Goal: Task Accomplishment & Management: Complete application form

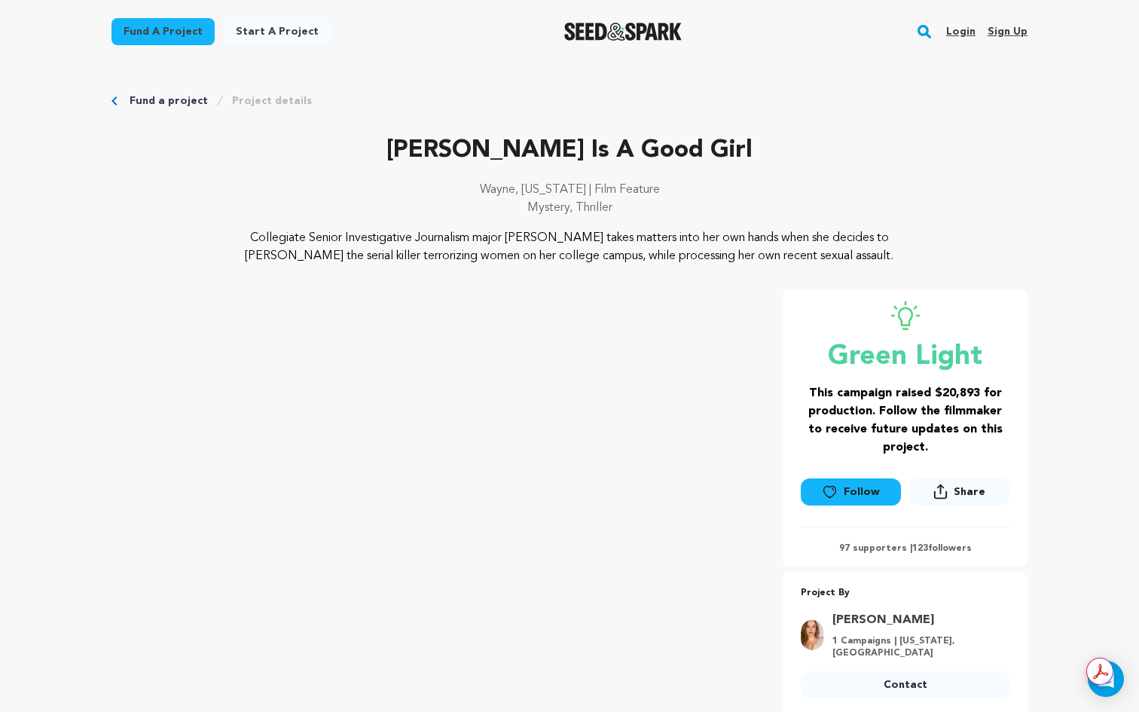
click at [963, 30] on link "Login" at bounding box center [960, 32] width 29 height 24
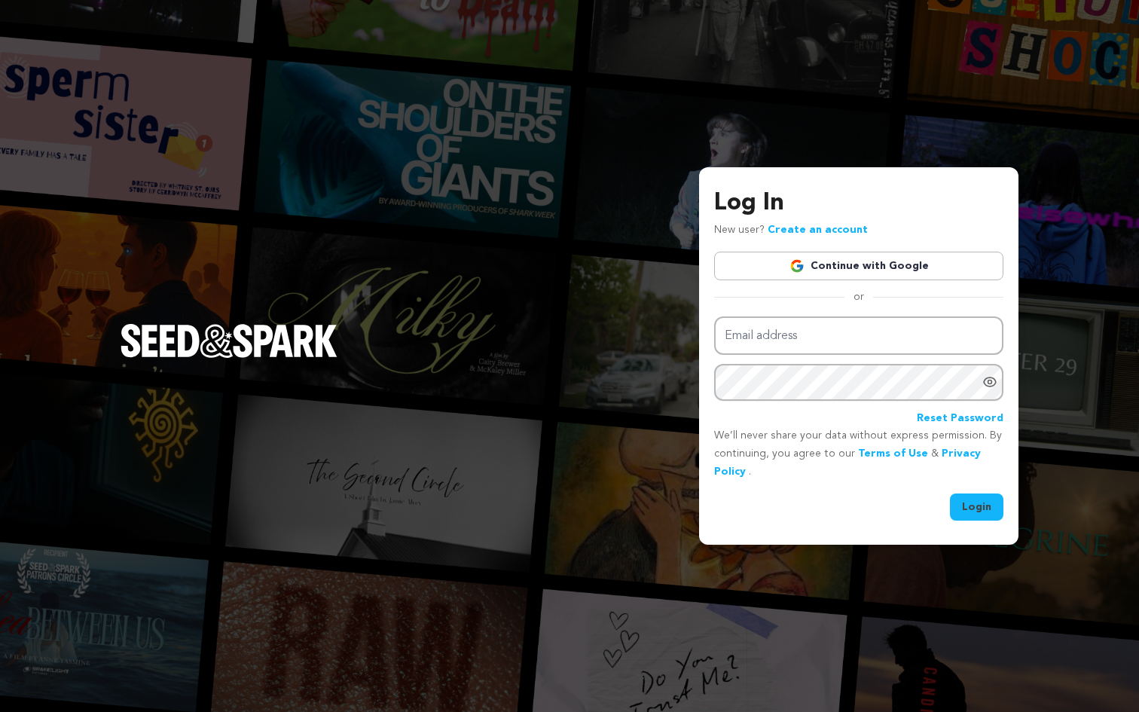
click at [899, 271] on link "Continue with Google" at bounding box center [858, 266] width 289 height 29
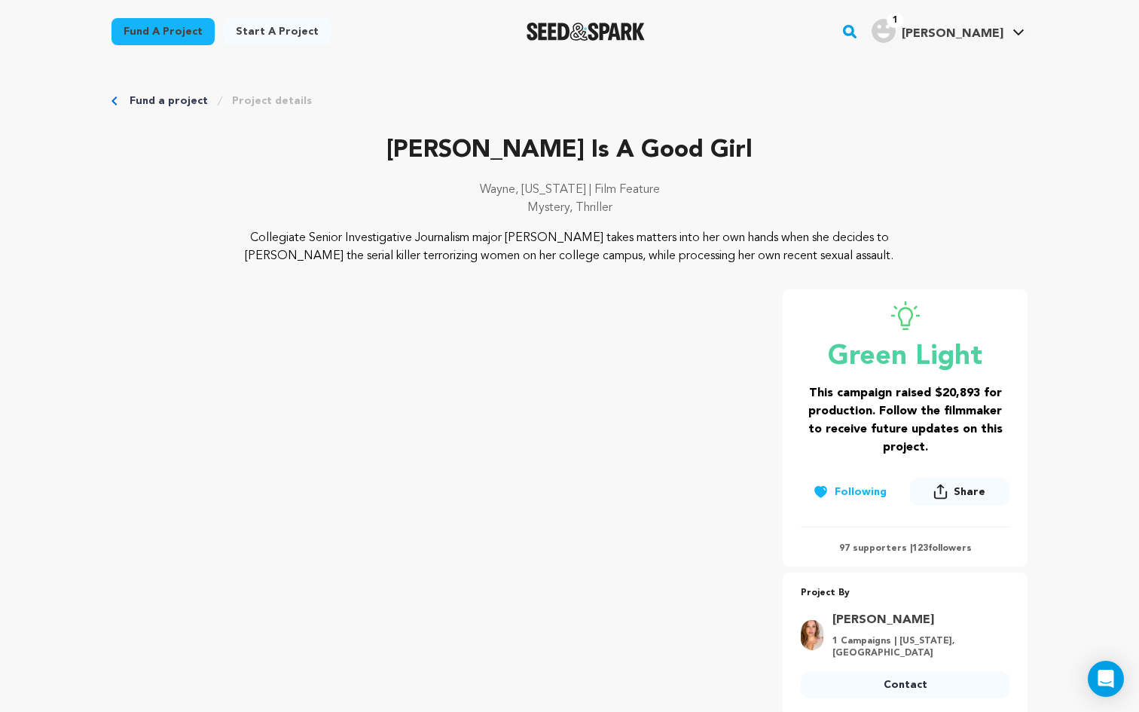
click at [895, 35] on img "Matthew S.'s Profile" at bounding box center [883, 31] width 24 height 24
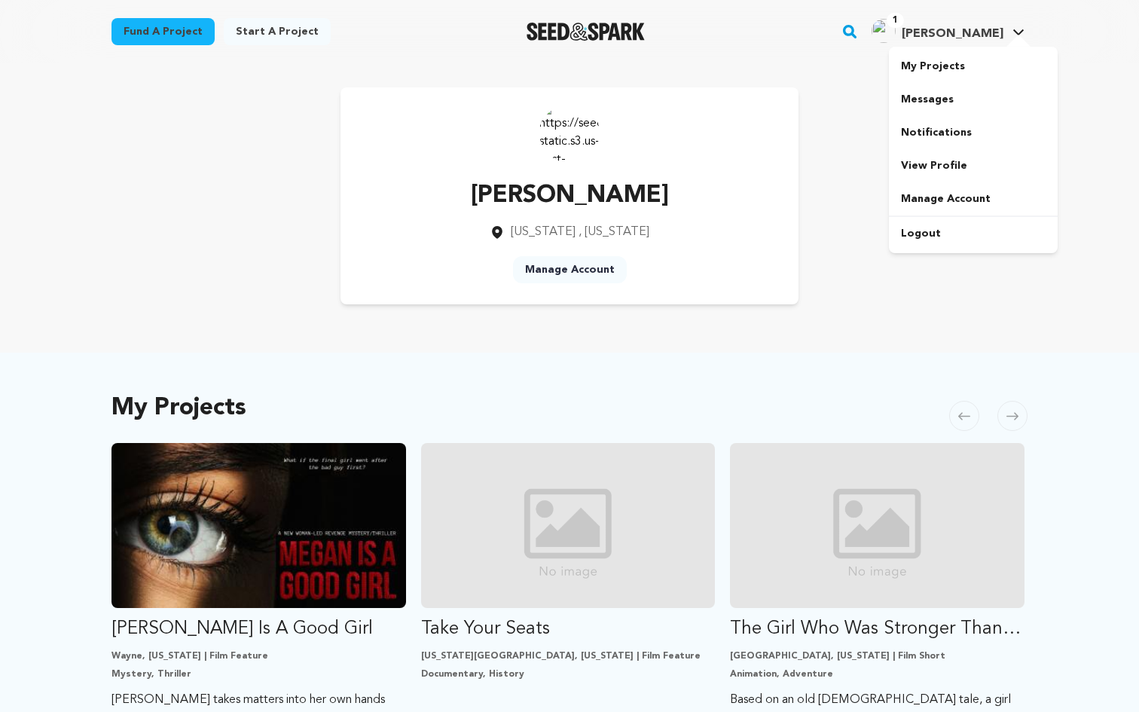
click at [972, 36] on span "[PERSON_NAME]" at bounding box center [952, 34] width 102 height 12
click at [274, 39] on link "Start a project" at bounding box center [277, 31] width 107 height 27
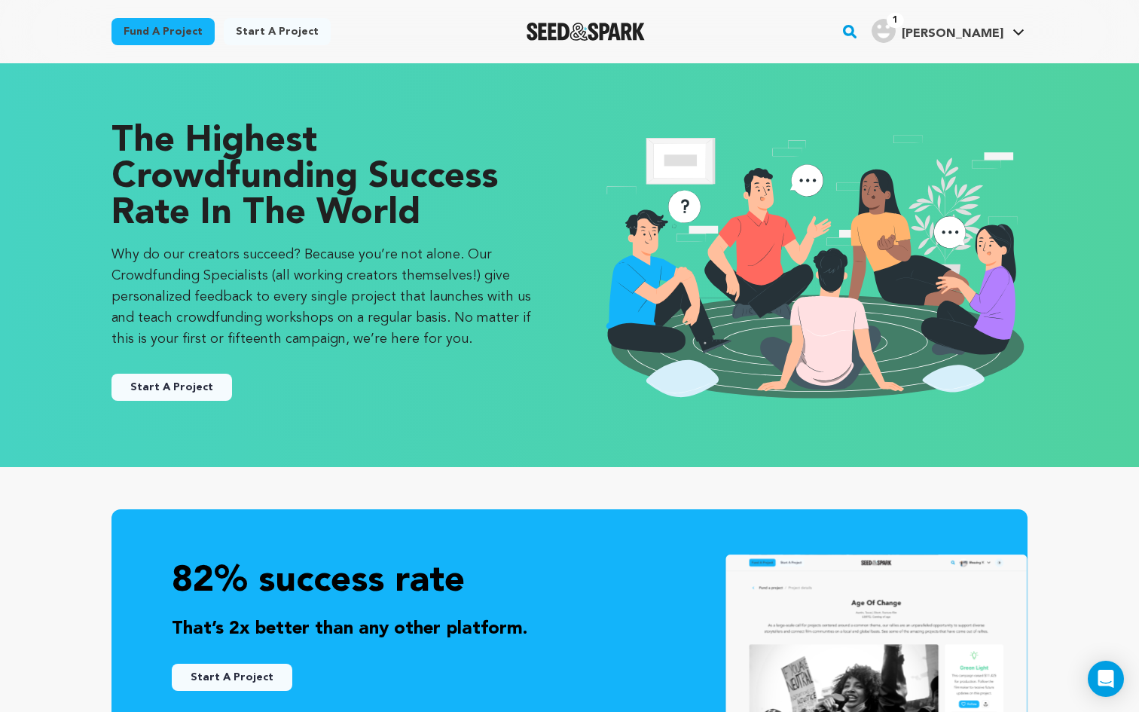
click at [185, 394] on button "Start A Project" at bounding box center [171, 387] width 120 height 27
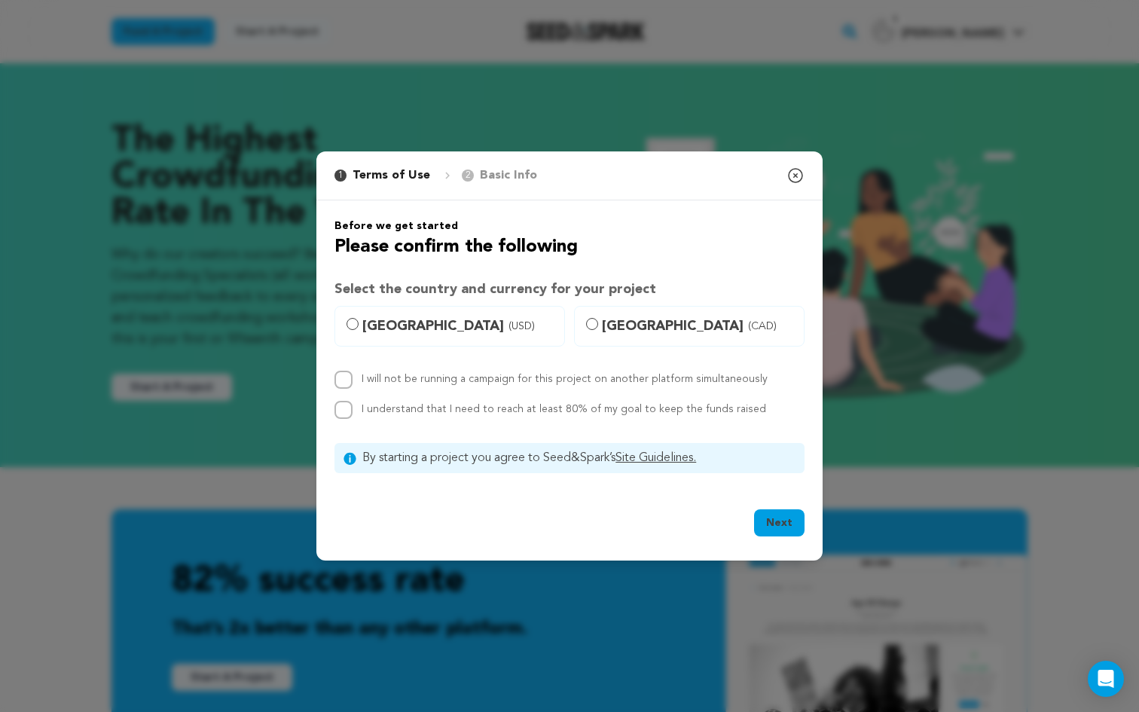
click at [423, 320] on span "[GEOGRAPHIC_DATA] (USD)" at bounding box center [458, 326] width 193 height 21
click at [358, 320] on input "[GEOGRAPHIC_DATA] (USD)" at bounding box center [352, 324] width 12 height 12
radio input "true"
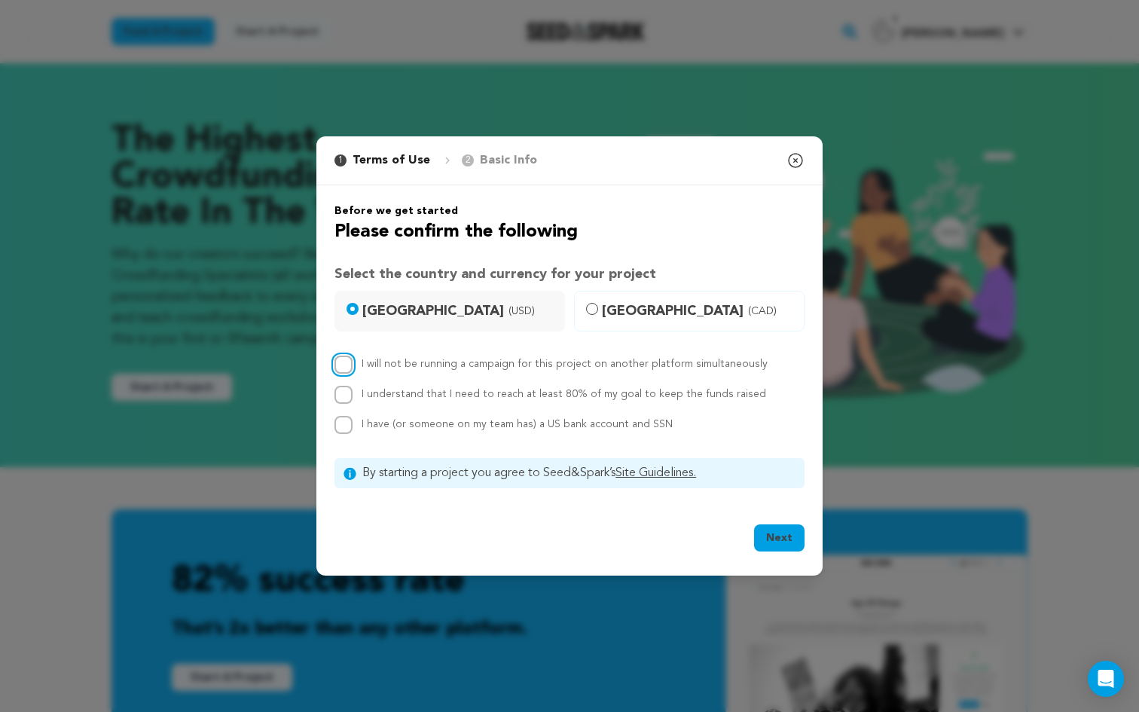
click at [345, 359] on input "I will not be running a campaign for this project on another platform simultane…" at bounding box center [343, 364] width 18 height 18
checkbox input "true"
click at [343, 398] on input "I understand that I need to reach at least 80% of my goal to keep the funds rai…" at bounding box center [343, 395] width 18 height 18
checkbox input "true"
click at [351, 429] on input "I have (or someone on my team has) a US bank account and SSN" at bounding box center [343, 425] width 18 height 18
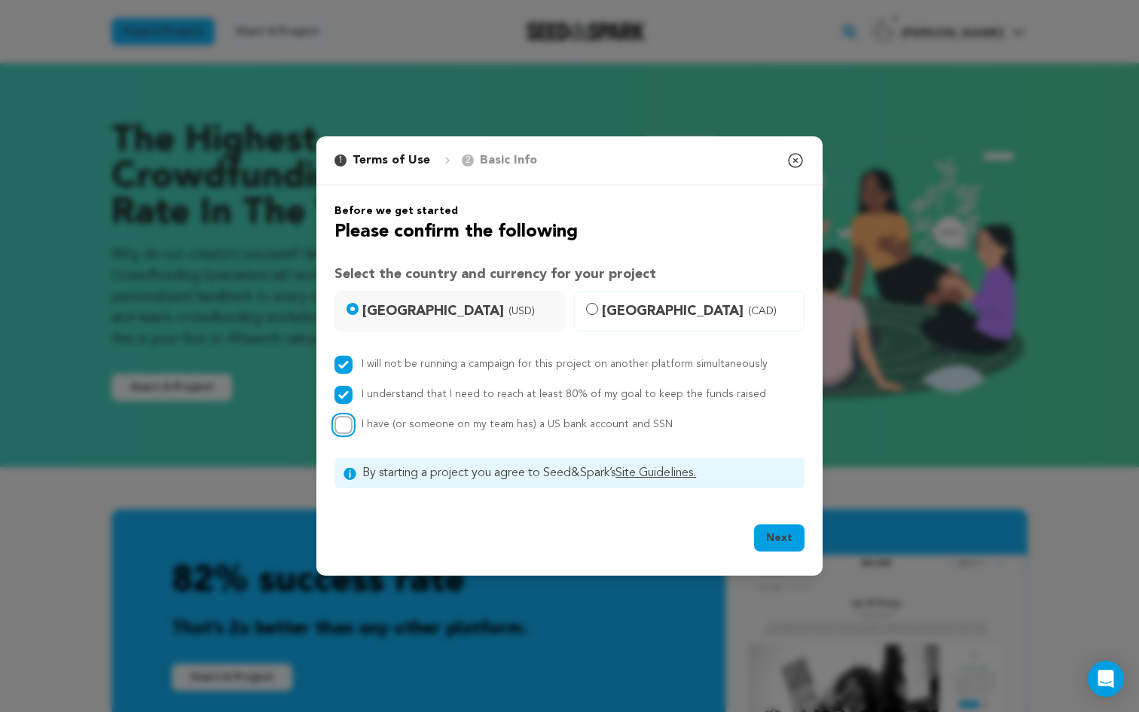
checkbox input "true"
click at [771, 540] on button "Next" at bounding box center [779, 537] width 50 height 27
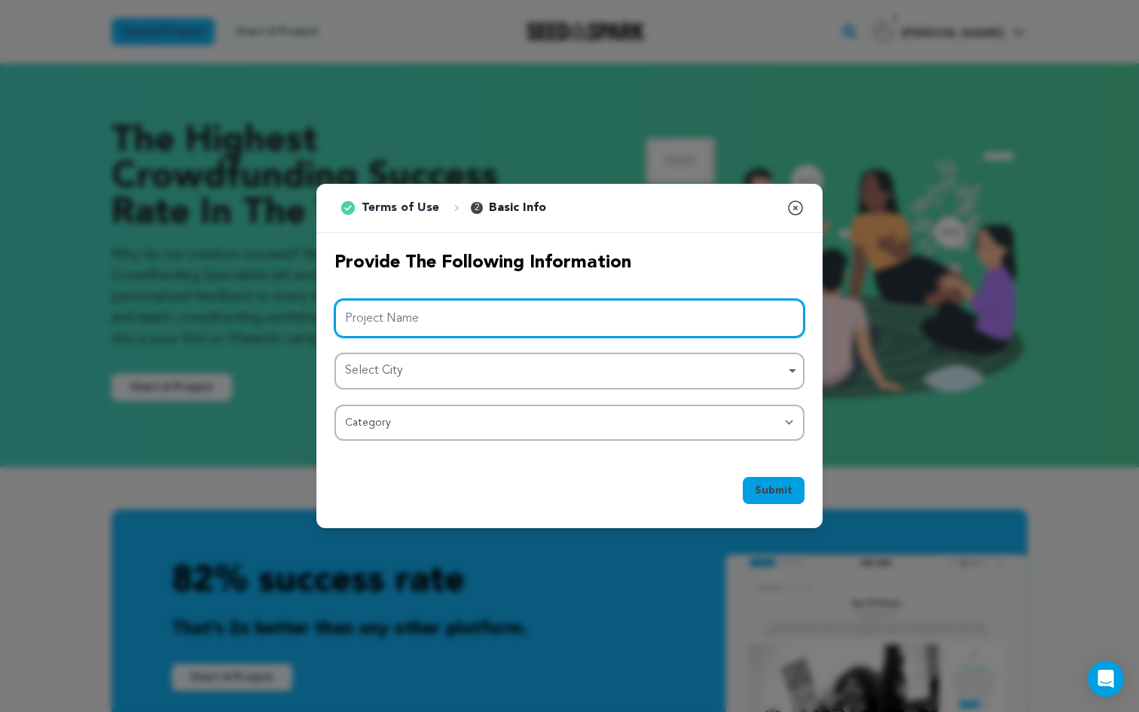
click at [372, 304] on input "Project Name" at bounding box center [569, 318] width 470 height 38
click at [443, 357] on div "Select City Remove item" at bounding box center [569, 371] width 455 height 28
type input "Under the Quiet Lights"
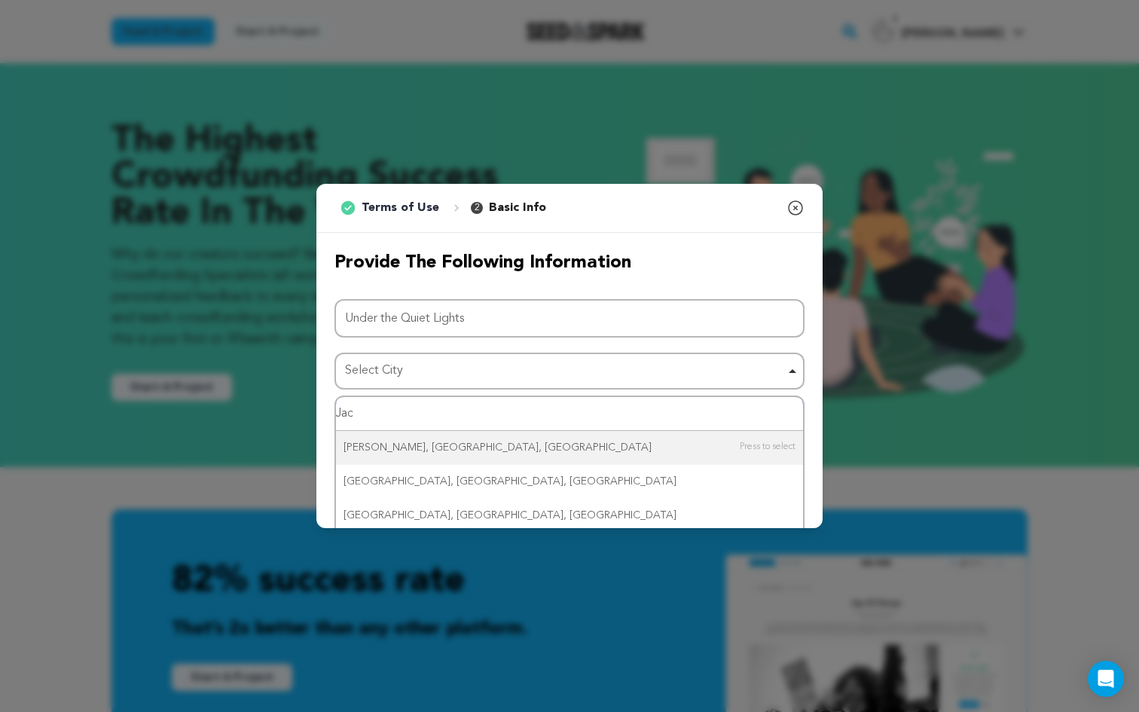
type input "Jack"
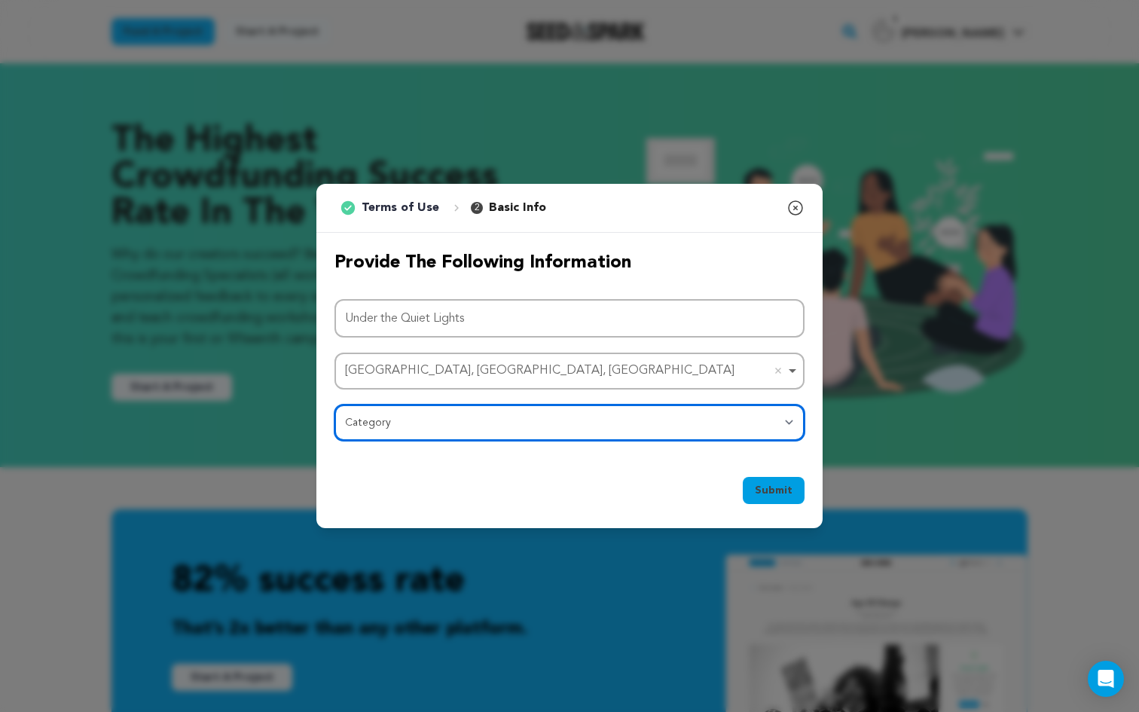
click at [487, 416] on select "Category Film Feature Film Short Series Film Festival Company Music Video VR Ex…" at bounding box center [569, 422] width 470 height 36
select select "382"
click at [334, 404] on select "Category Film Feature Film Short Series Film Festival Company Music Video VR Ex…" at bounding box center [569, 422] width 470 height 36
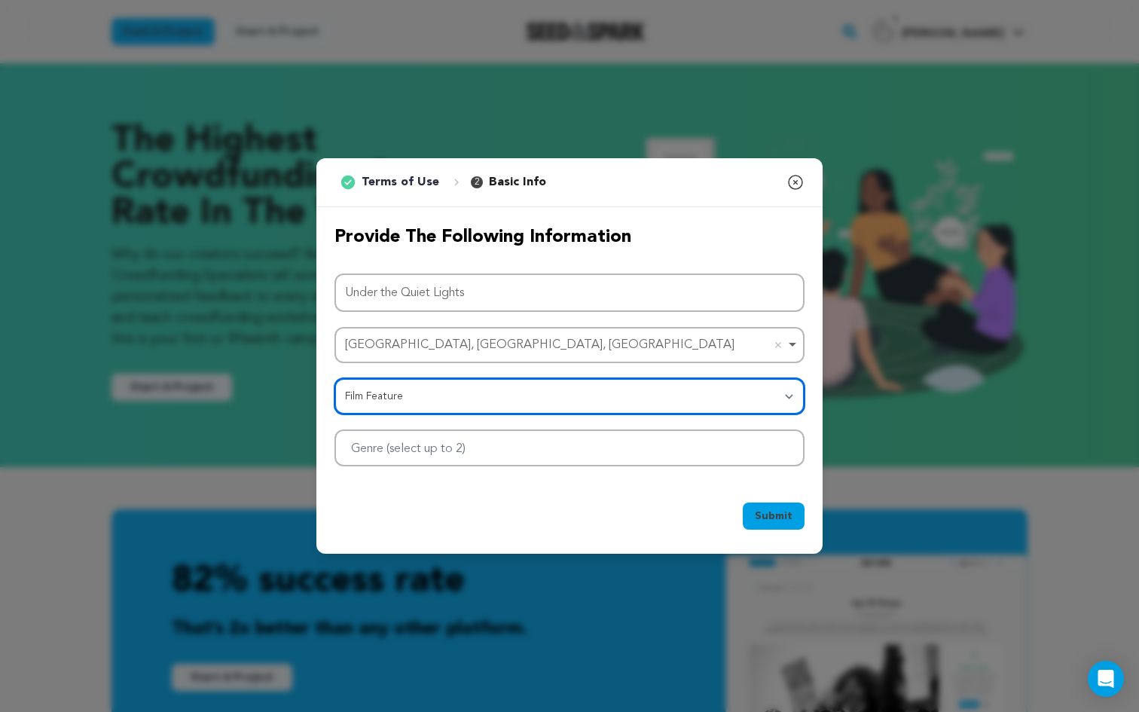
click at [507, 451] on div at bounding box center [569, 447] width 470 height 37
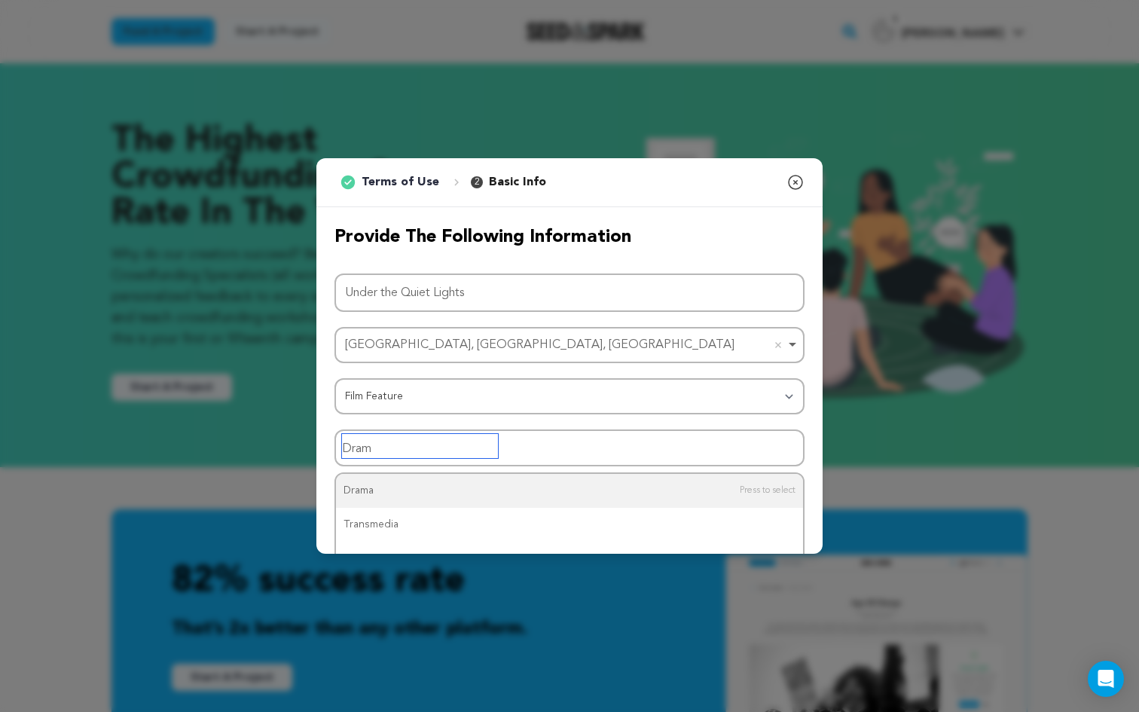
type input "Drama"
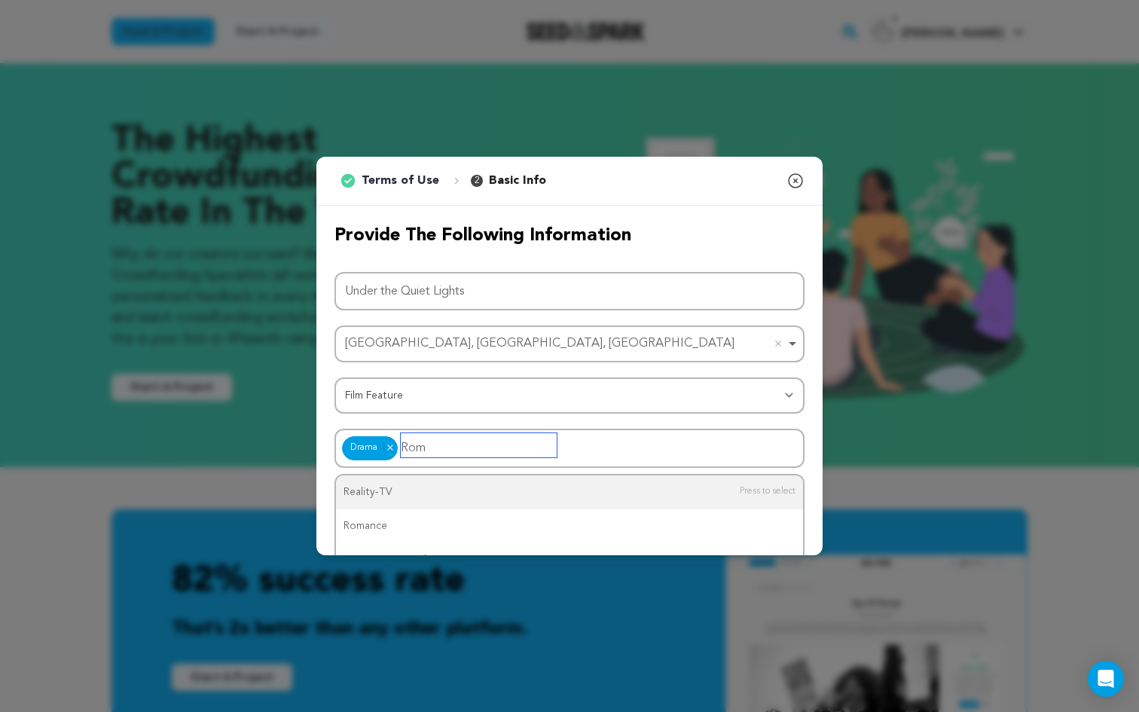
type input "Roma"
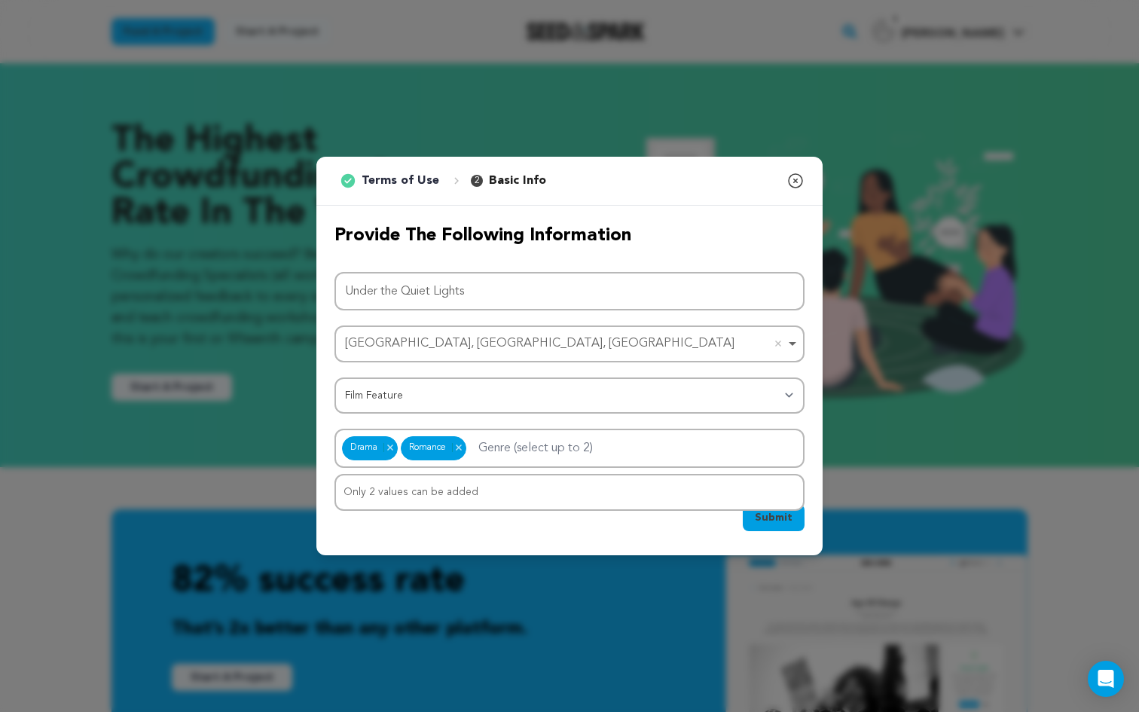
click at [759, 525] on button "Submit" at bounding box center [774, 517] width 62 height 27
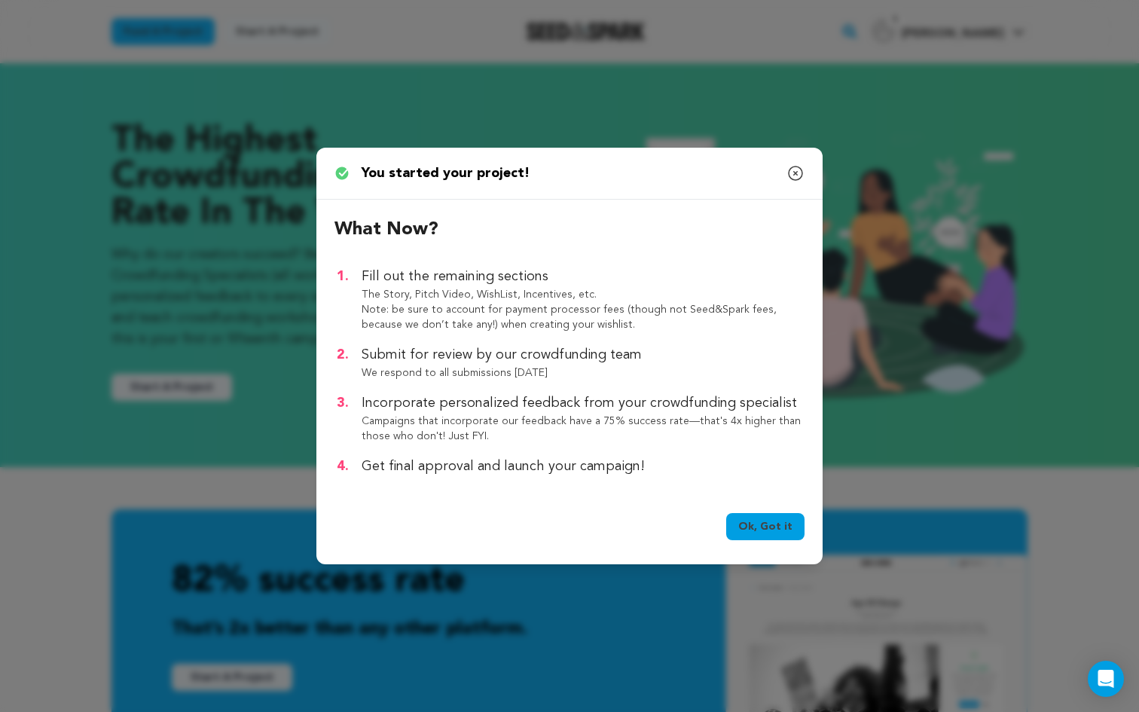
click at [789, 531] on link "Ok, Got it" at bounding box center [765, 526] width 78 height 27
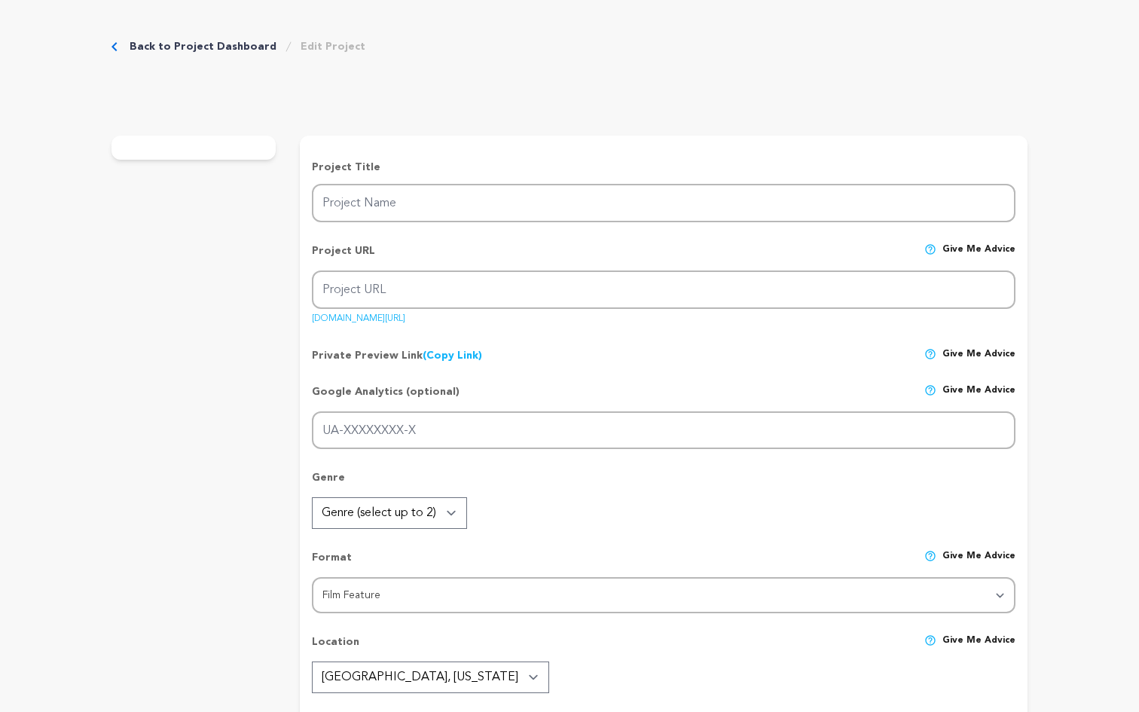
type input "Under the Quiet Lights"
type input "under-the-quiet-lights"
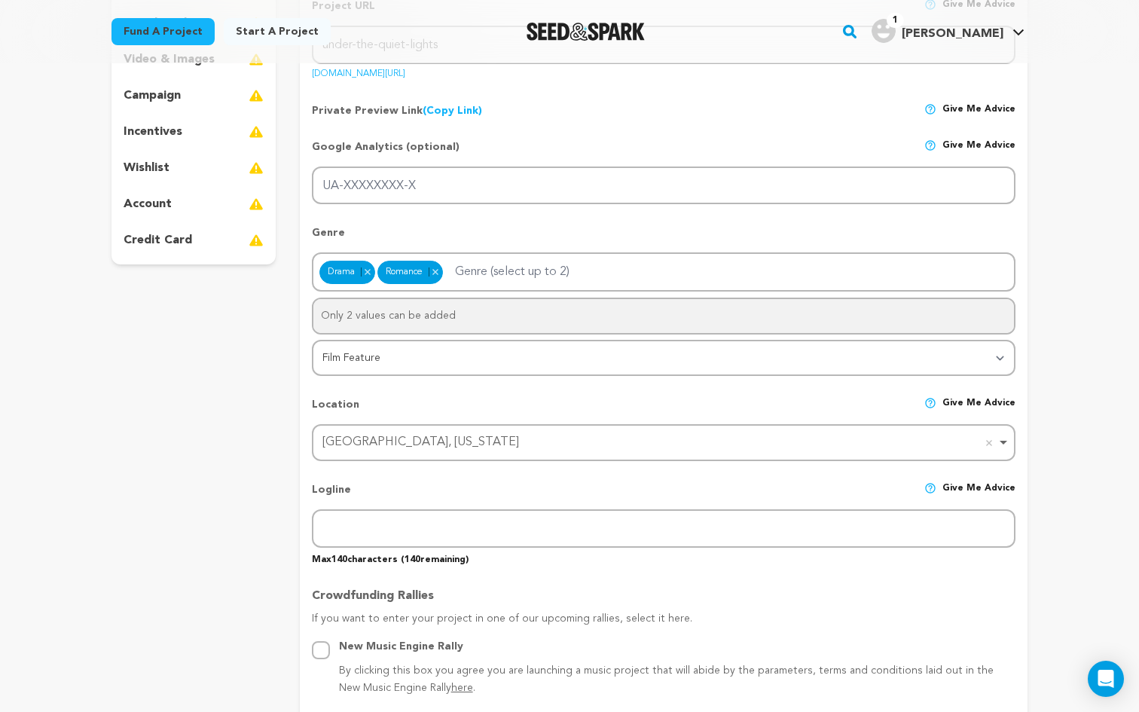
scroll to position [368, 0]
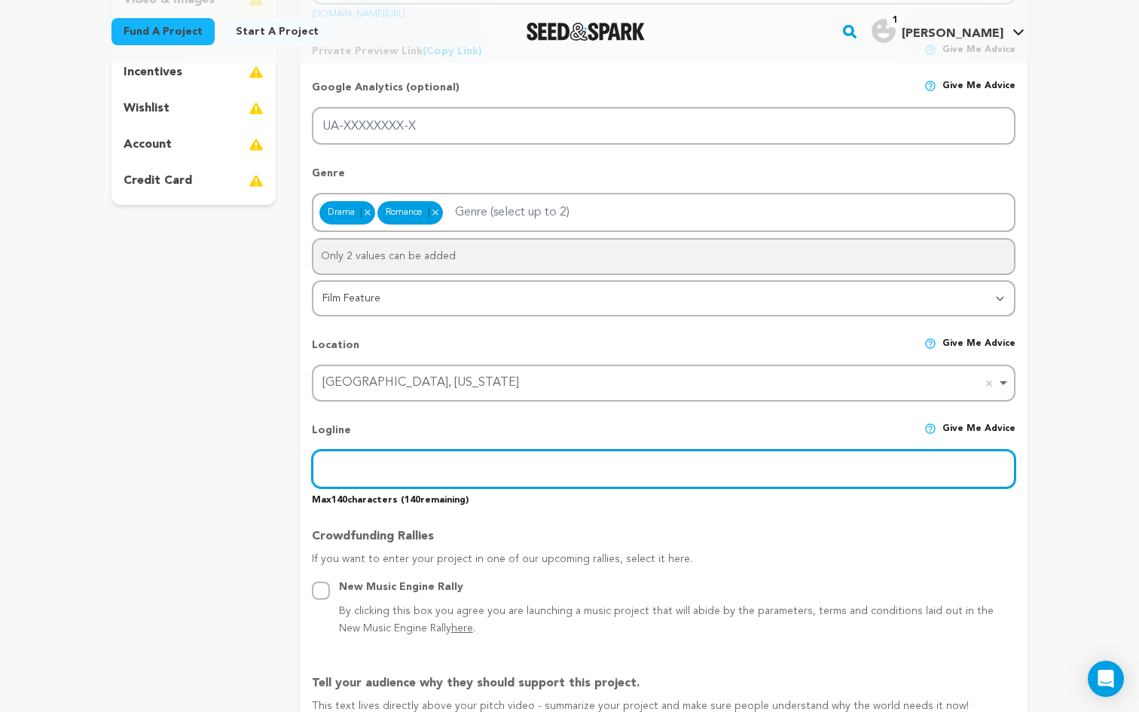
click at [375, 467] on input "text" at bounding box center [663, 469] width 703 height 38
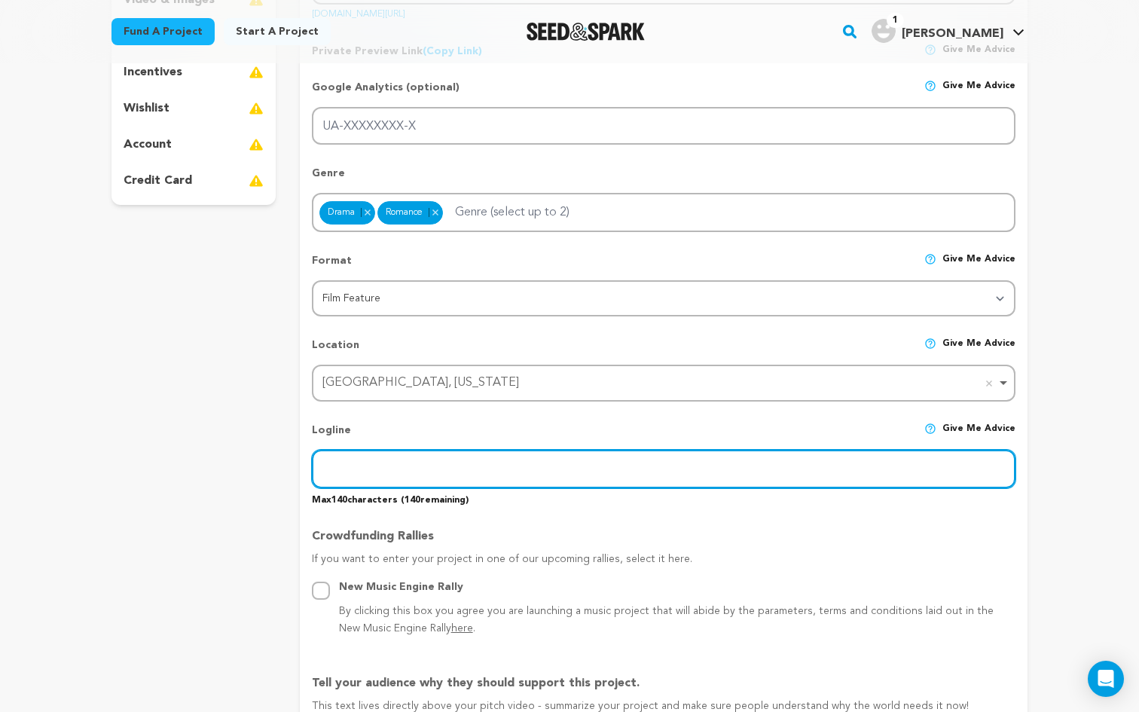
paste input "In a small coastal town, a man burdened by grief searches for silence, only to …"
type input "In a small coastal town, a man burdened by grief searches for silence, only to …"
click at [744, 471] on input "In a small coastal town, a man burdened by grief searches for silence, only to …" at bounding box center [663, 469] width 703 height 38
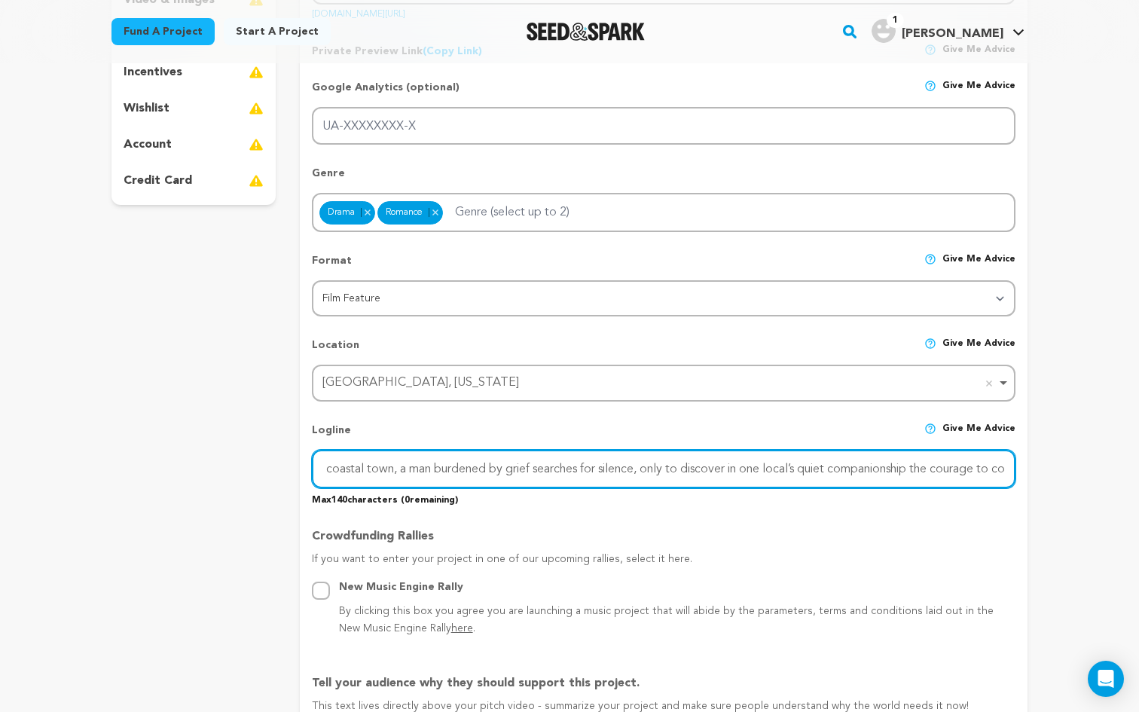
click at [744, 471] on input "In a small coastal town, a man burdened by grief searches for silence, only to …" at bounding box center [663, 469] width 703 height 38
click at [365, 470] on input "text" at bounding box center [663, 469] width 703 height 38
paste input "A grieving man seeks peace in a coastal town, but an unexpected bond with a loc…"
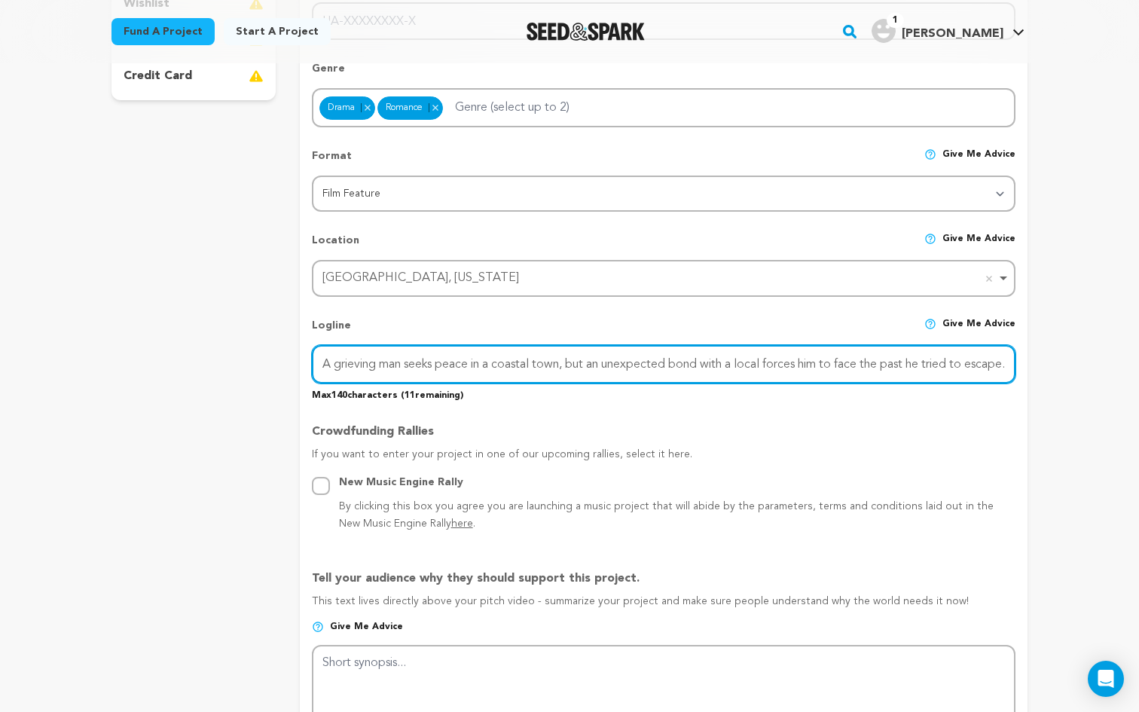
scroll to position [479, 0]
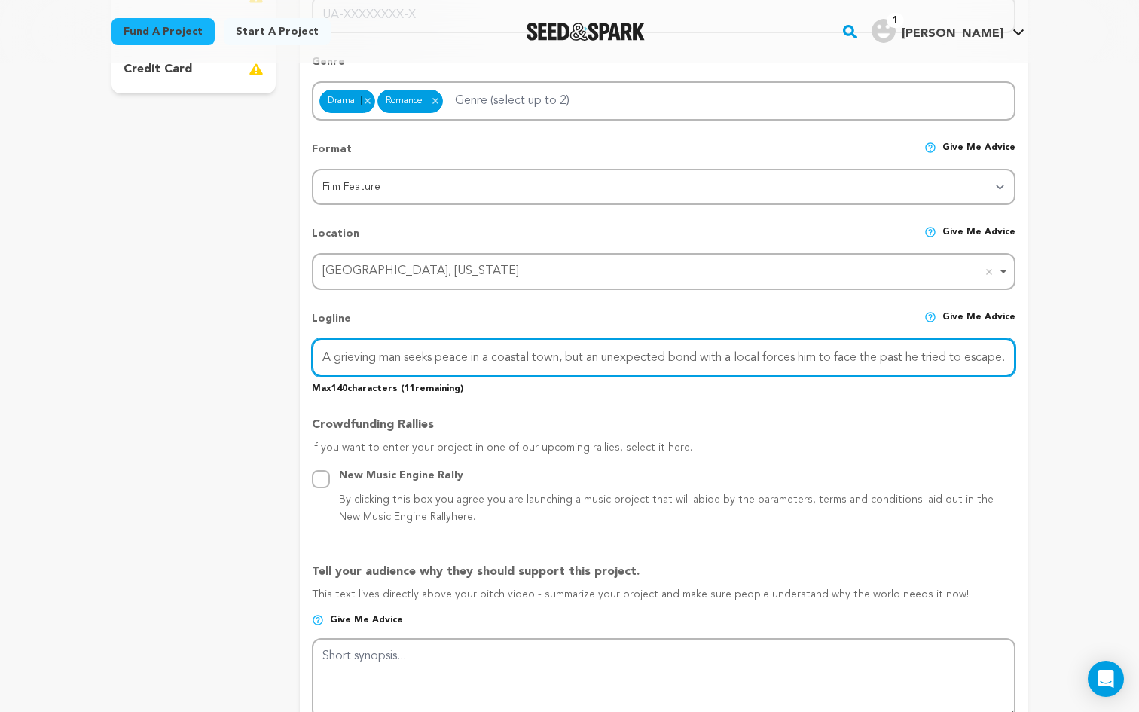
type input "A grieving man seeks peace in a coastal town, but an unexpected bond with a loc…"
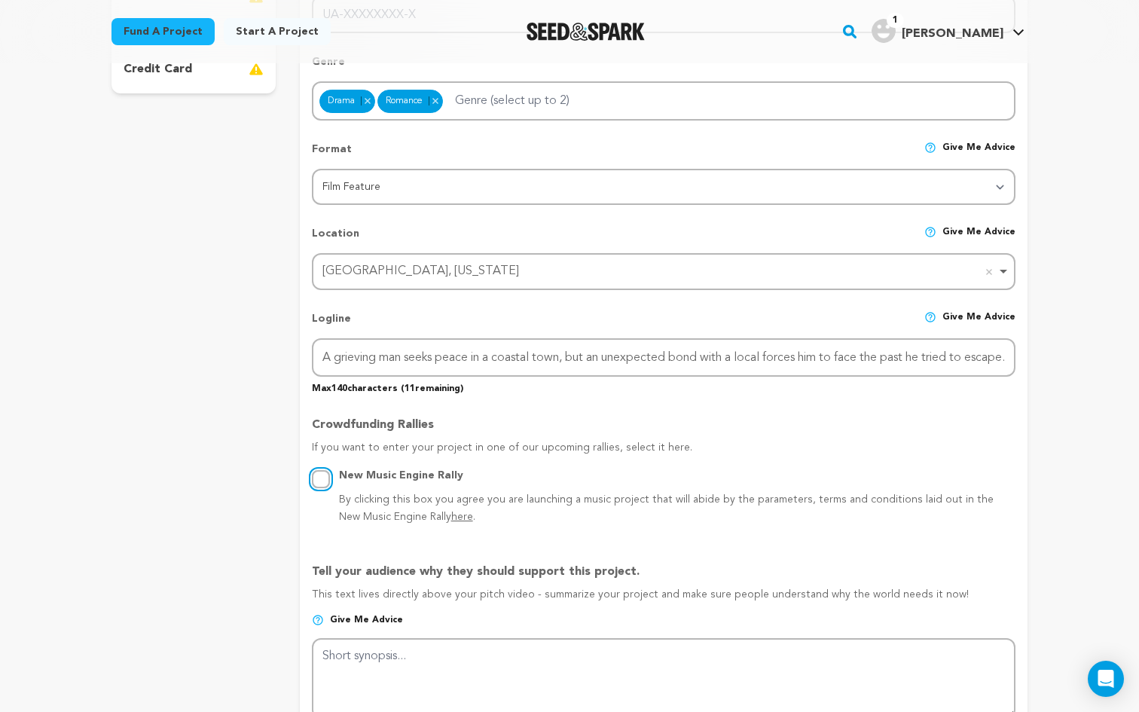
scroll to position [0, 0]
click at [324, 475] on input "New Music Engine Rally By clicking this box you agree you are launching a music…" at bounding box center [321, 479] width 18 height 18
radio input "true"
click at [451, 517] on span "here" at bounding box center [462, 516] width 22 height 11
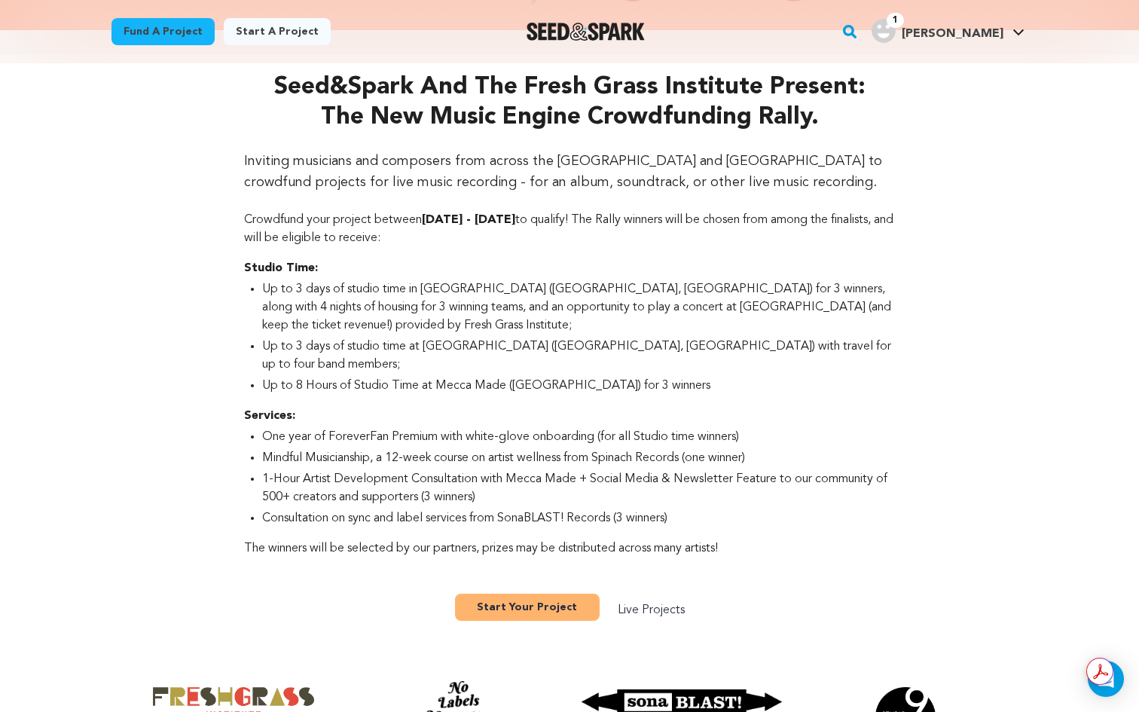
scroll to position [511, 0]
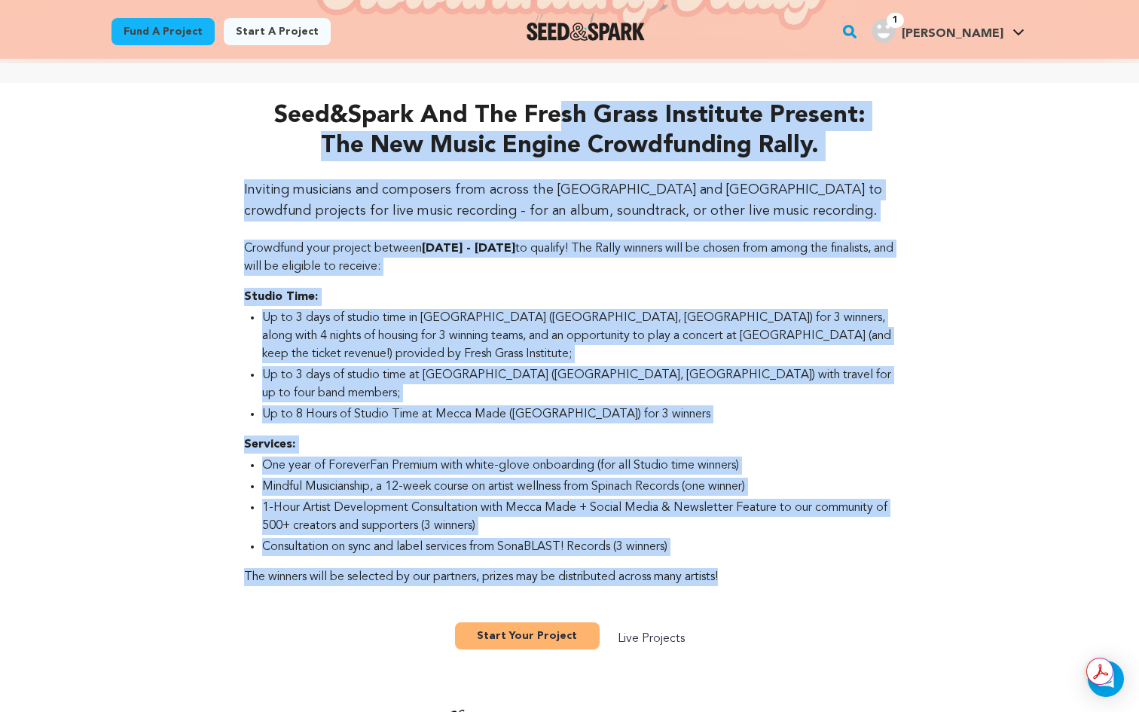
drag, startPoint x: 238, startPoint y: 111, endPoint x: 796, endPoint y: 552, distance: 711.0
click at [796, 552] on div "Seed&Spark and the Fresh Grass Institute present: the New Music Engine Crowdfun…" at bounding box center [569, 378] width 675 height 554
copy div "Seed&Spark and the Fresh Grass Institute present: the New Music Engine Crowdfun…"
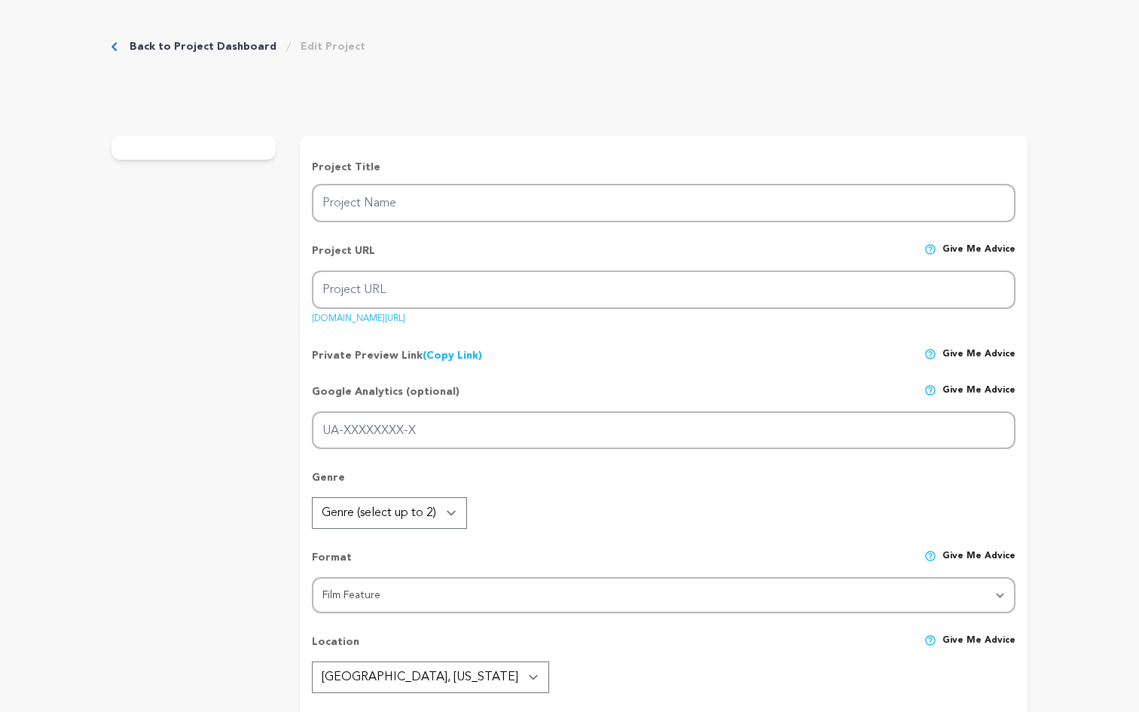
scroll to position [479, 0]
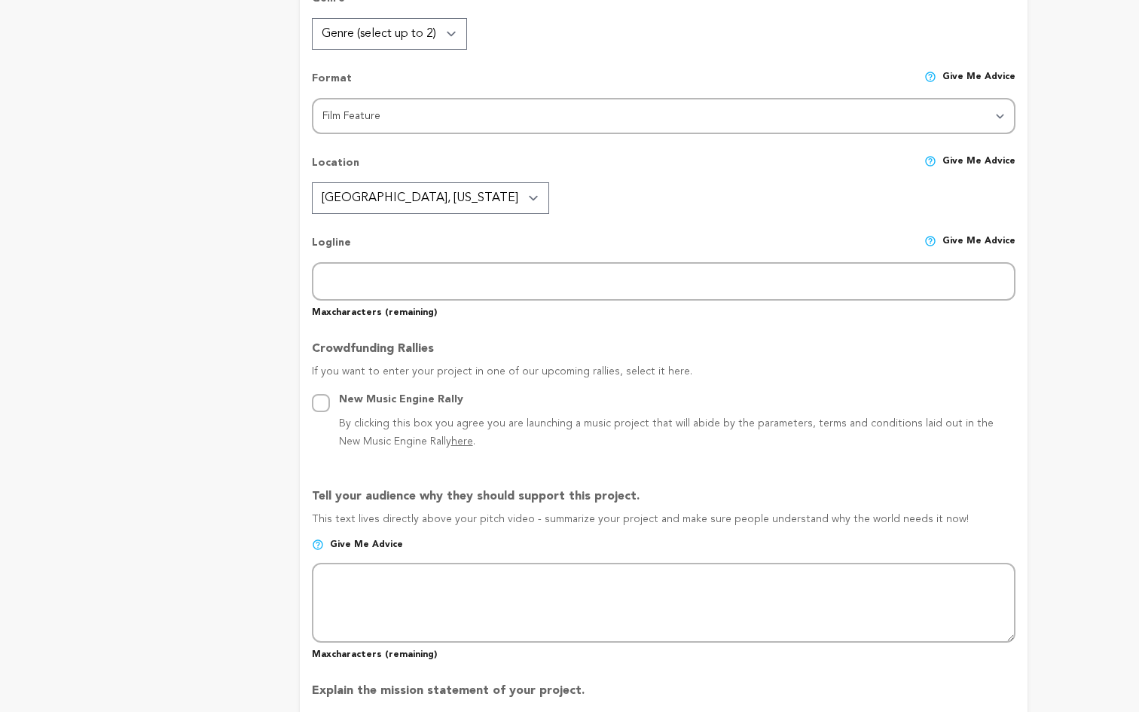
type input "Under the Quiet Lights"
type input "under-the-quiet-lights"
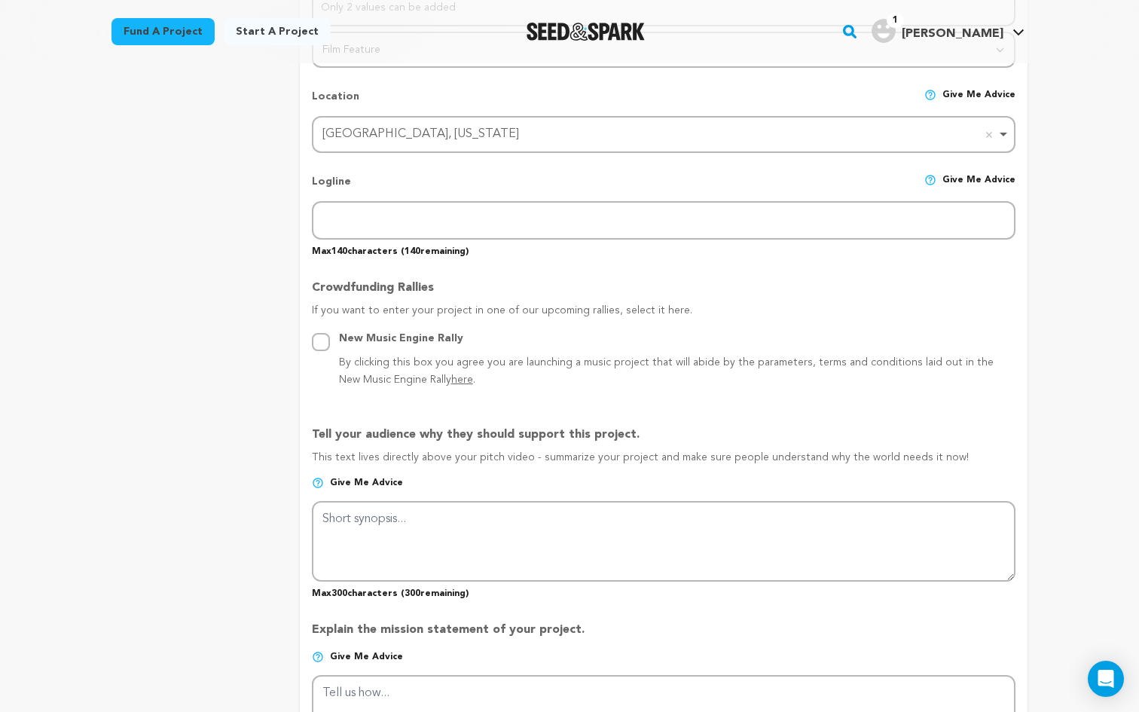
scroll to position [656, 0]
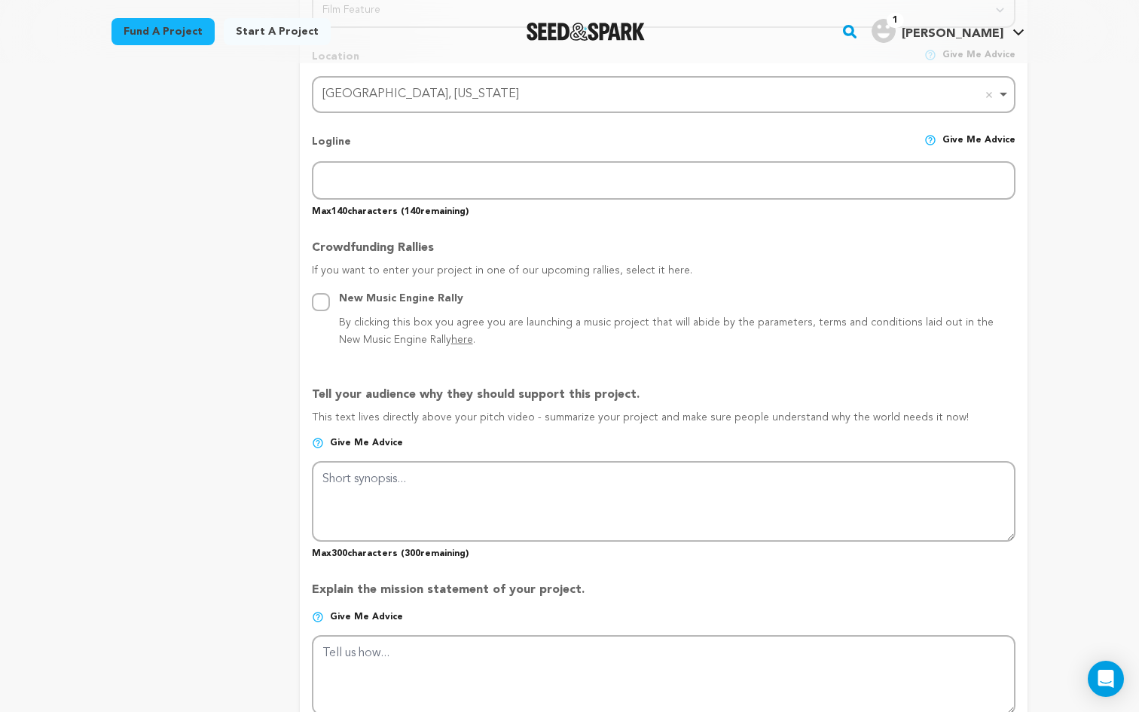
drag, startPoint x: 630, startPoint y: 390, endPoint x: 348, endPoint y: 380, distance: 282.6
click at [348, 380] on div "Tell your audience why they should support this project. This text lives direct…" at bounding box center [663, 466] width 703 height 185
click at [388, 404] on p "Tell your audience why they should support this project." at bounding box center [663, 398] width 703 height 24
click at [368, 444] on span "Give me advice" at bounding box center [366, 443] width 73 height 12
drag, startPoint x: 308, startPoint y: 392, endPoint x: 971, endPoint y: 426, distance: 664.3
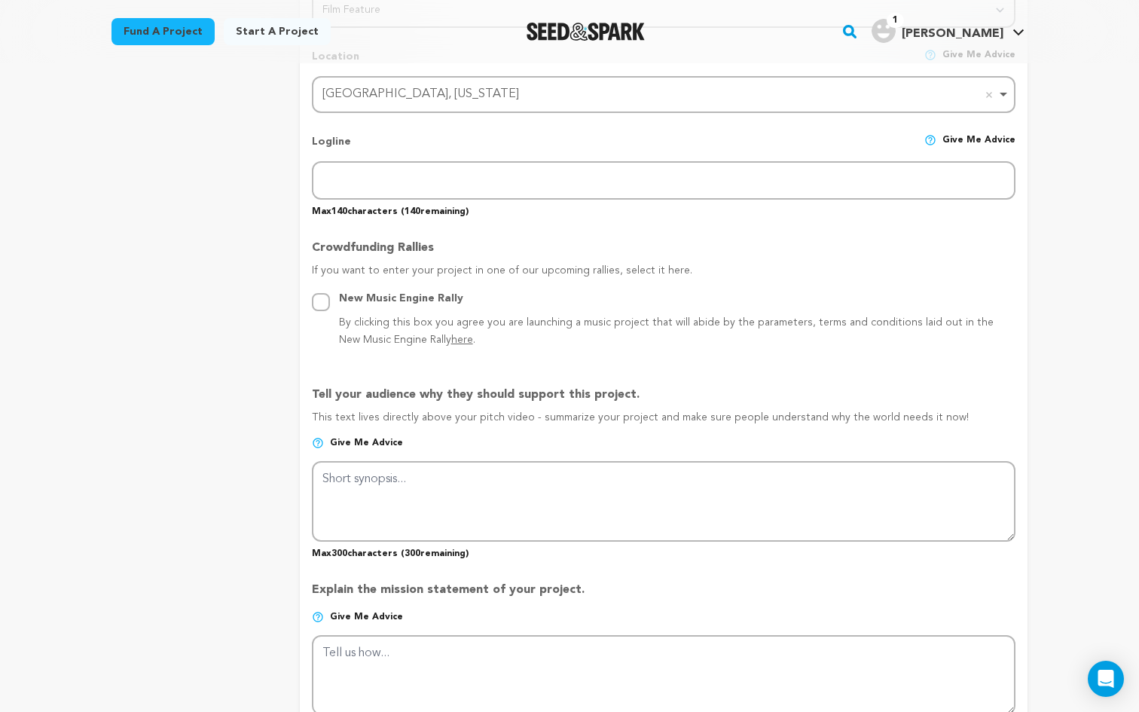
click at [971, 426] on form "Project Title Project Name Under the Quiet Lights Project URL Give me advice Pr…" at bounding box center [663, 415] width 727 height 1697
copy div "Tell your audience why they should support this project. This text lives direct…"
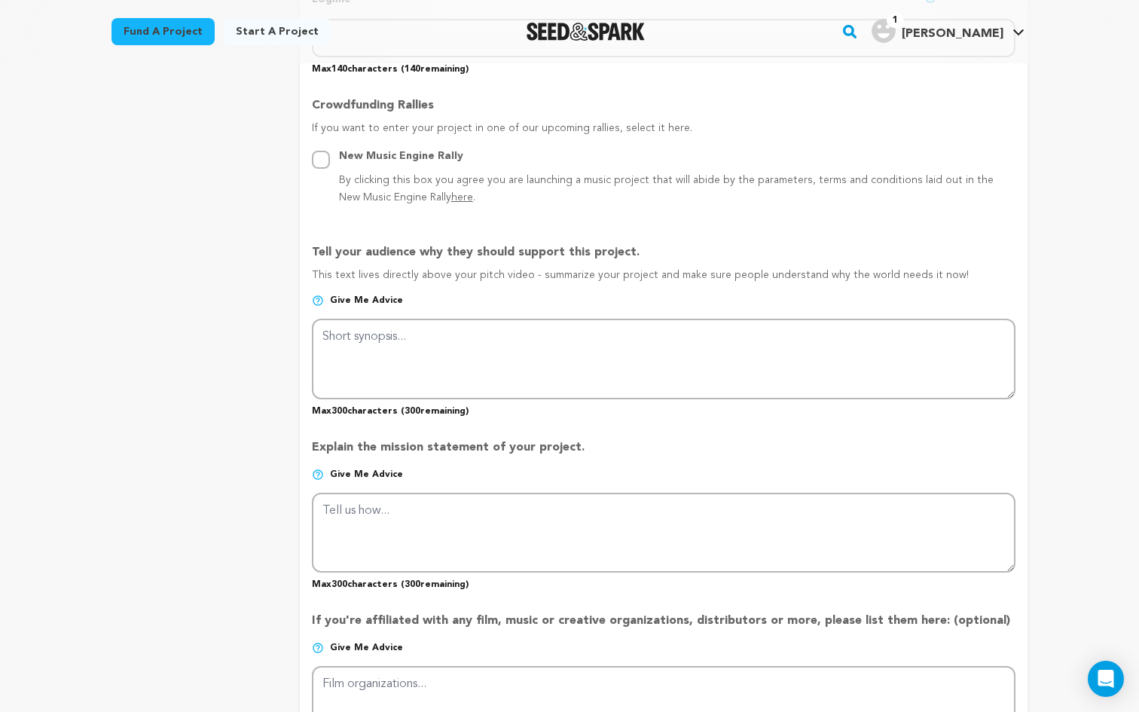
scroll to position [800, 0]
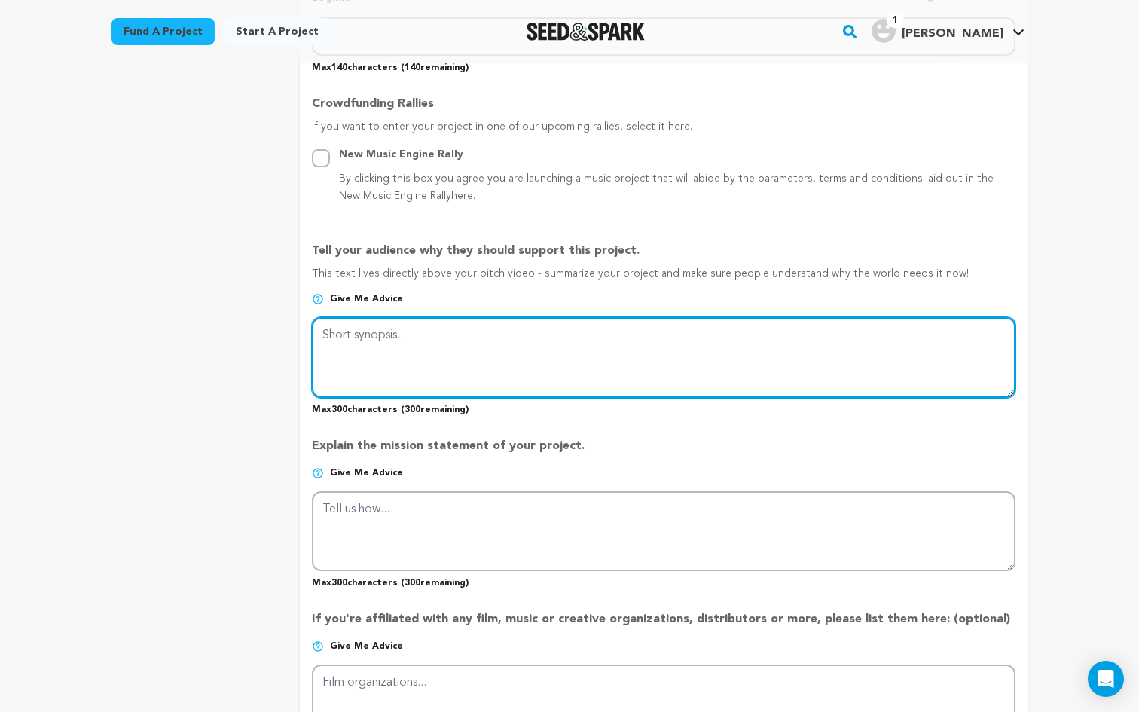
click at [352, 341] on textarea at bounding box center [663, 357] width 703 height 80
paste textarea "Under the Quiet Lights is about finding hope after loss. In a time when so many…"
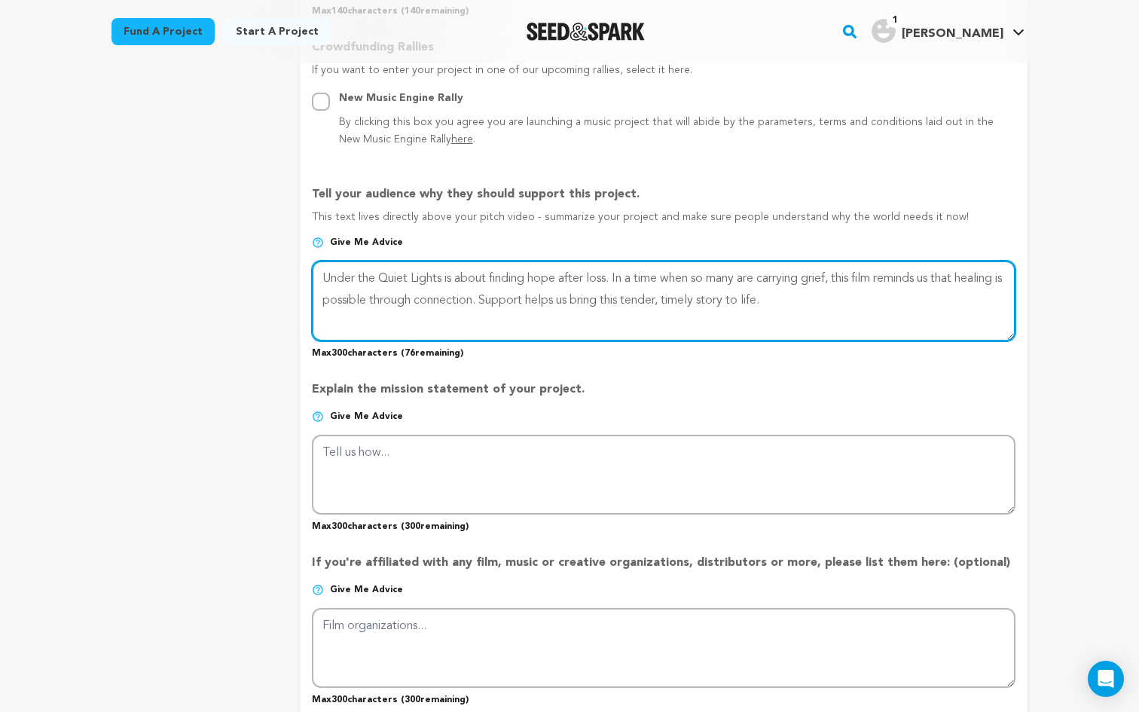
scroll to position [859, 0]
type textarea "Under the Quiet Lights is about finding hope after loss. In a time when so many…"
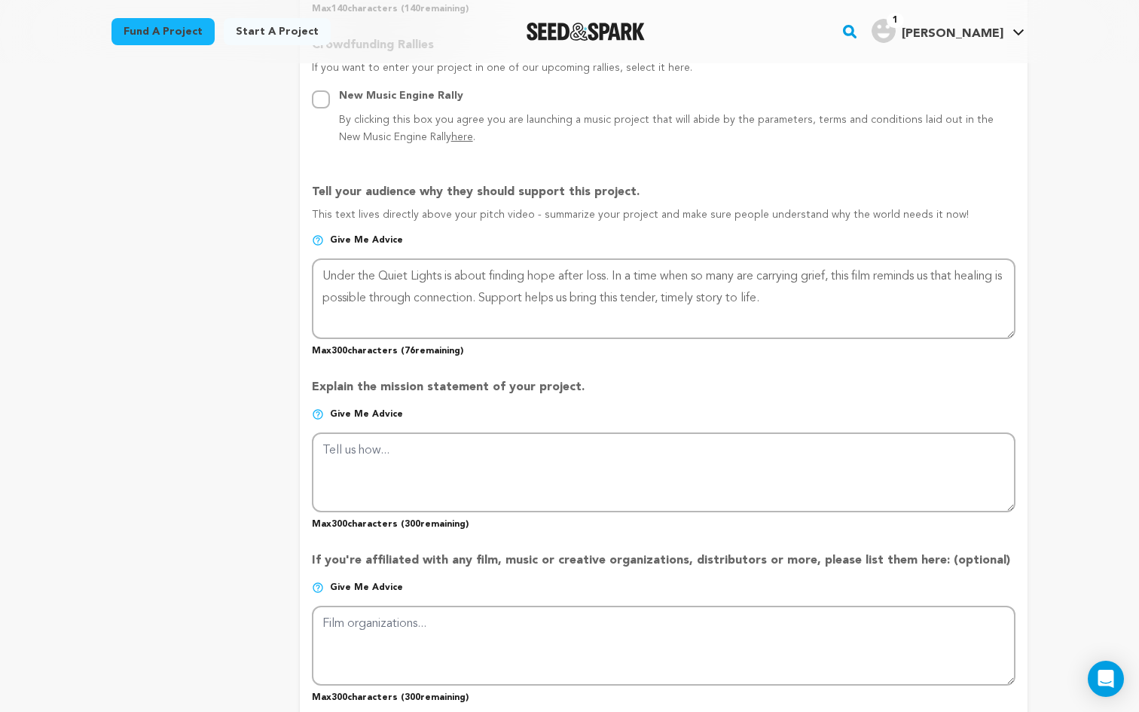
click at [764, 413] on p "Give me advice" at bounding box center [663, 420] width 703 height 24
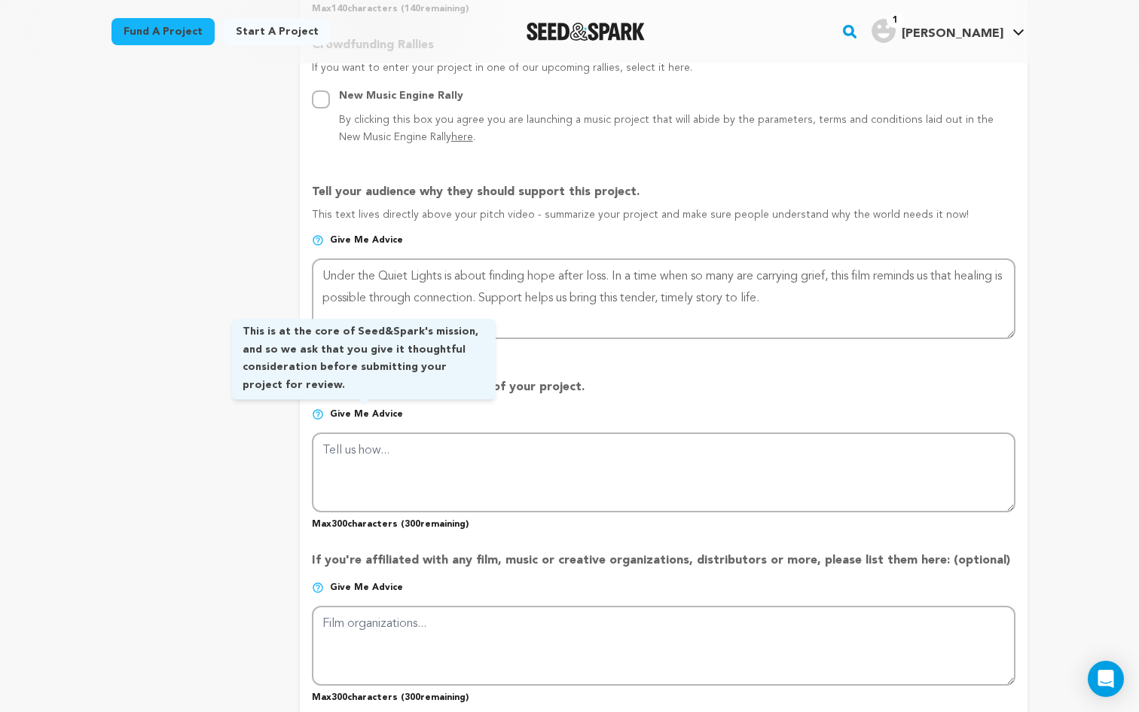
drag, startPoint x: 410, startPoint y: 411, endPoint x: 373, endPoint y: 408, distance: 37.8
click at [373, 408] on p "Give me advice" at bounding box center [663, 420] width 703 height 24
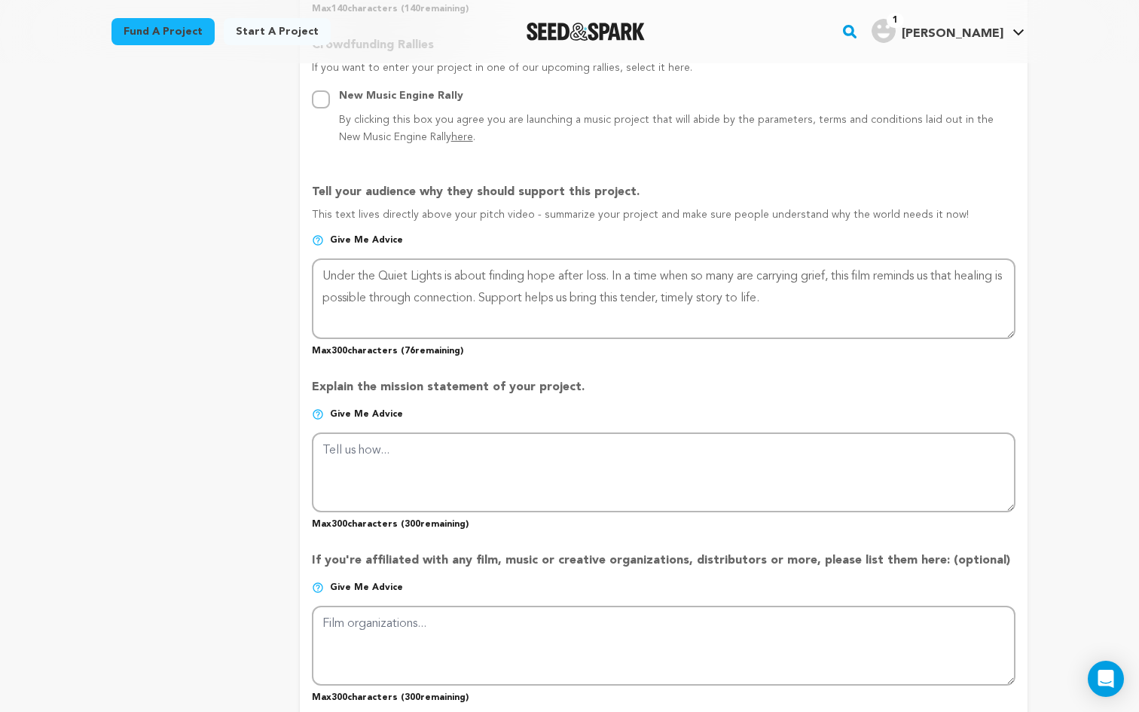
click at [377, 414] on span "Give me advice" at bounding box center [366, 414] width 73 height 12
click at [490, 402] on p "Explain the mission statement of your project." at bounding box center [663, 393] width 703 height 30
drag, startPoint x: 313, startPoint y: 385, endPoint x: 580, endPoint y: 395, distance: 267.5
click at [580, 395] on p "Explain the mission statement of your project." at bounding box center [663, 393] width 703 height 30
copy p "Explain the mission statement of your project."
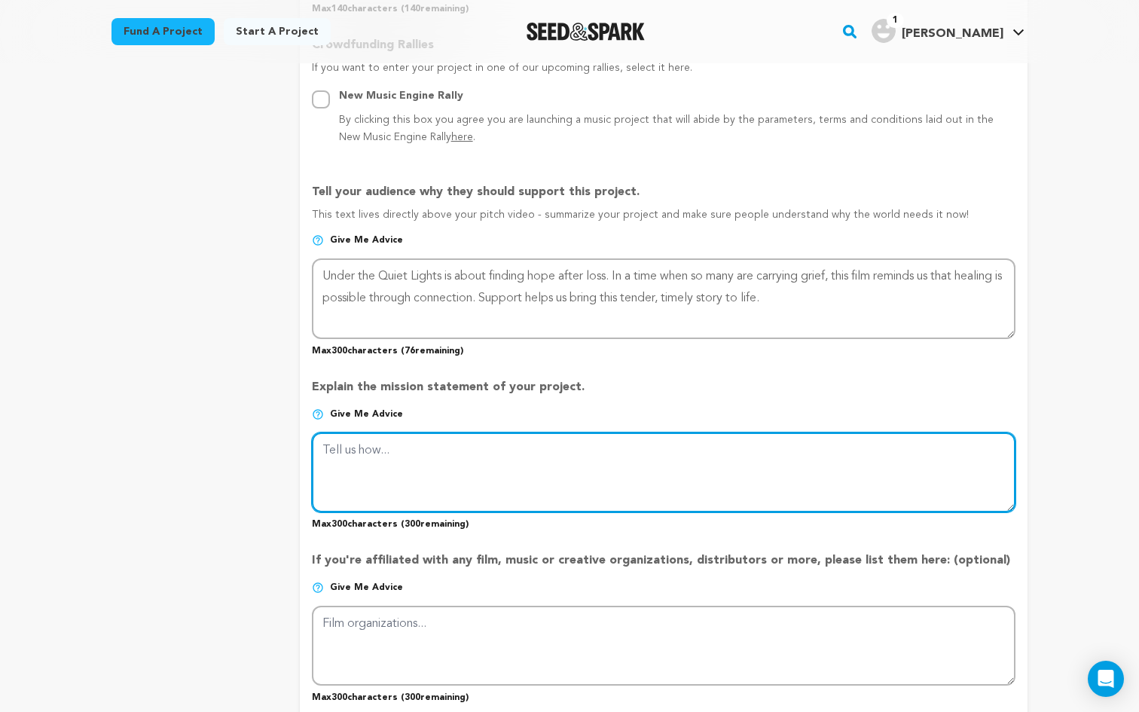
click at [352, 483] on textarea at bounding box center [663, 472] width 703 height 80
paste textarea "Our mission is to tell a story that validates grief while celebrating resilienc…"
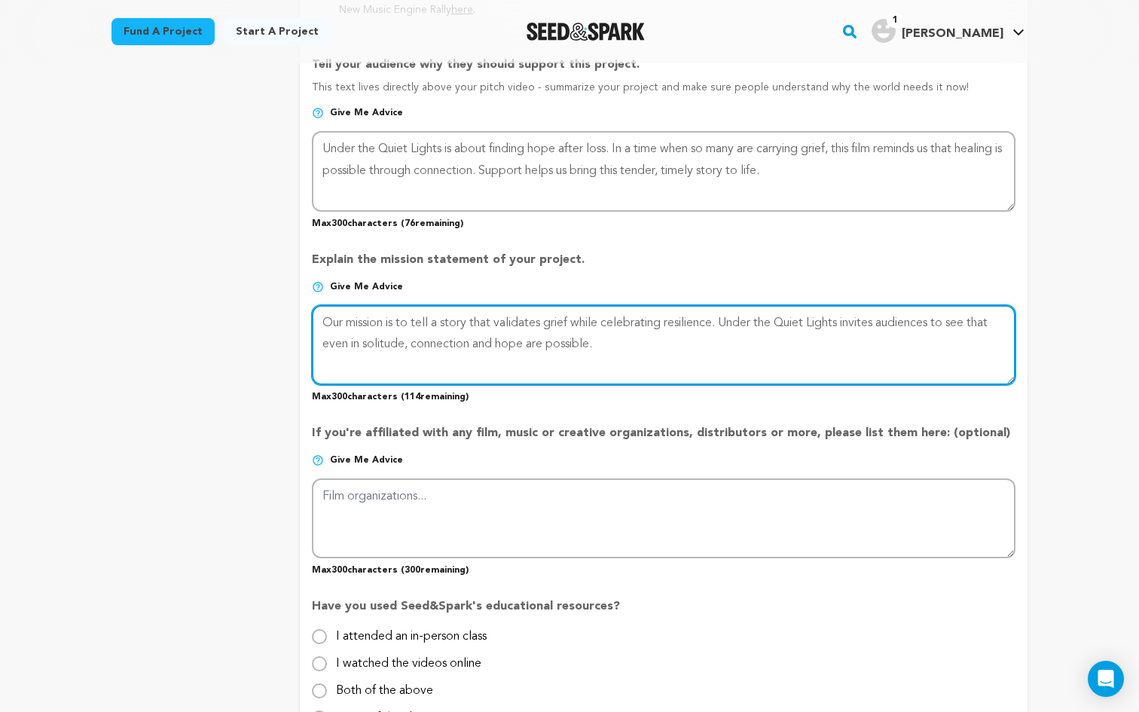
scroll to position [987, 0]
type textarea "Our mission is to tell a story that validates grief while celebrating resilienc…"
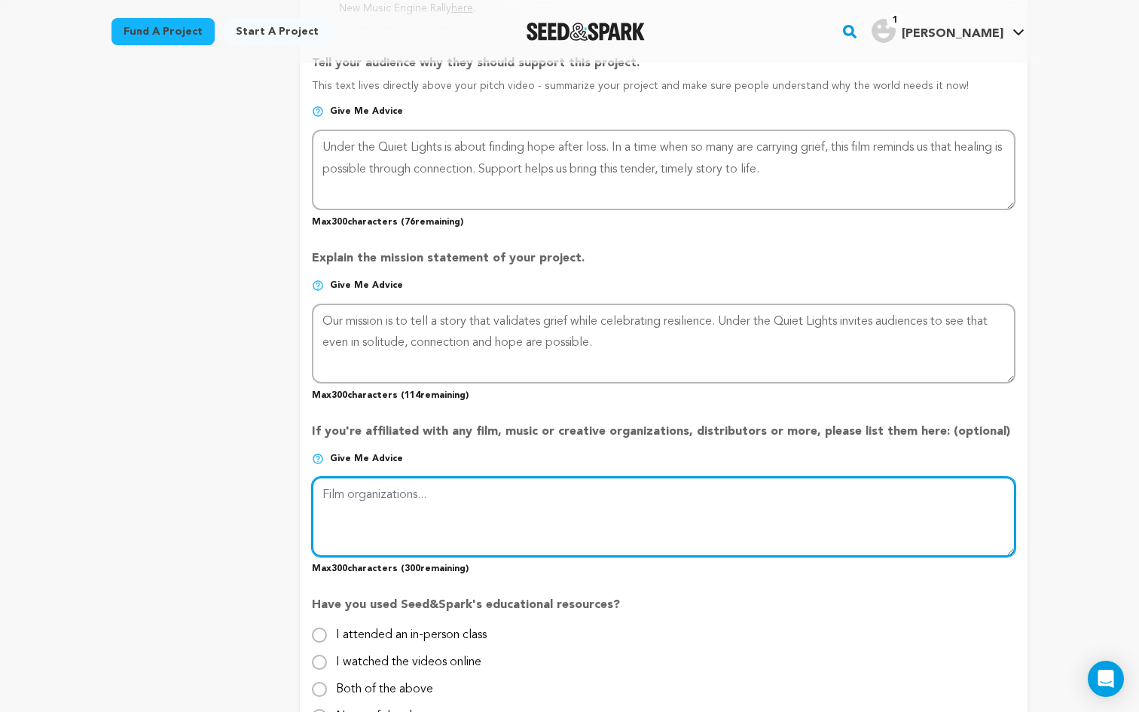
click at [525, 522] on textarea at bounding box center [663, 517] width 703 height 80
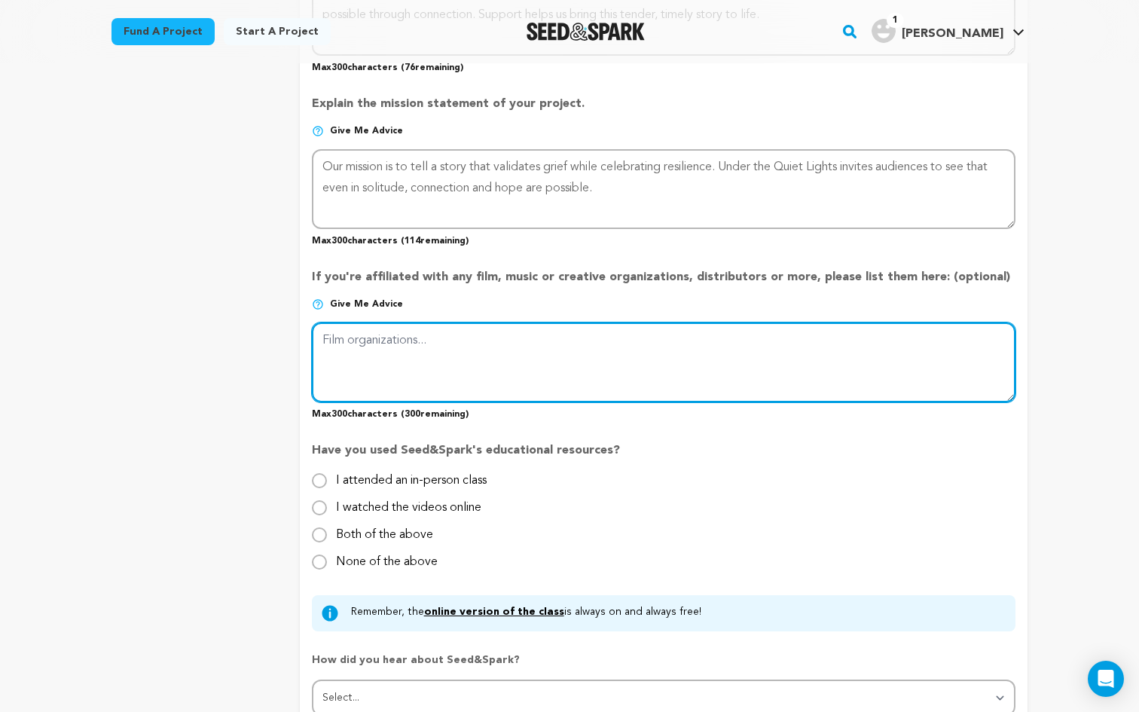
scroll to position [1144, 0]
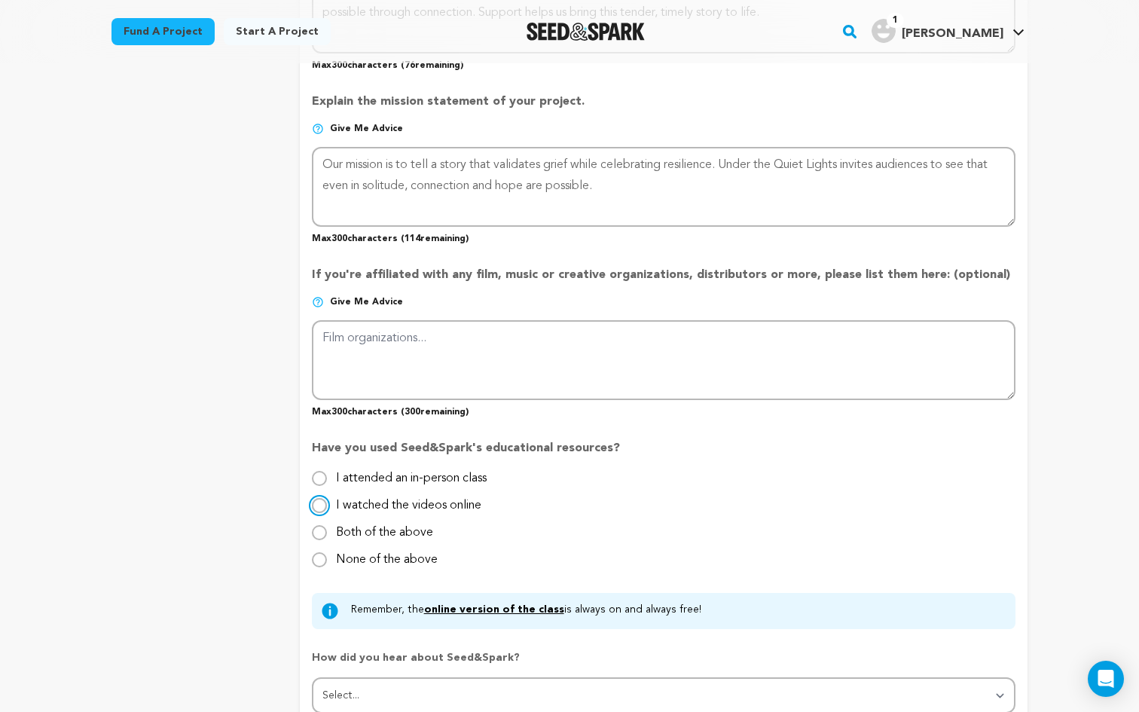
click at [322, 501] on input "I watched the videos online" at bounding box center [319, 505] width 15 height 15
radio input "true"
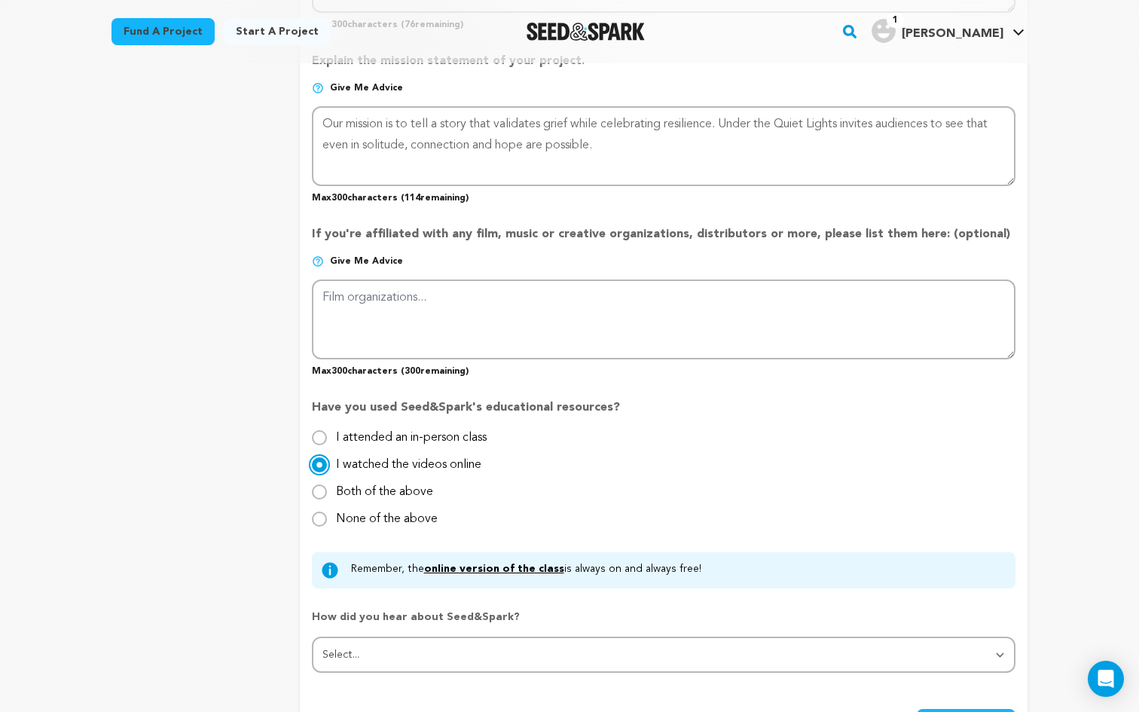
scroll to position [1186, 0]
click at [328, 435] on div "I attended an in-person class" at bounding box center [663, 436] width 703 height 18
click at [321, 435] on input "I attended an in-person class" at bounding box center [319, 436] width 15 height 15
radio input "true"
click at [322, 463] on input "I watched the videos online" at bounding box center [319, 463] width 15 height 15
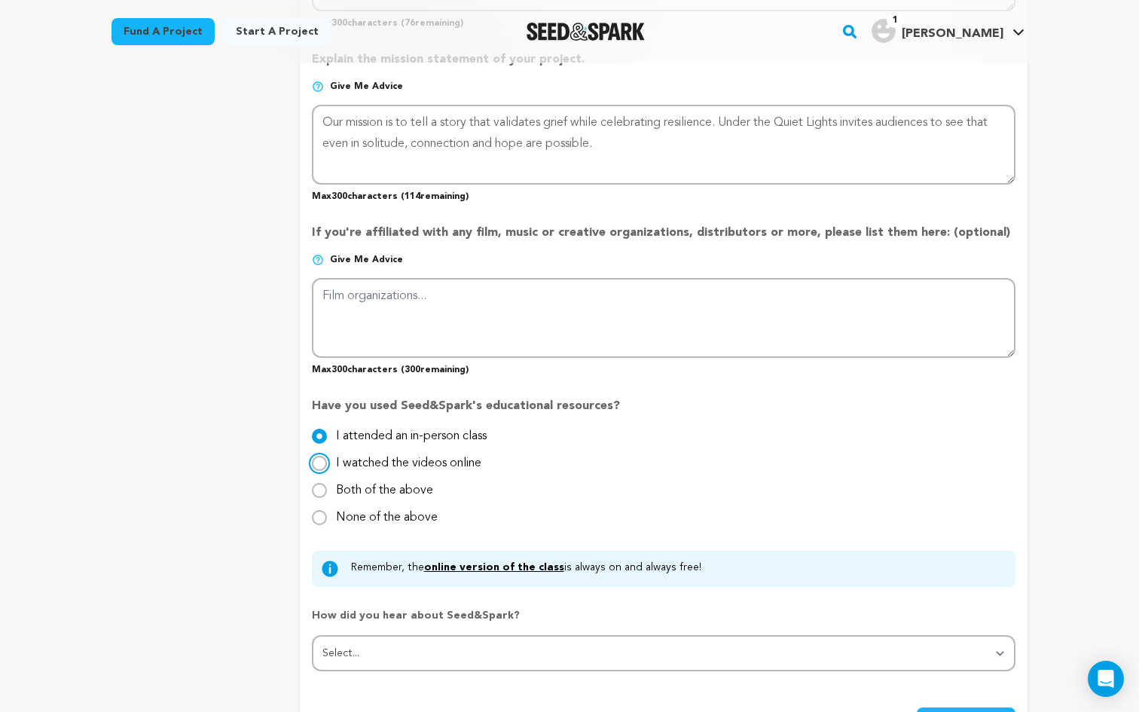
radio input "true"
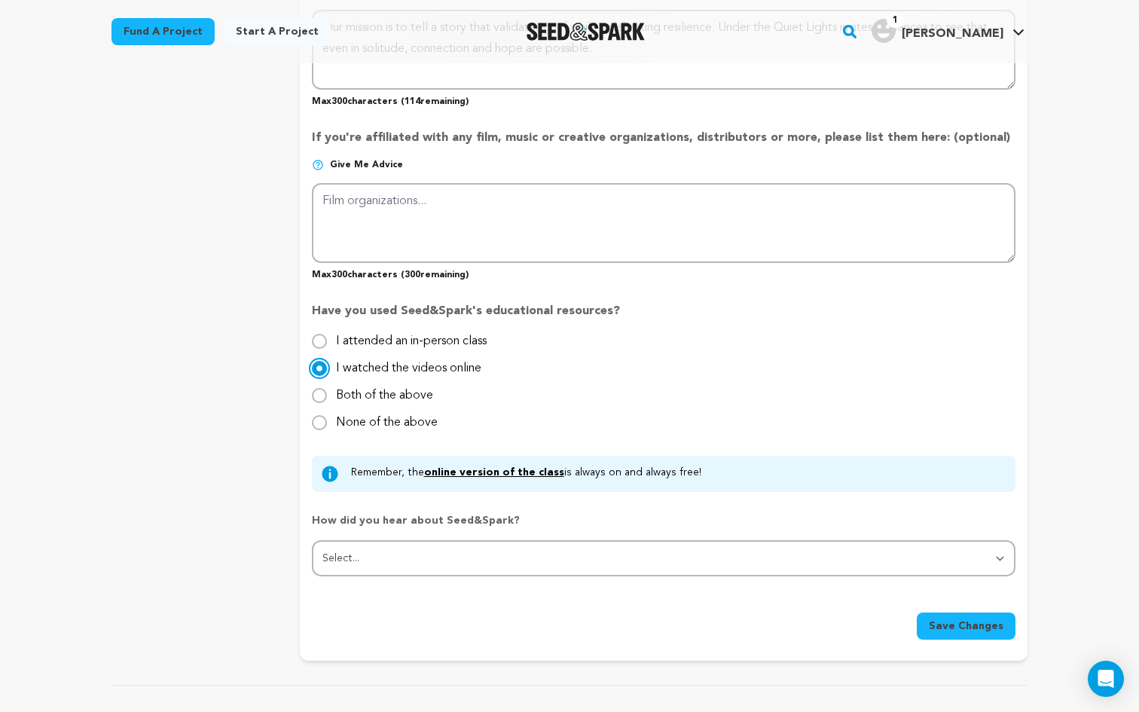
scroll to position [1298, 0]
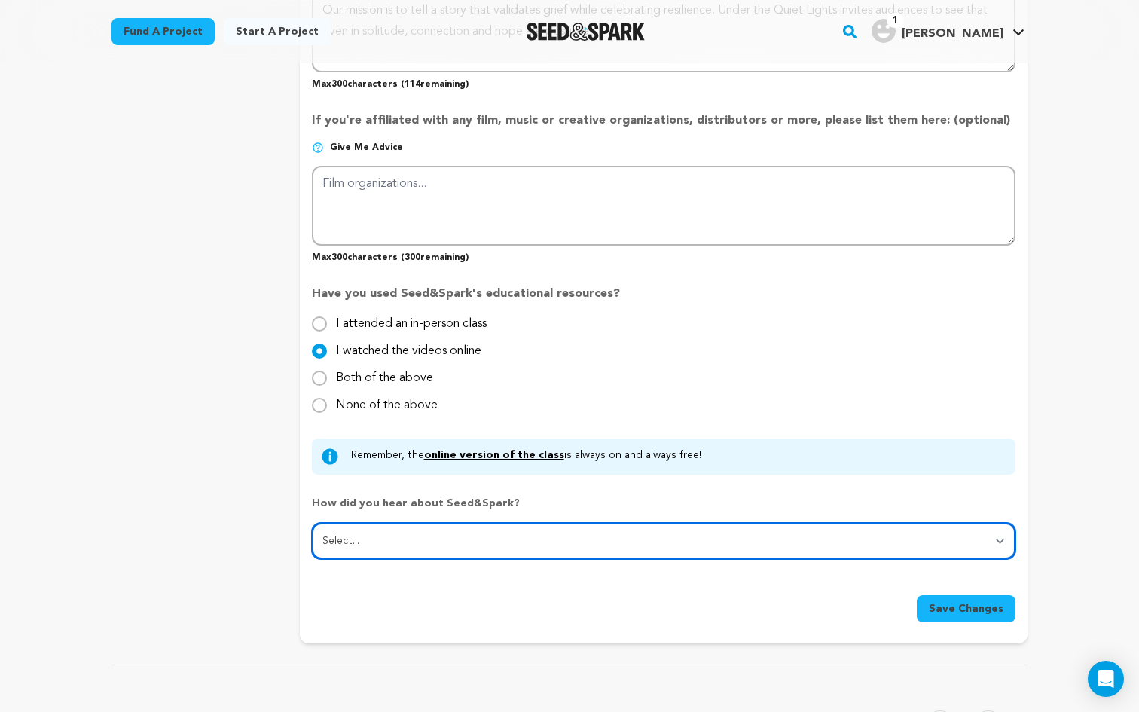
click at [387, 540] on select "Select... From a friend Social media Film festival or film organization Took an…" at bounding box center [663, 541] width 703 height 36
select select "1"
click at [312, 523] on select "Select... From a friend Social media Film festival or film organization Took an…" at bounding box center [663, 541] width 703 height 36
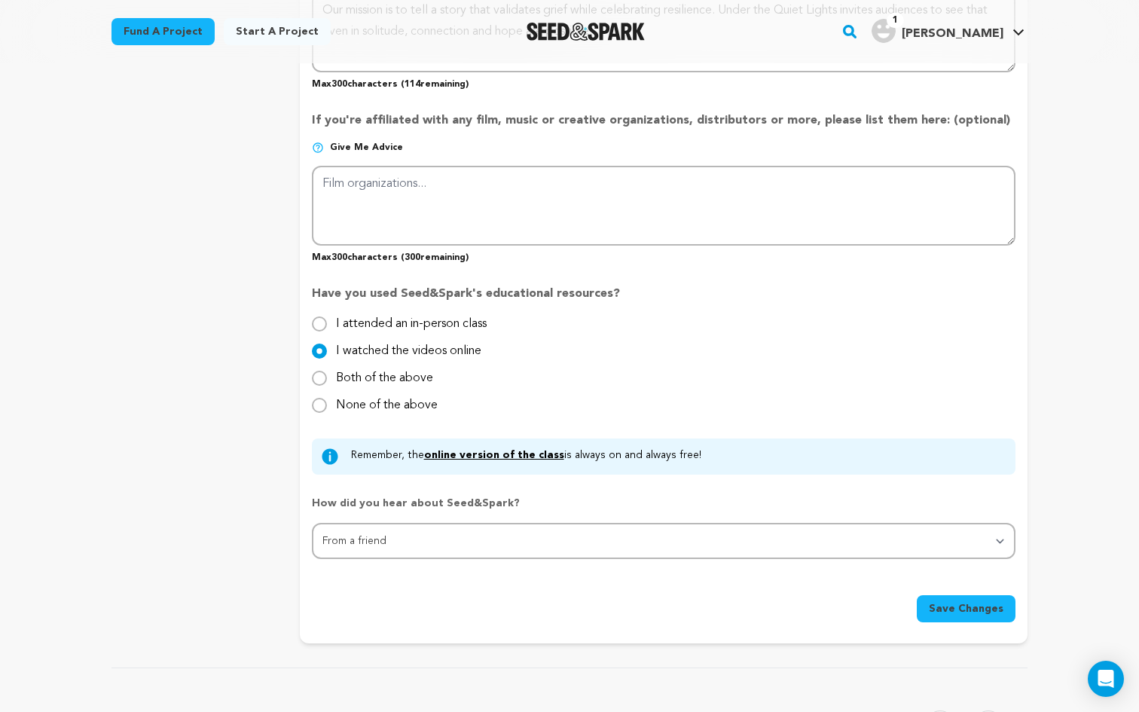
click at [947, 617] on button "Save Changes" at bounding box center [966, 608] width 99 height 27
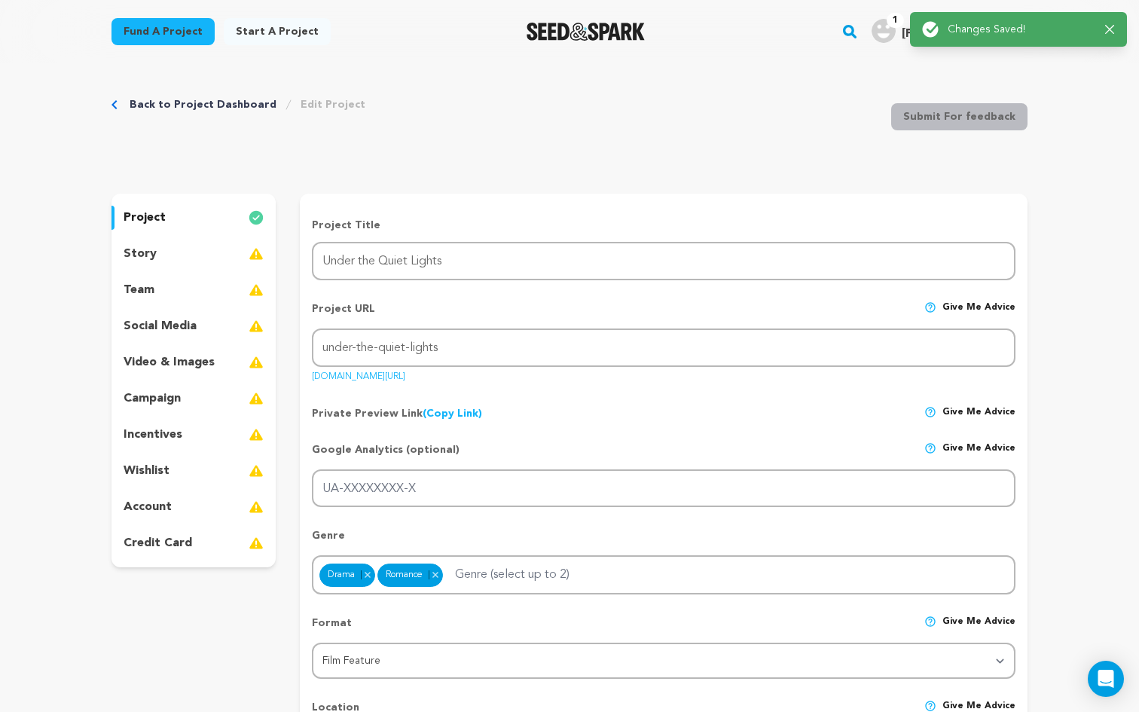
scroll to position [0, 0]
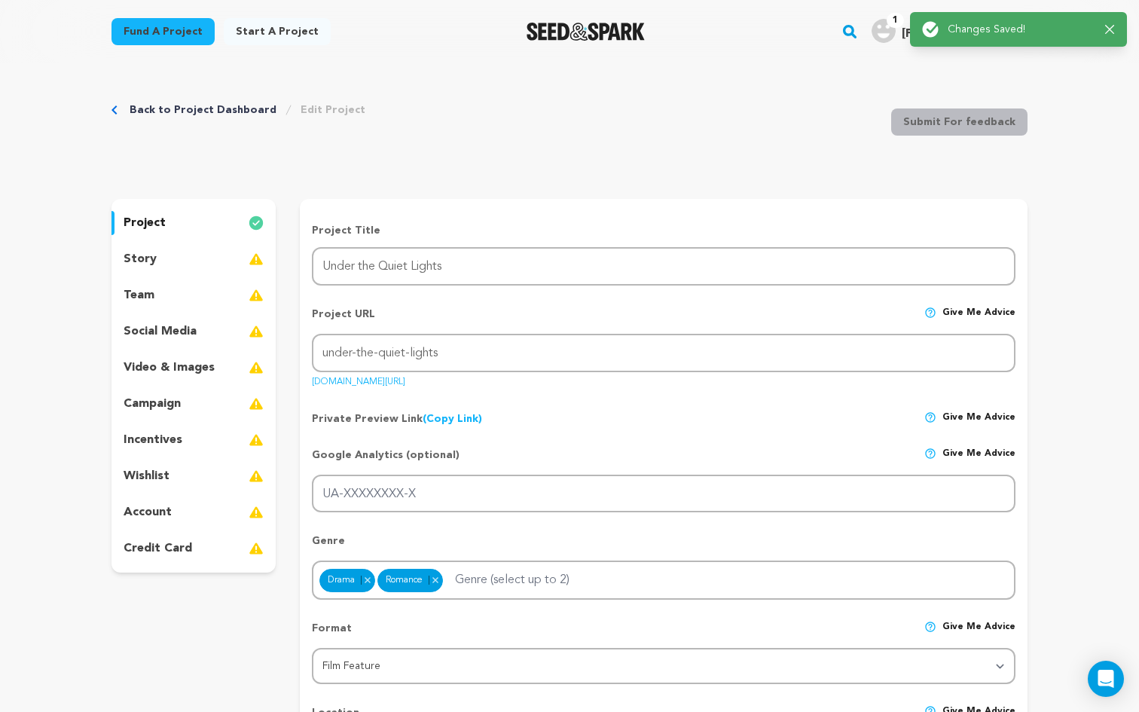
click at [145, 260] on p "story" at bounding box center [140, 259] width 33 height 18
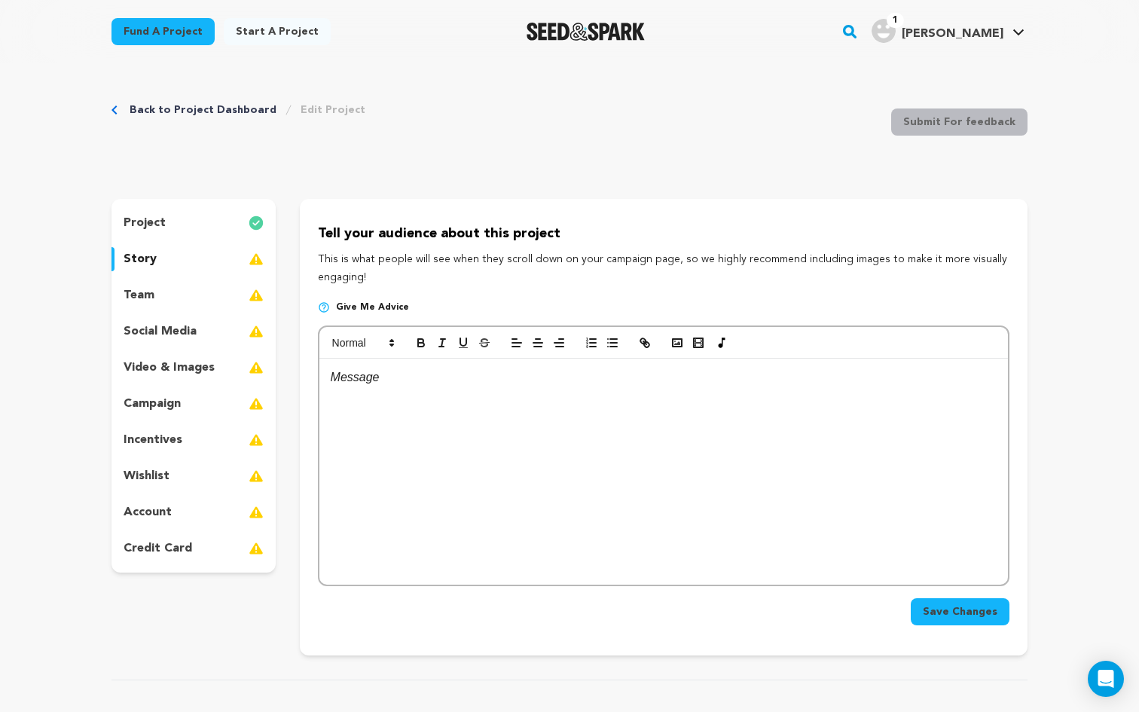
drag, startPoint x: 388, startPoint y: 280, endPoint x: 314, endPoint y: 233, distance: 87.3
click at [314, 233] on div "Tell your audience about this project This is what people will see when they sc…" at bounding box center [663, 427] width 727 height 456
copy div "Tell your audience about this project This is what people will see when they sc…"
click at [431, 392] on div at bounding box center [663, 471] width 688 height 226
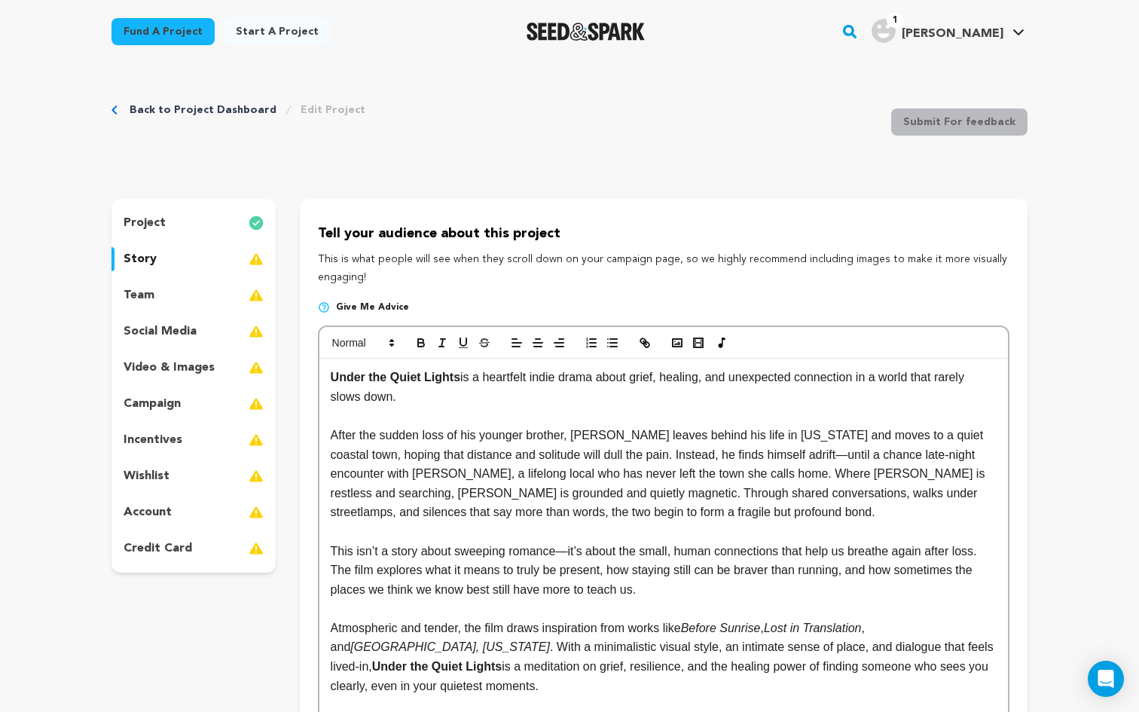
click at [779, 453] on p "After the sudden loss of his younger brother, [PERSON_NAME] leaves behind his l…" at bounding box center [664, 474] width 666 height 96
click at [788, 490] on p "After the sudden loss of his younger brother, [PERSON_NAME] leaves behind his l…" at bounding box center [664, 474] width 666 height 96
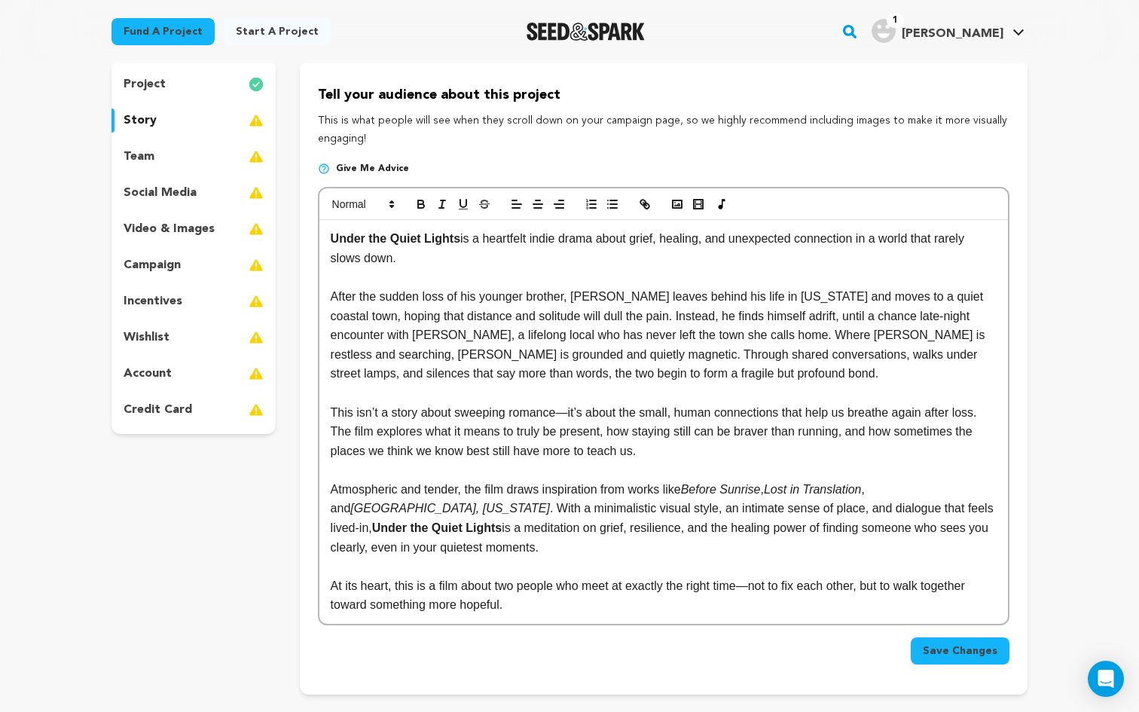
scroll to position [140, 0]
click at [884, 311] on p "After the sudden loss of his younger brother, [PERSON_NAME] leaves behind his l…" at bounding box center [664, 333] width 666 height 96
click at [569, 413] on p "This isn’t a story about sweeping romance—it’s about the small, human connectio…" at bounding box center [664, 430] width 666 height 58
click at [807, 508] on p "Atmospheric and tender, the film draws inspiration from works like Before Sunri…" at bounding box center [664, 516] width 666 height 77
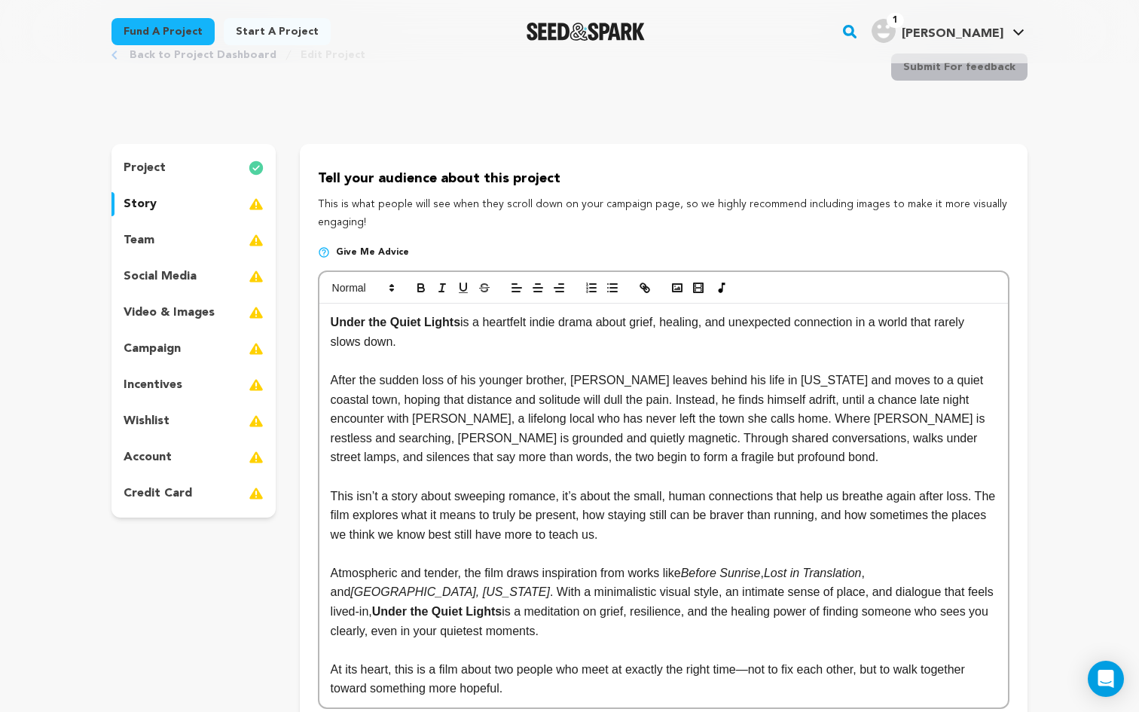
scroll to position [52, 0]
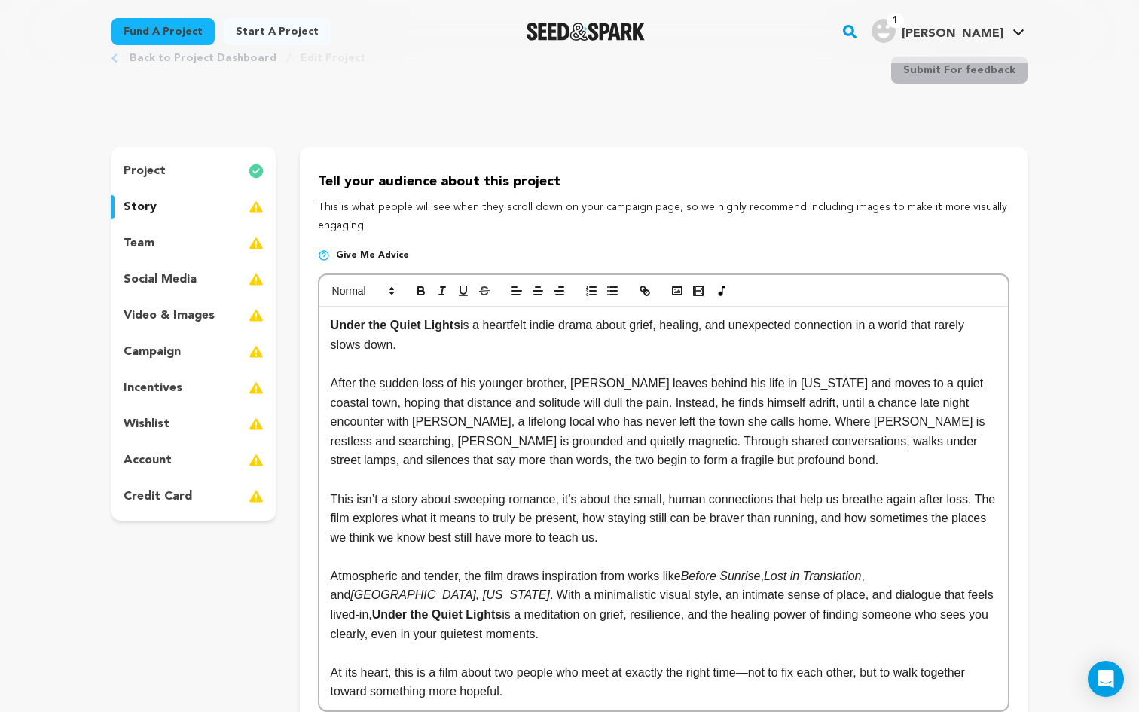
click at [416, 360] on p at bounding box center [664, 364] width 666 height 20
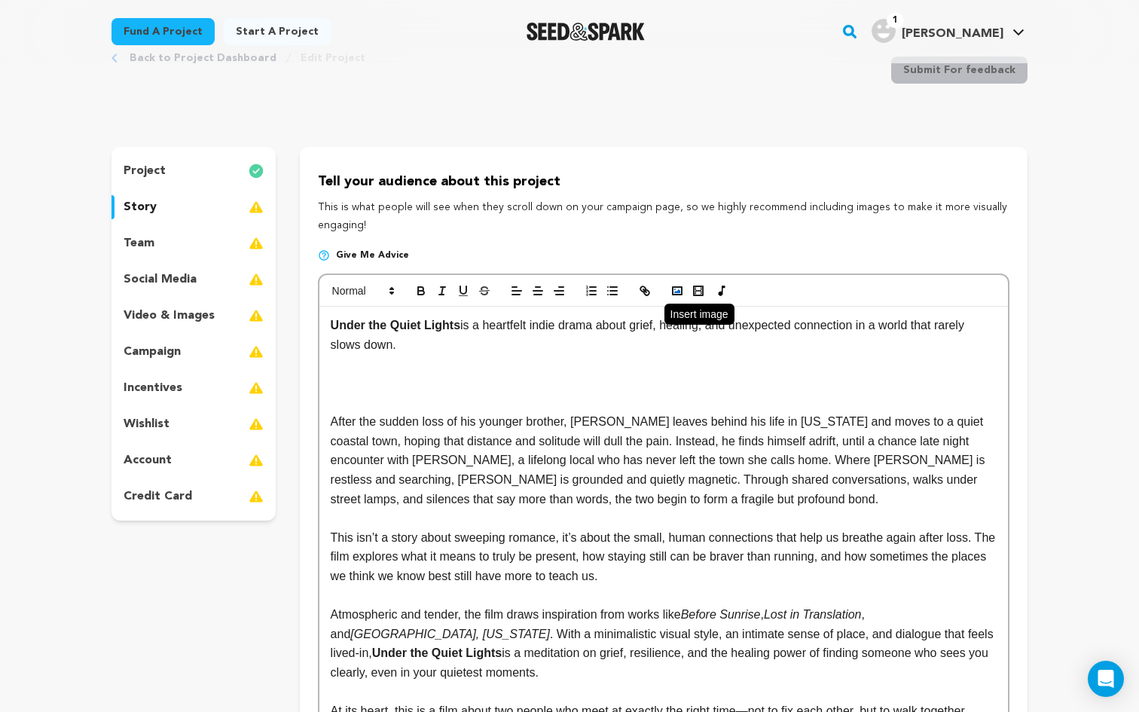
click at [674, 287] on rect "button" at bounding box center [677, 291] width 9 height 8
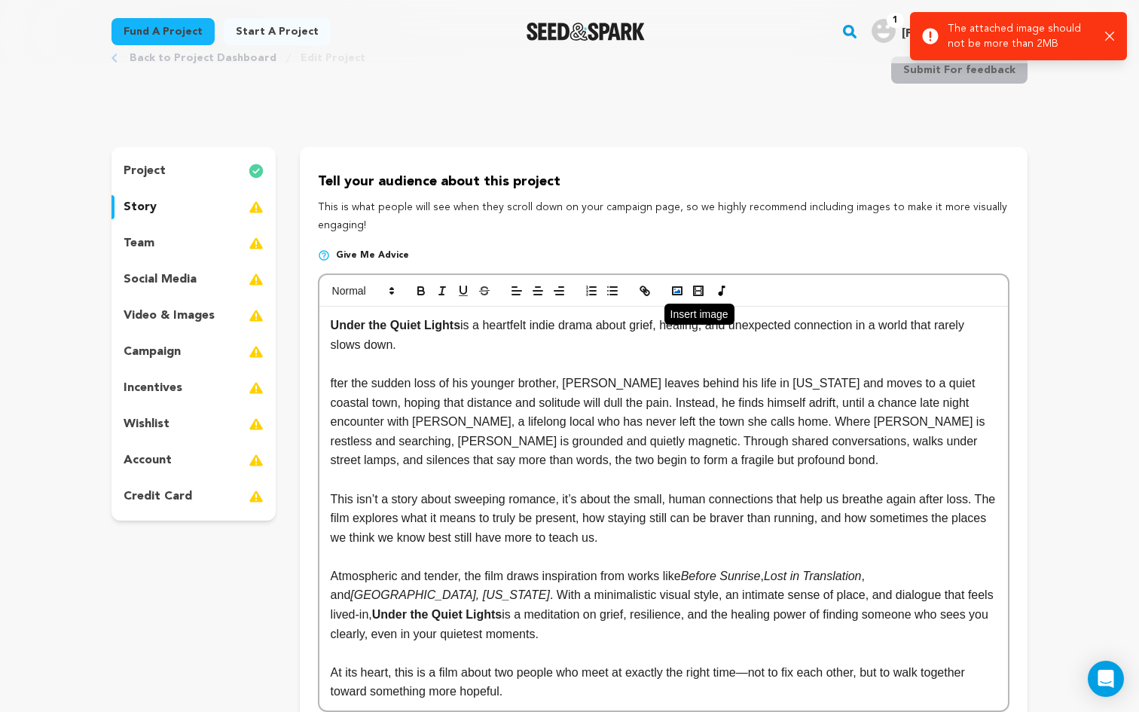
click at [675, 291] on polyline "button" at bounding box center [677, 291] width 6 height 4
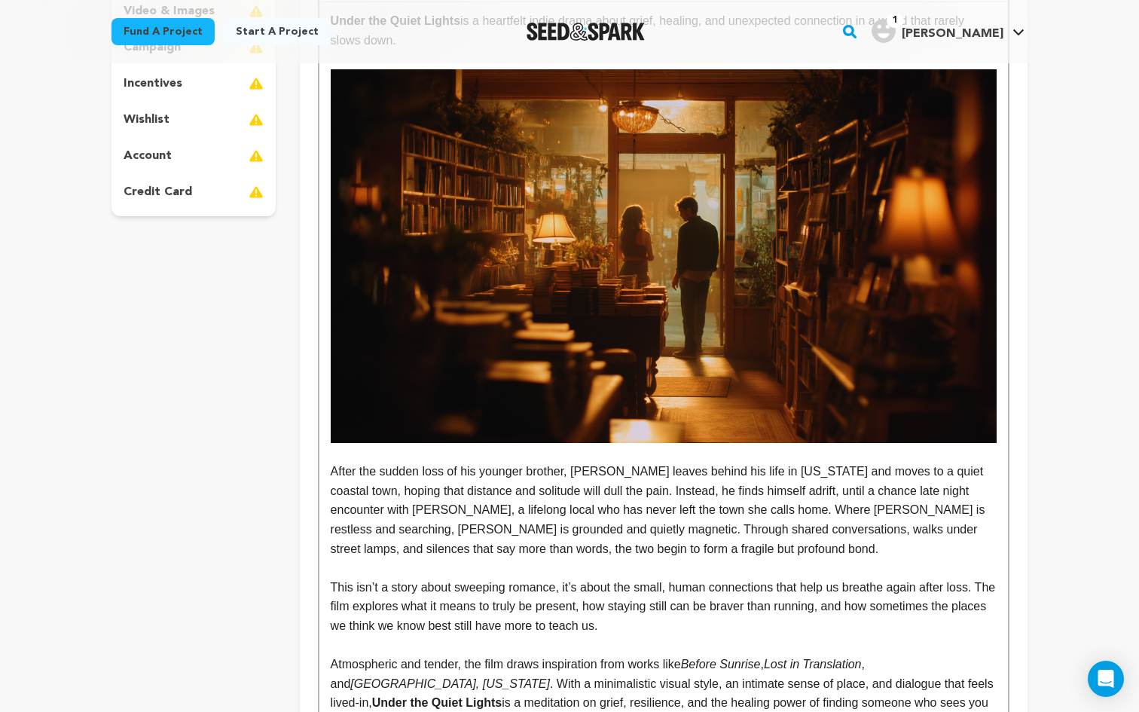
scroll to position [391, 0]
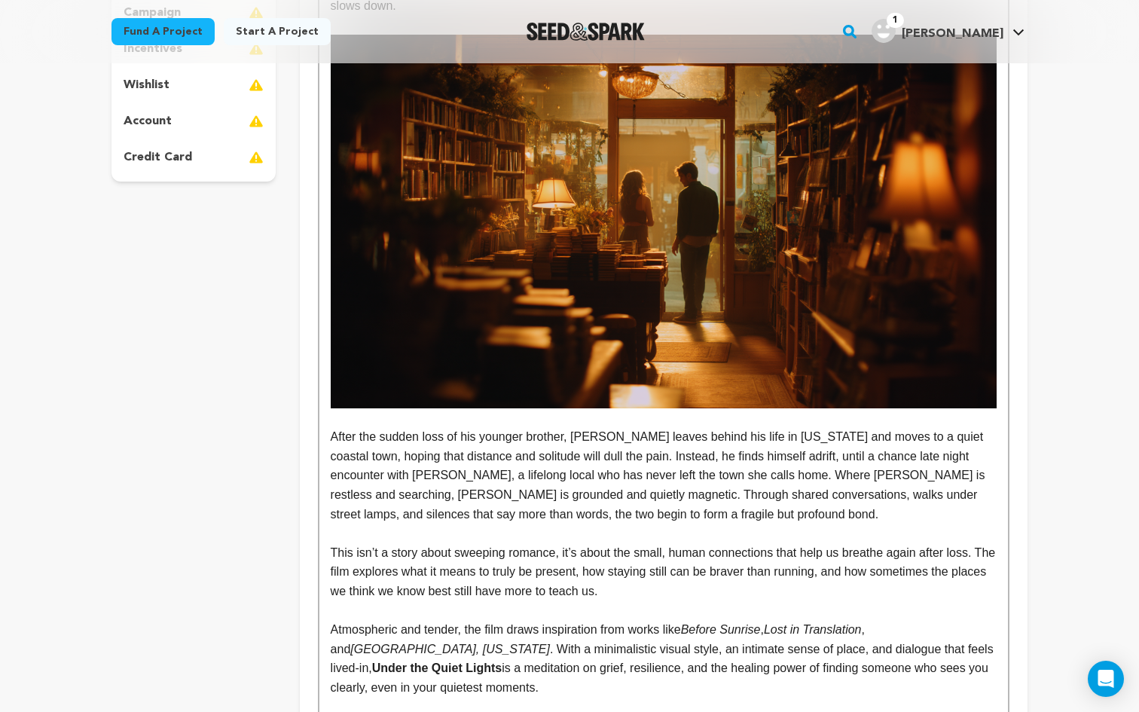
click at [644, 514] on p "After the sudden loss of his younger brother, [PERSON_NAME] leaves behind his l…" at bounding box center [664, 475] width 666 height 96
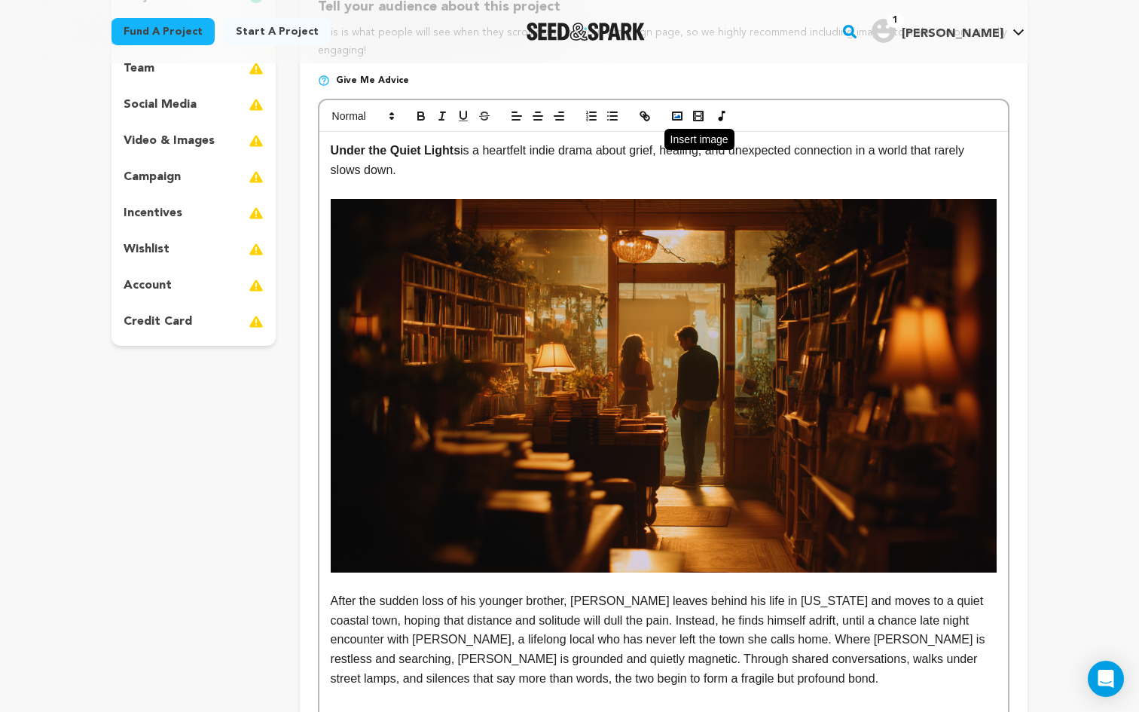
click at [673, 114] on rect "button" at bounding box center [677, 116] width 9 height 8
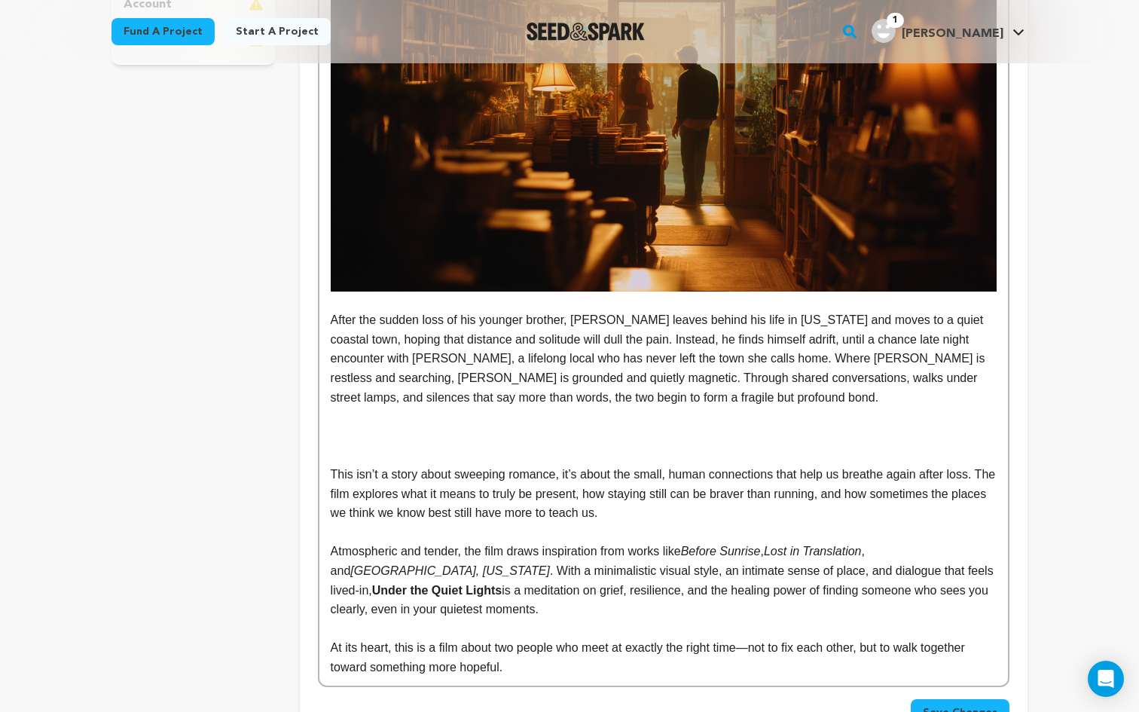
scroll to position [516, 0]
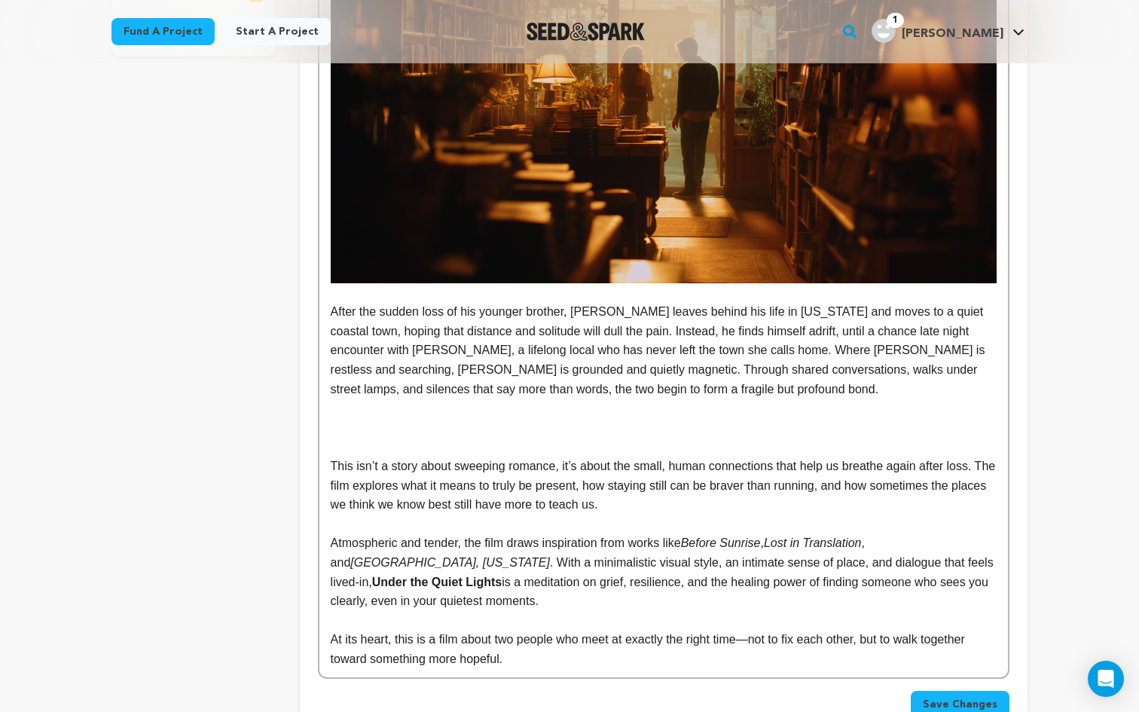
click at [505, 422] on p at bounding box center [664, 428] width 666 height 20
click at [807, 169] on img at bounding box center [664, 97] width 666 height 374
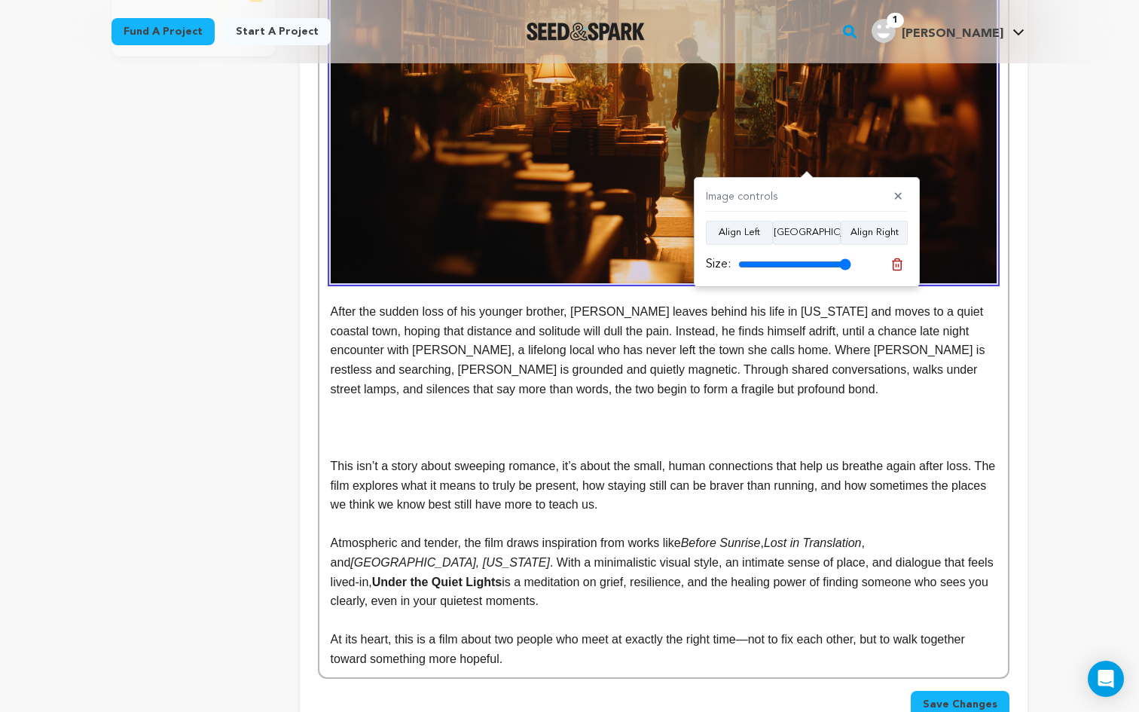
click at [373, 430] on p at bounding box center [664, 428] width 666 height 20
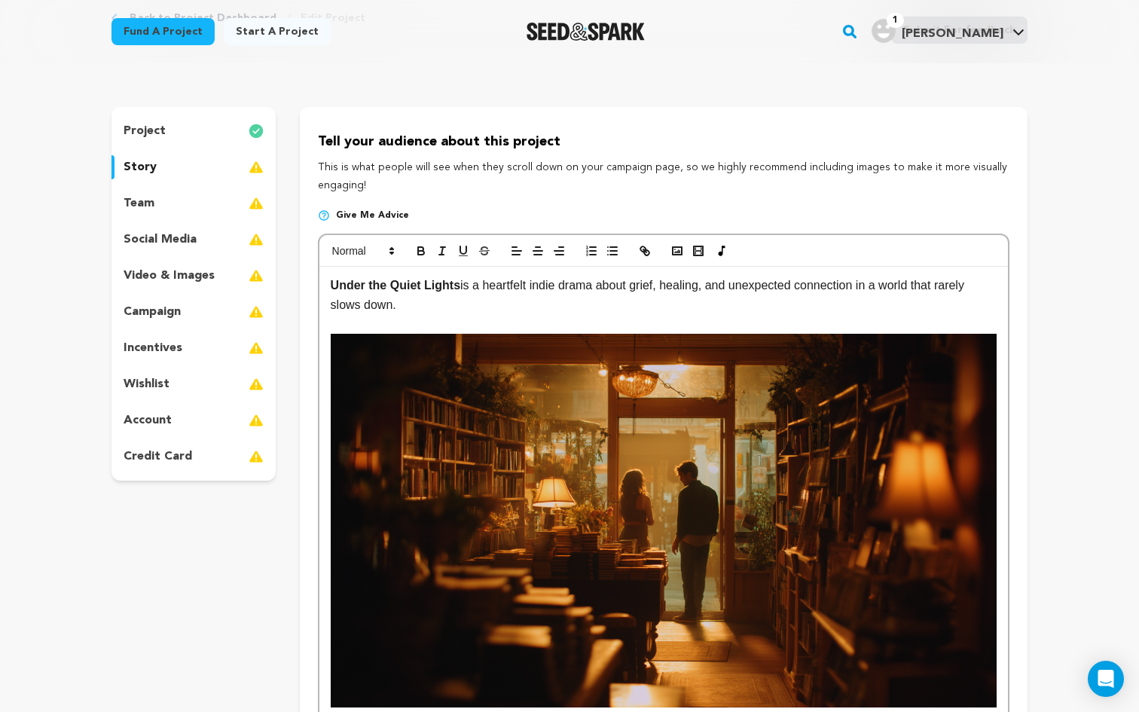
scroll to position [0, 0]
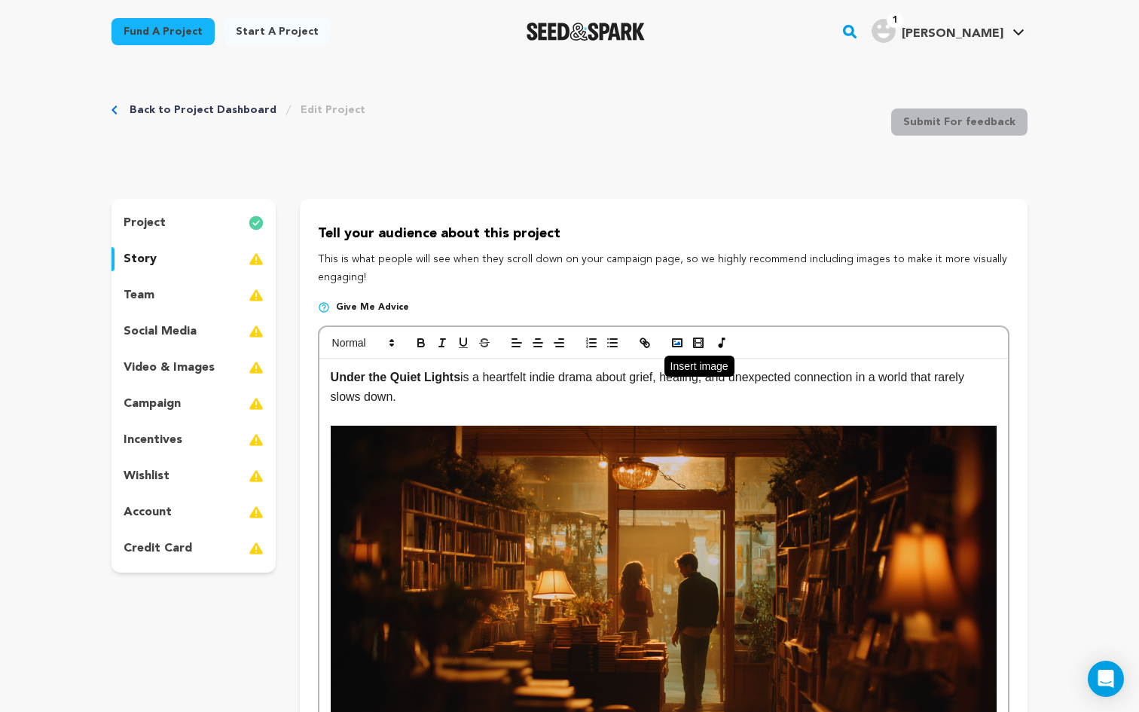
click at [679, 343] on polyline "button" at bounding box center [677, 343] width 6 height 4
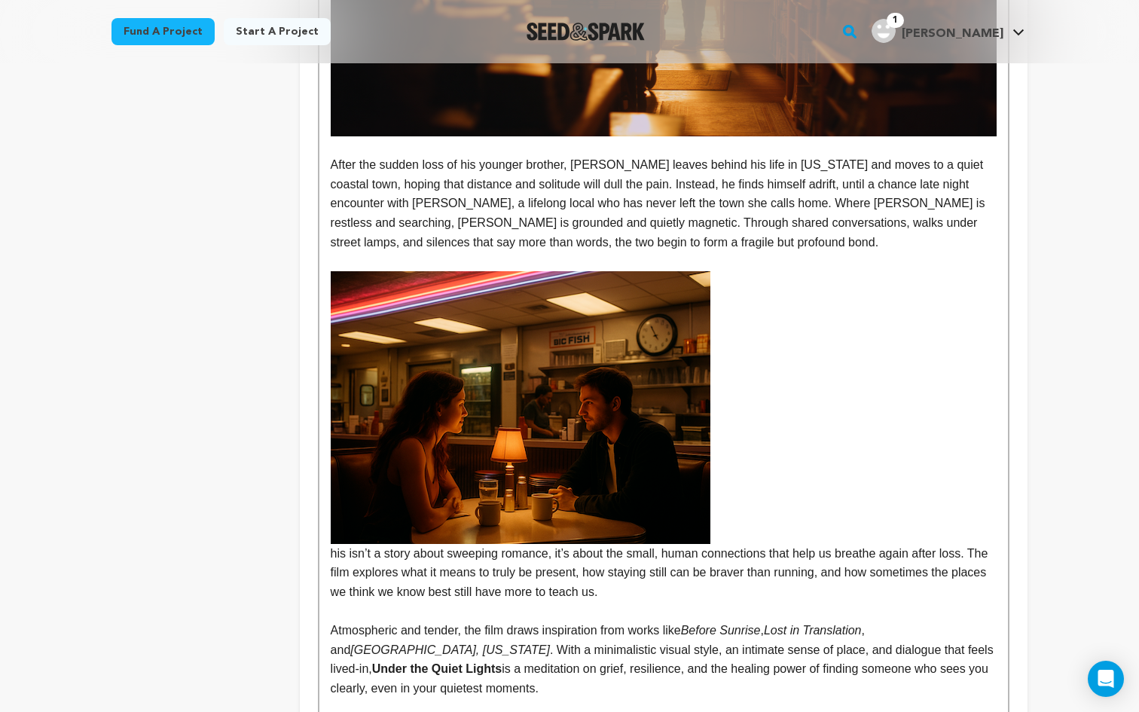
scroll to position [664, 0]
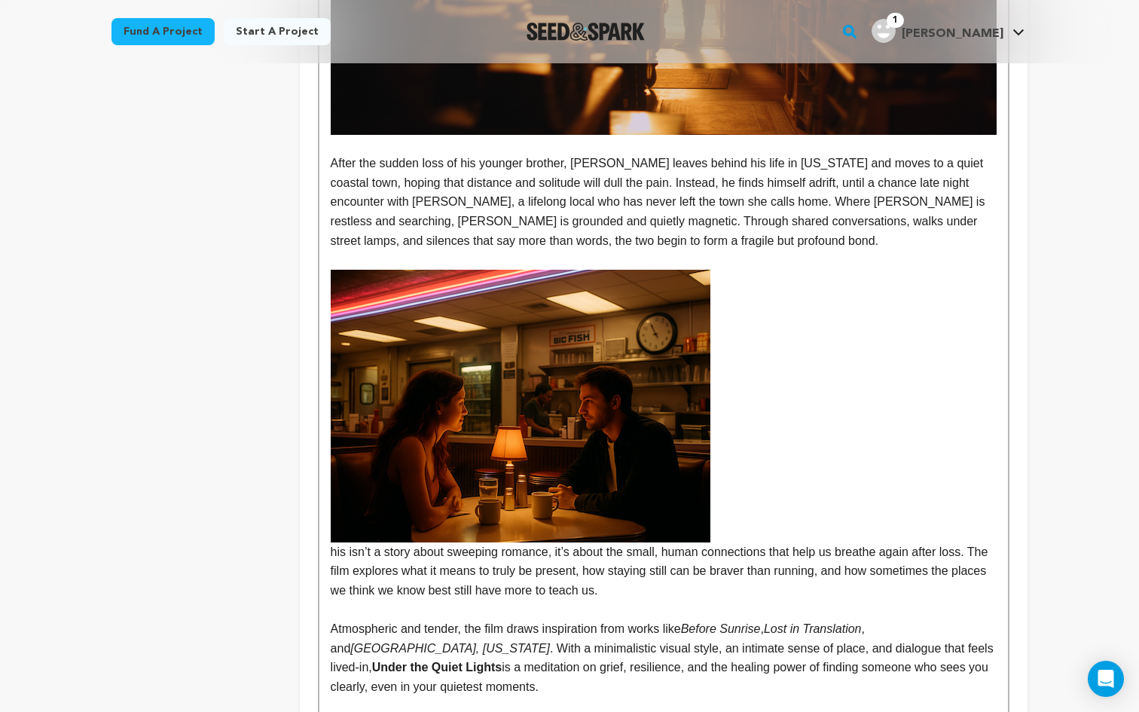
click at [782, 483] on p "his isn’t a story about sweeping romance, it’s about the small, human connectio…" at bounding box center [664, 435] width 666 height 331
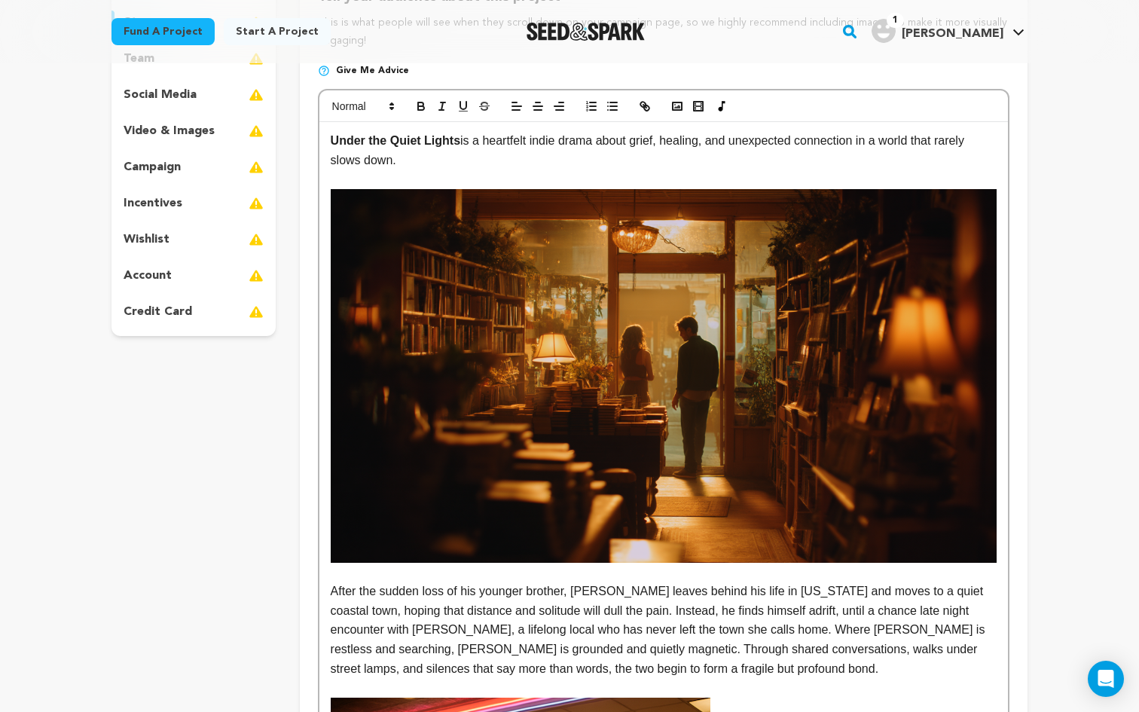
scroll to position [233, 0]
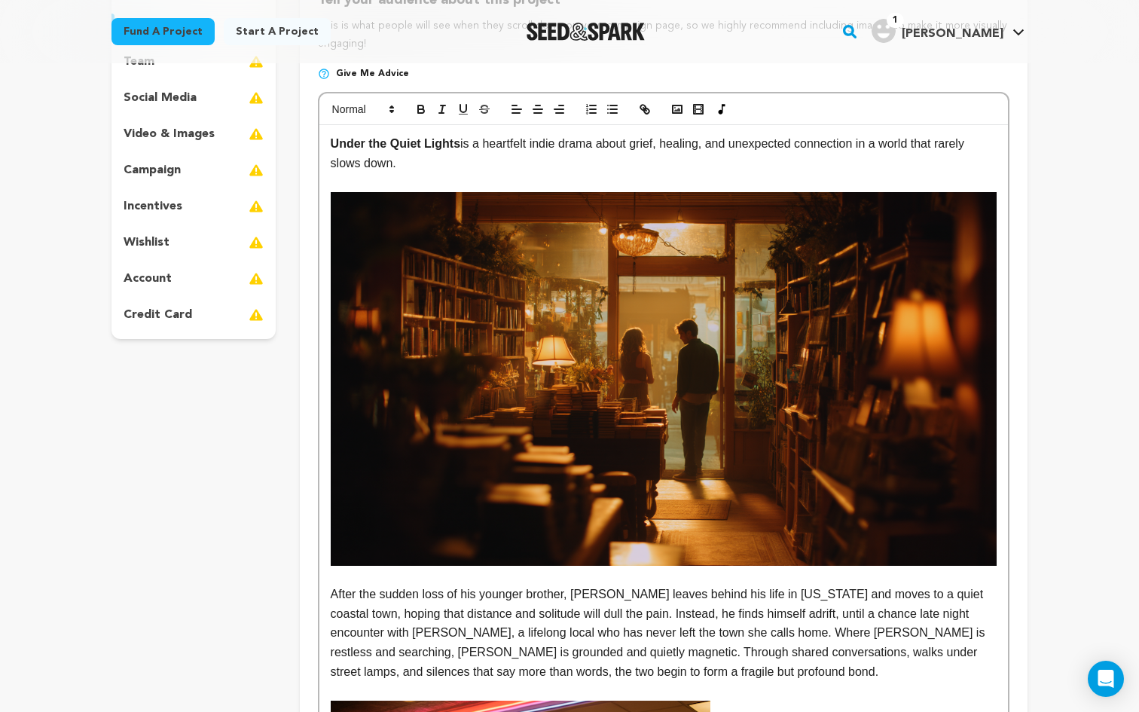
click at [703, 377] on img at bounding box center [664, 379] width 666 height 374
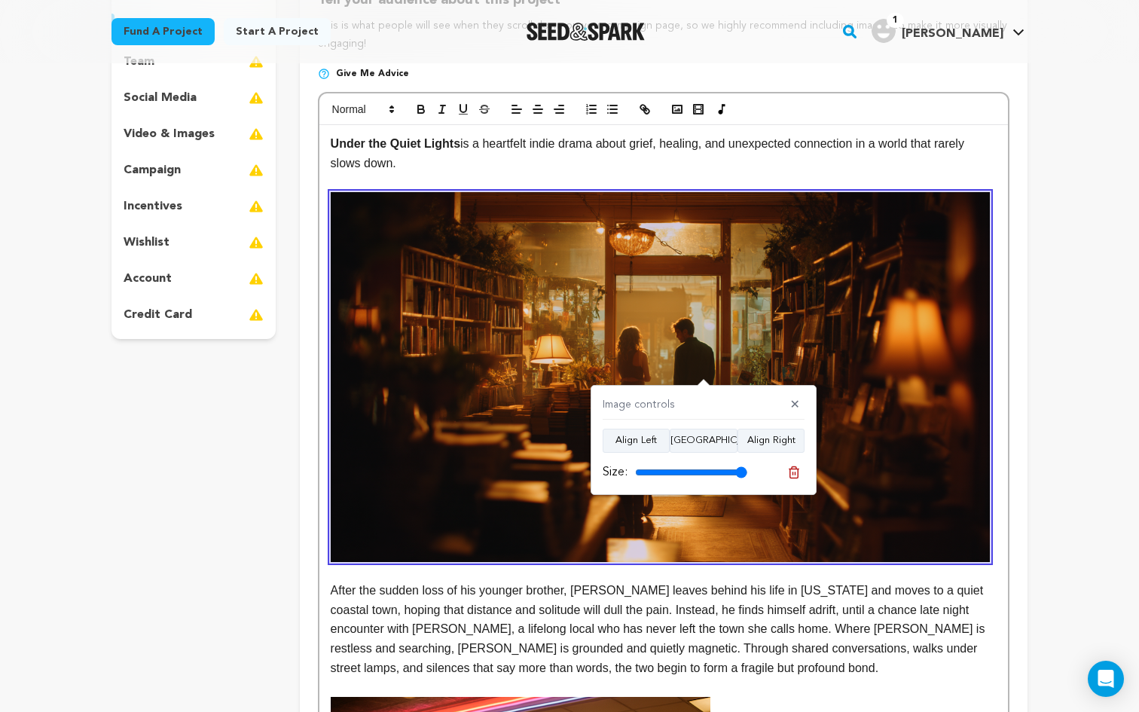
type input "100"
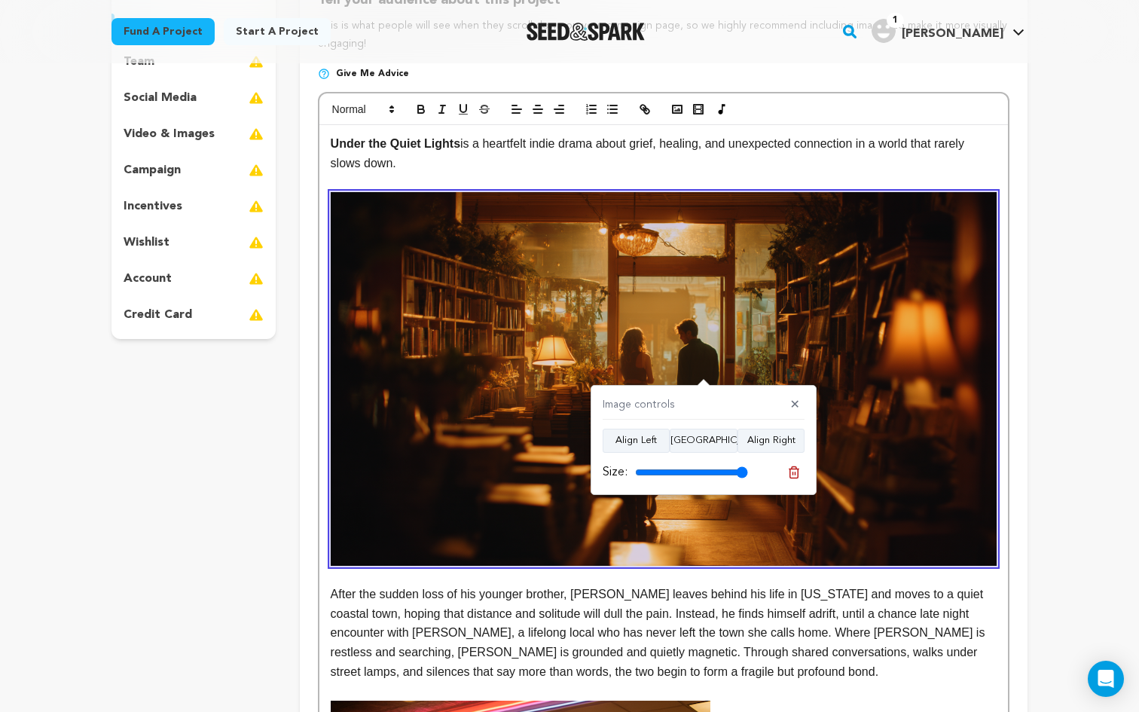
click at [748, 474] on input "range" at bounding box center [691, 472] width 113 height 12
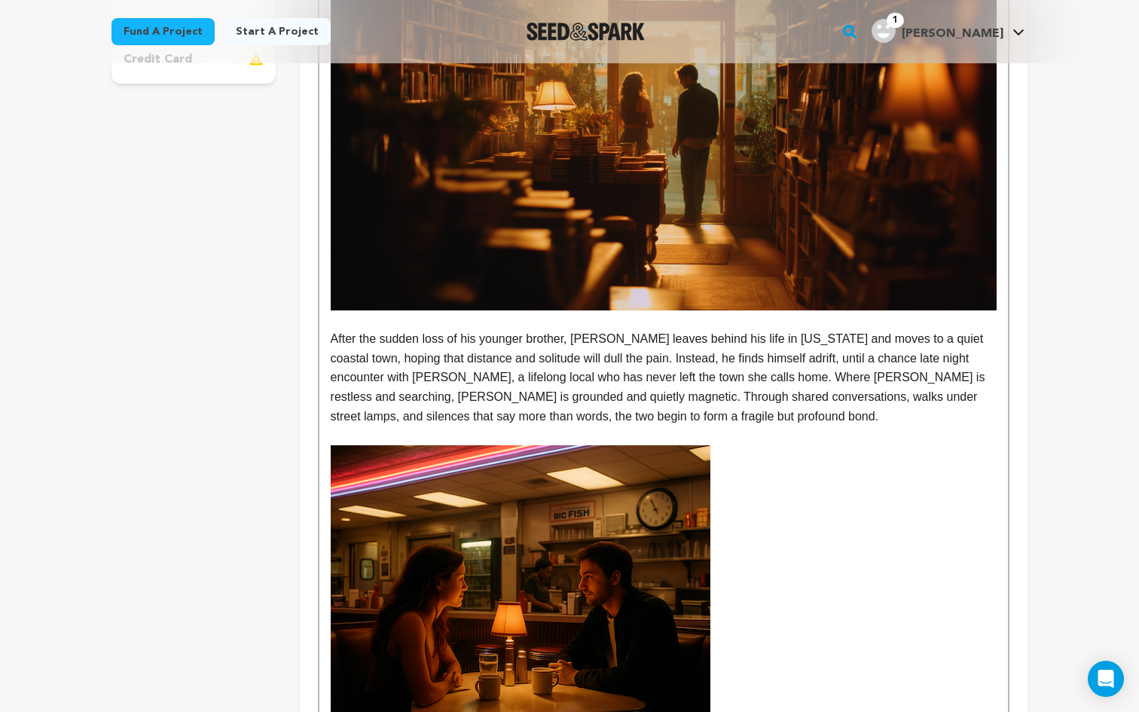
click at [657, 581] on img at bounding box center [521, 581] width 380 height 273
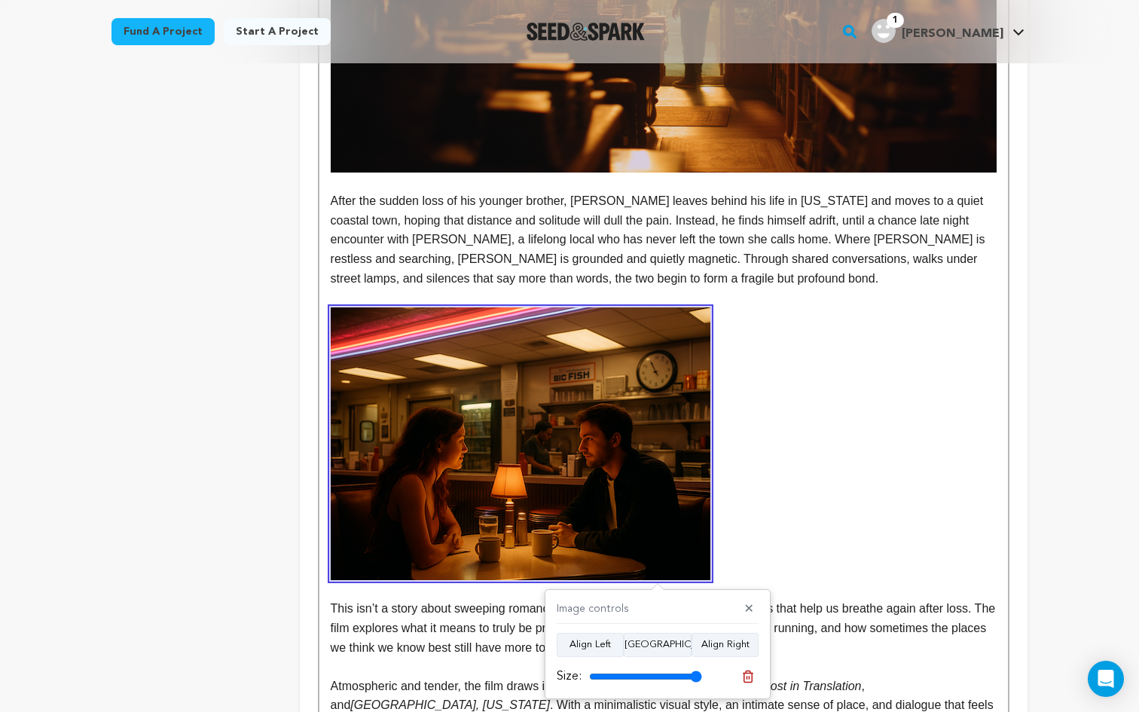
scroll to position [636, 0]
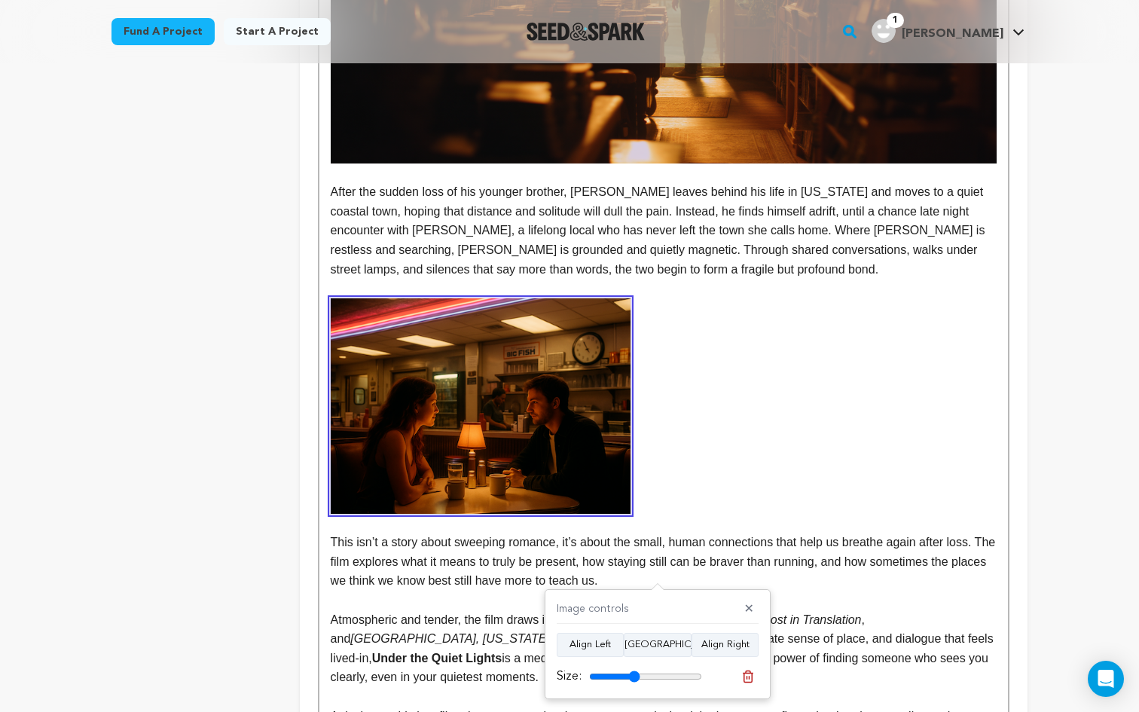
drag, startPoint x: 693, startPoint y: 679, endPoint x: 633, endPoint y: 670, distance: 60.1
click at [633, 670] on input "range" at bounding box center [645, 676] width 113 height 12
click at [651, 648] on button "[GEOGRAPHIC_DATA]" at bounding box center [658, 645] width 68 height 24
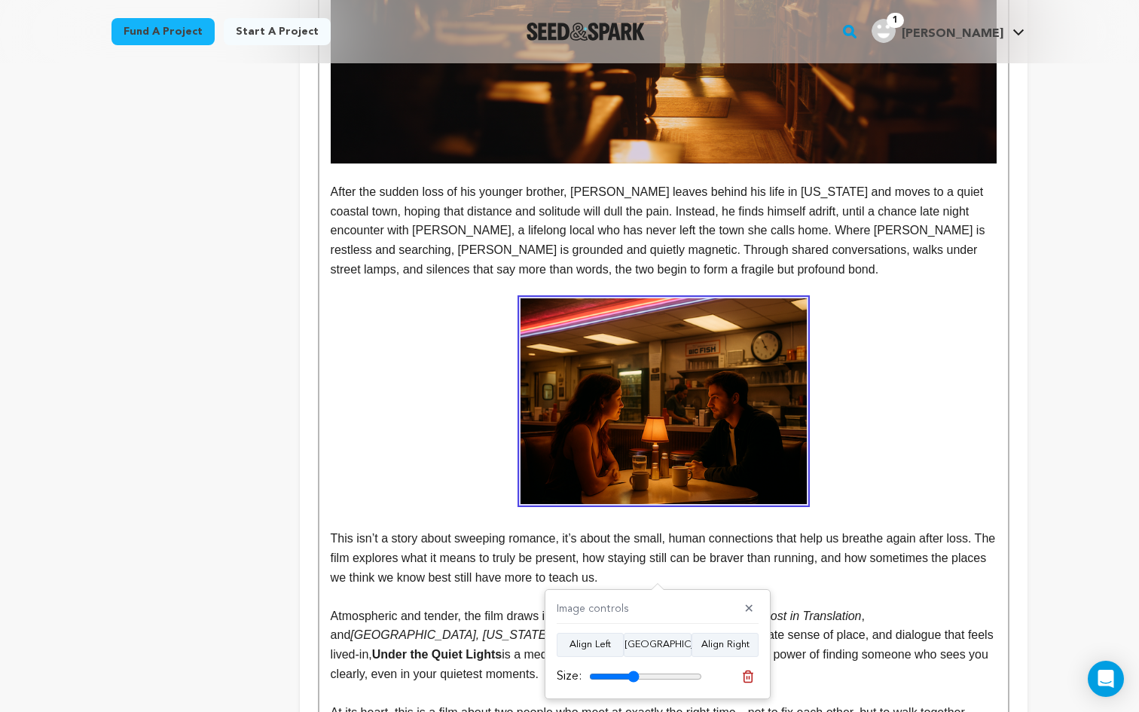
type input "45"
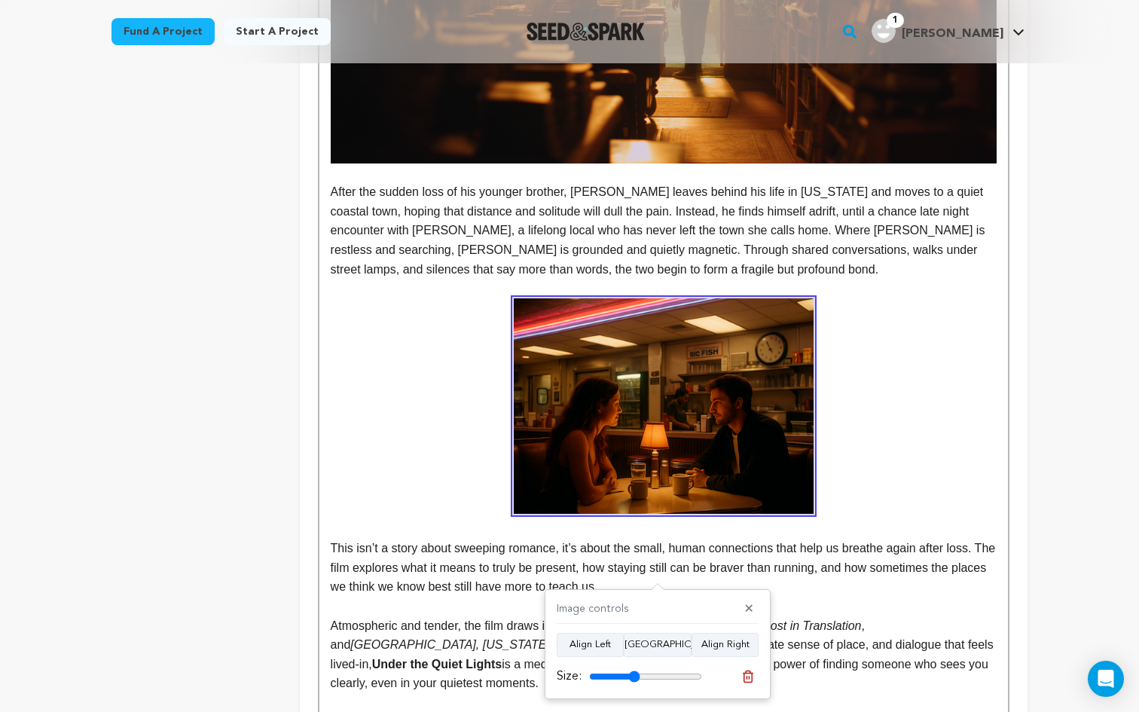
click at [634, 675] on input "range" at bounding box center [645, 676] width 113 height 12
click at [886, 341] on p at bounding box center [664, 405] width 666 height 215
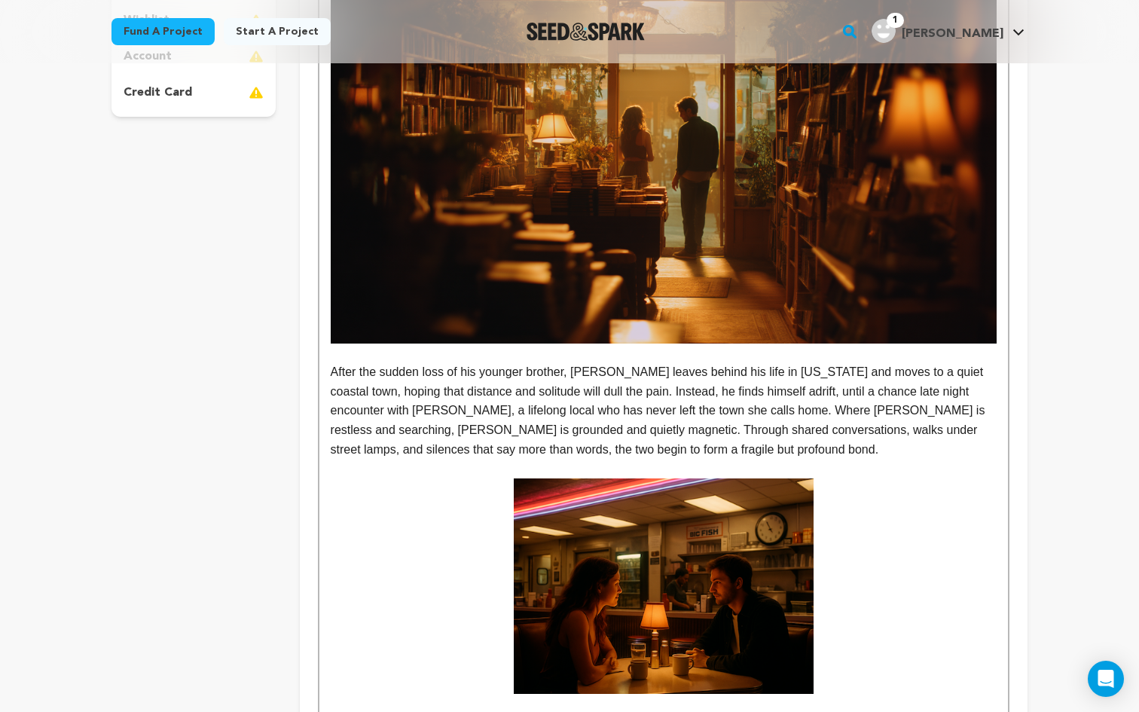
click at [790, 208] on img at bounding box center [664, 157] width 666 height 374
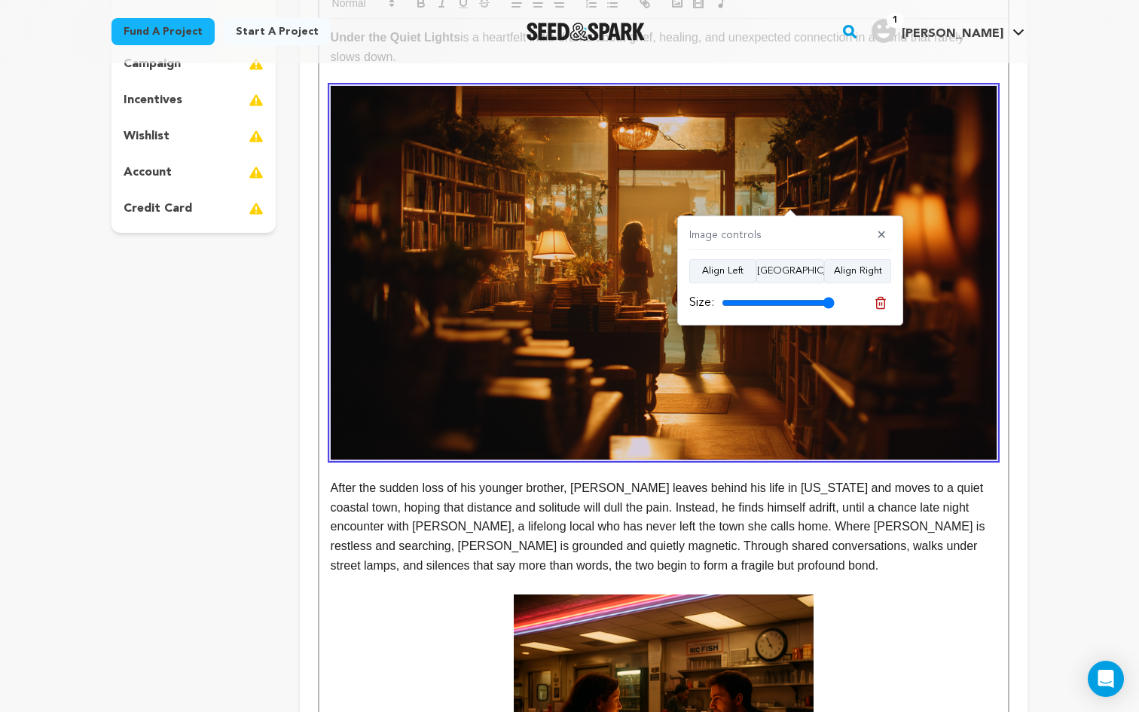
scroll to position [337, 0]
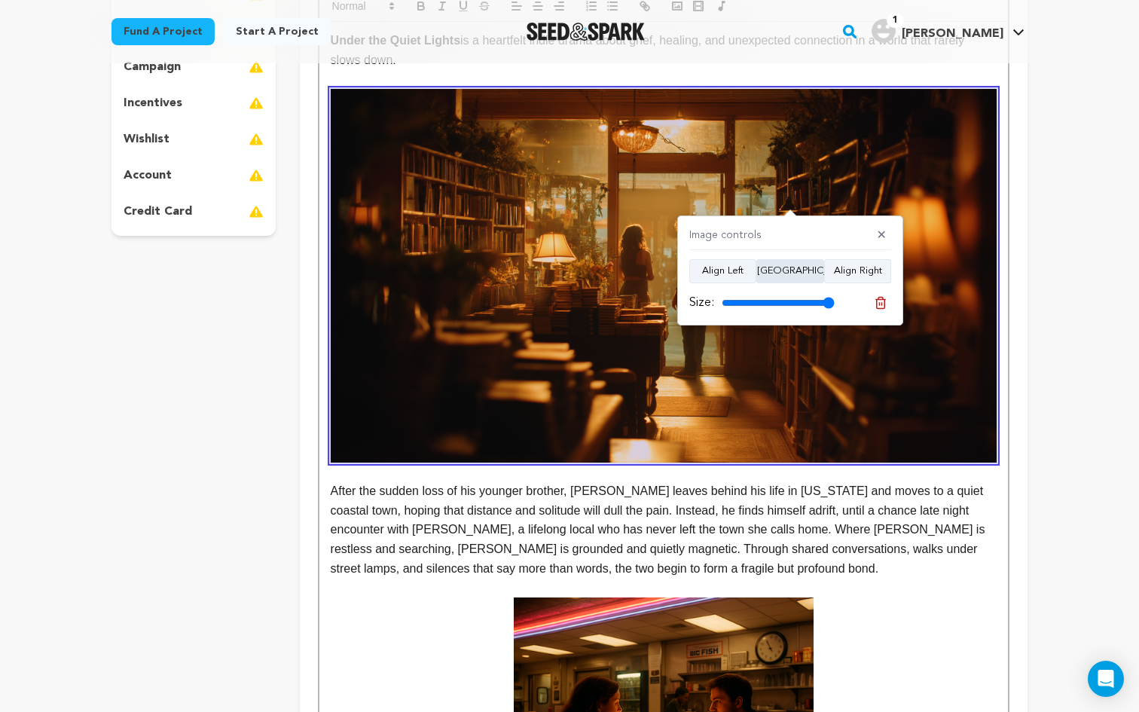
click at [784, 273] on button "[GEOGRAPHIC_DATA]" at bounding box center [790, 271] width 68 height 24
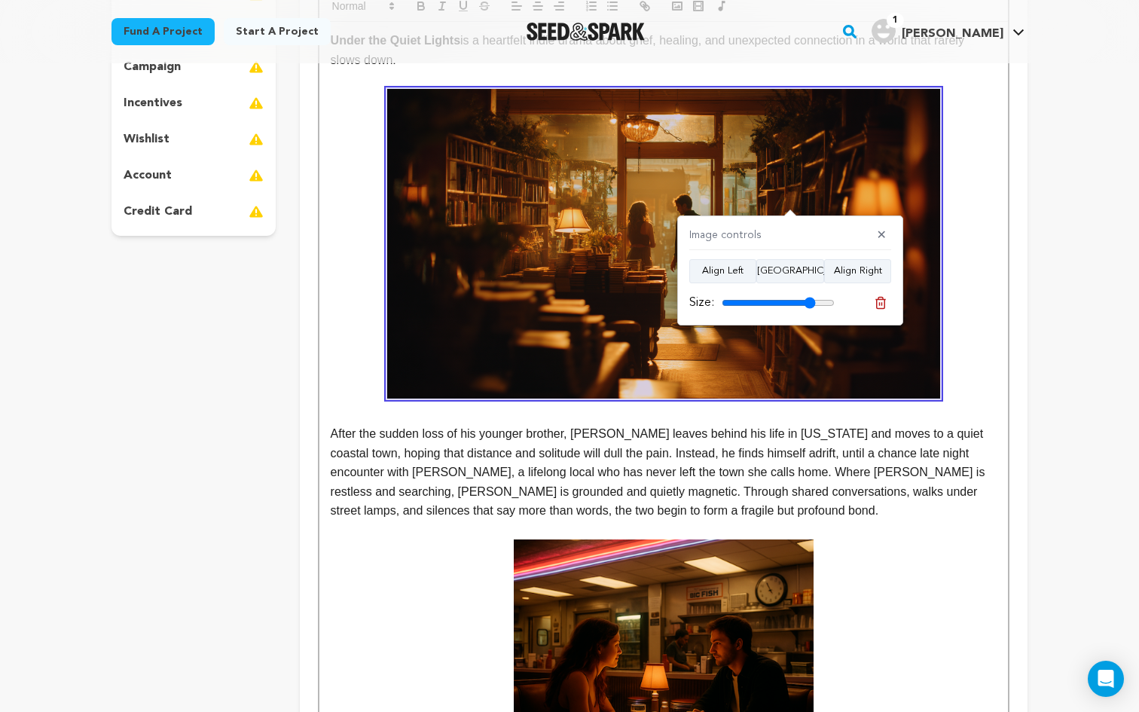
drag, startPoint x: 826, startPoint y: 303, endPoint x: 809, endPoint y: 307, distance: 17.7
type input "83"
click at [809, 307] on input "range" at bounding box center [777, 303] width 113 height 12
click at [985, 268] on p at bounding box center [664, 244] width 666 height 310
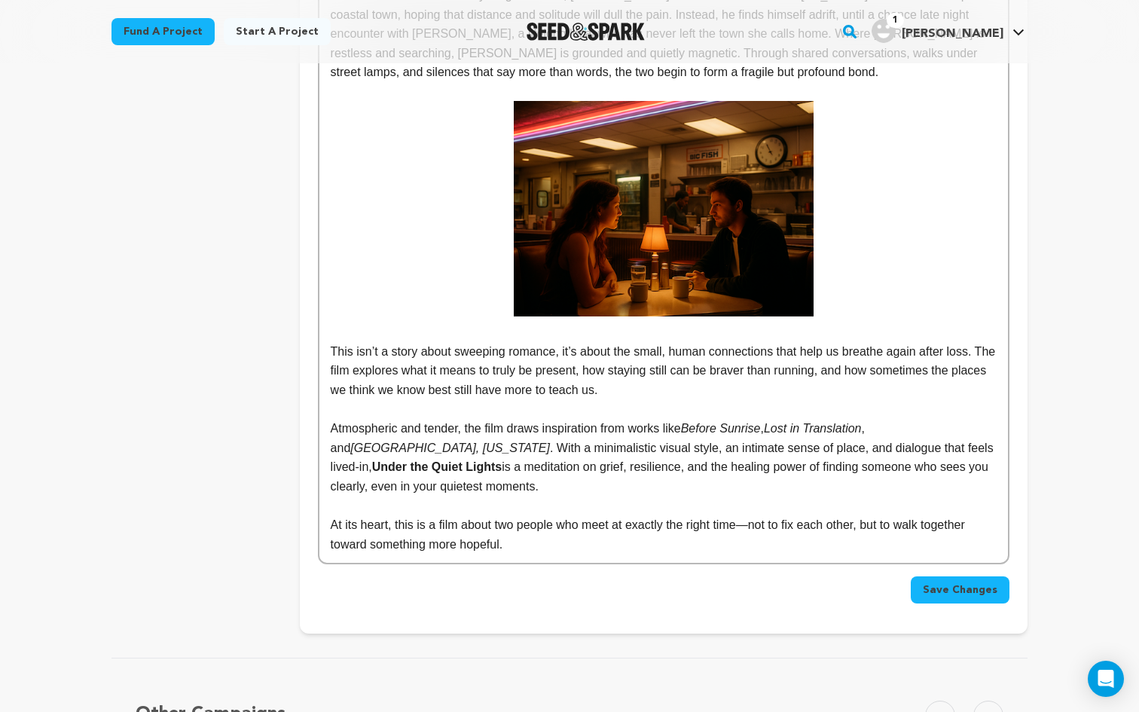
scroll to position [774, 0]
click at [628, 407] on p at bounding box center [664, 411] width 666 height 20
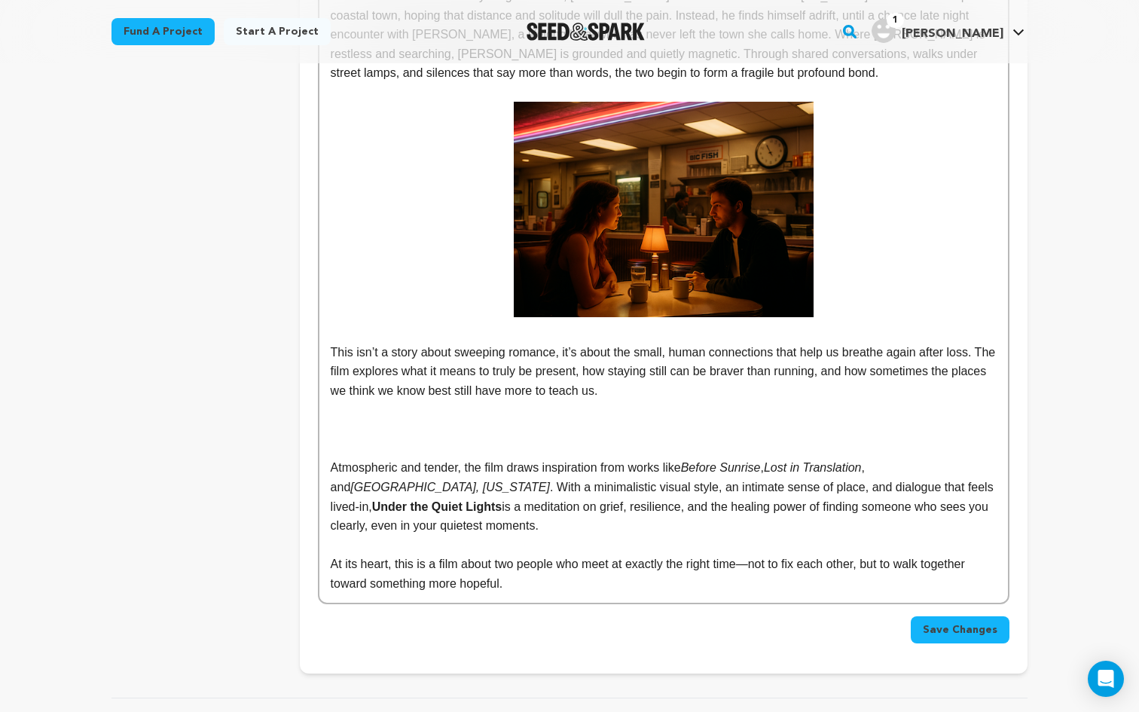
click at [617, 436] on p at bounding box center [664, 429] width 666 height 20
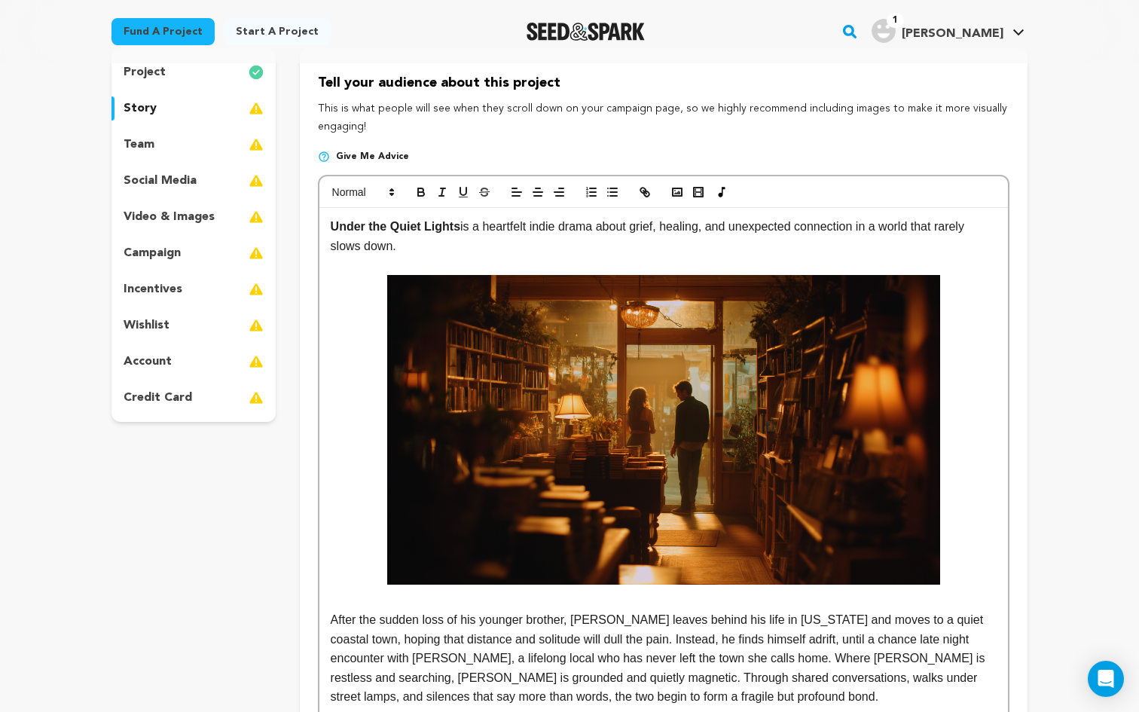
scroll to position [0, 0]
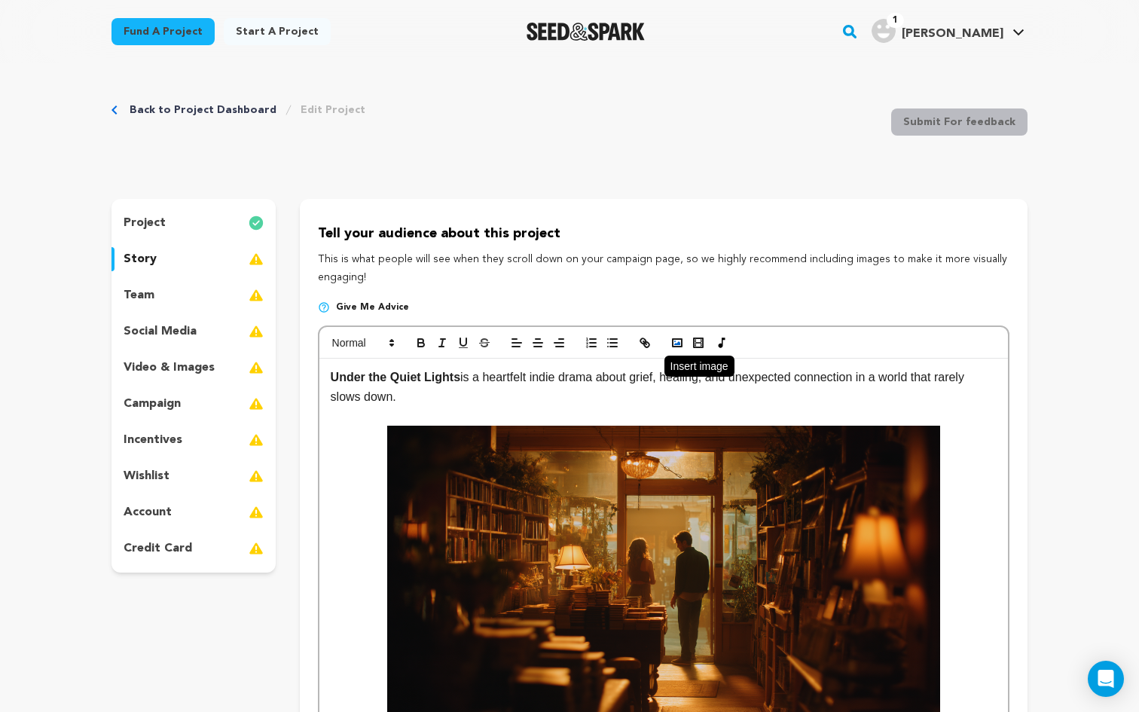
click at [676, 342] on icon "button" at bounding box center [677, 343] width 14 height 14
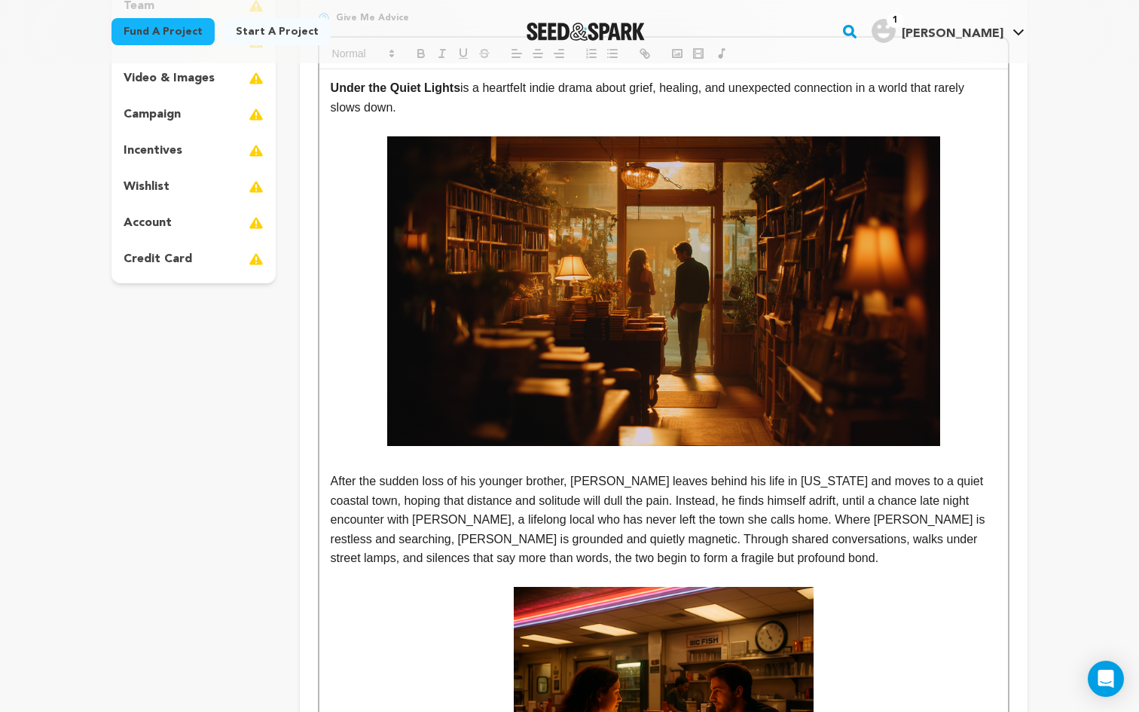
scroll to position [237, 0]
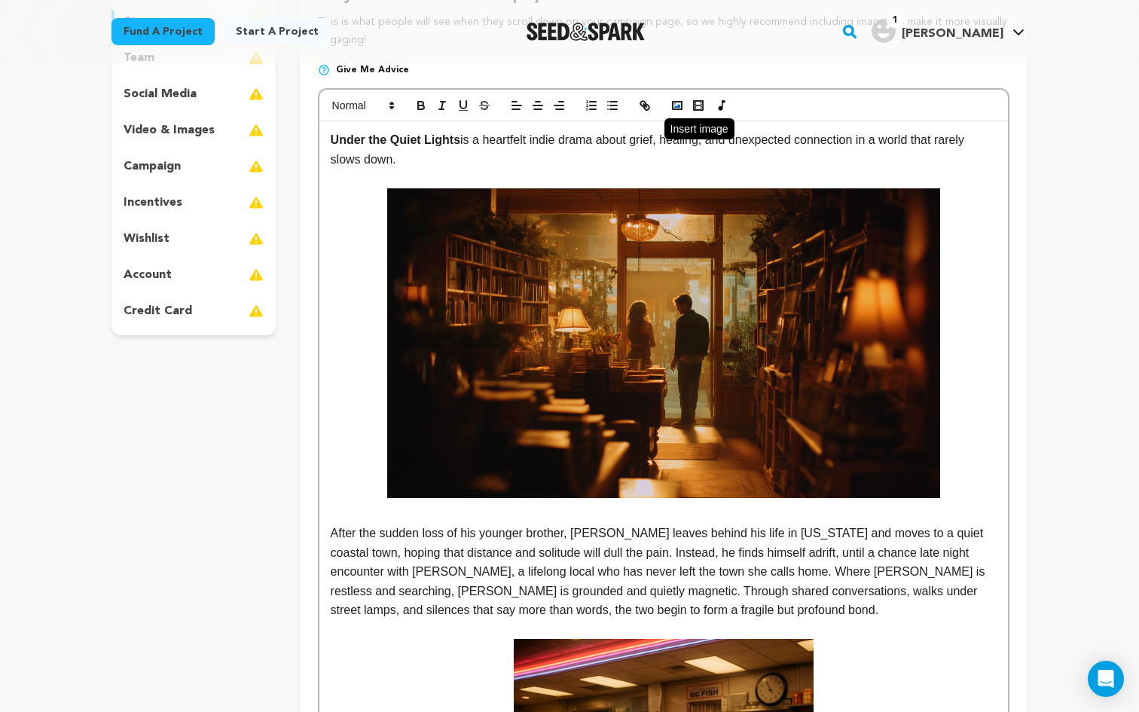
click at [672, 100] on icon "button" at bounding box center [677, 106] width 14 height 14
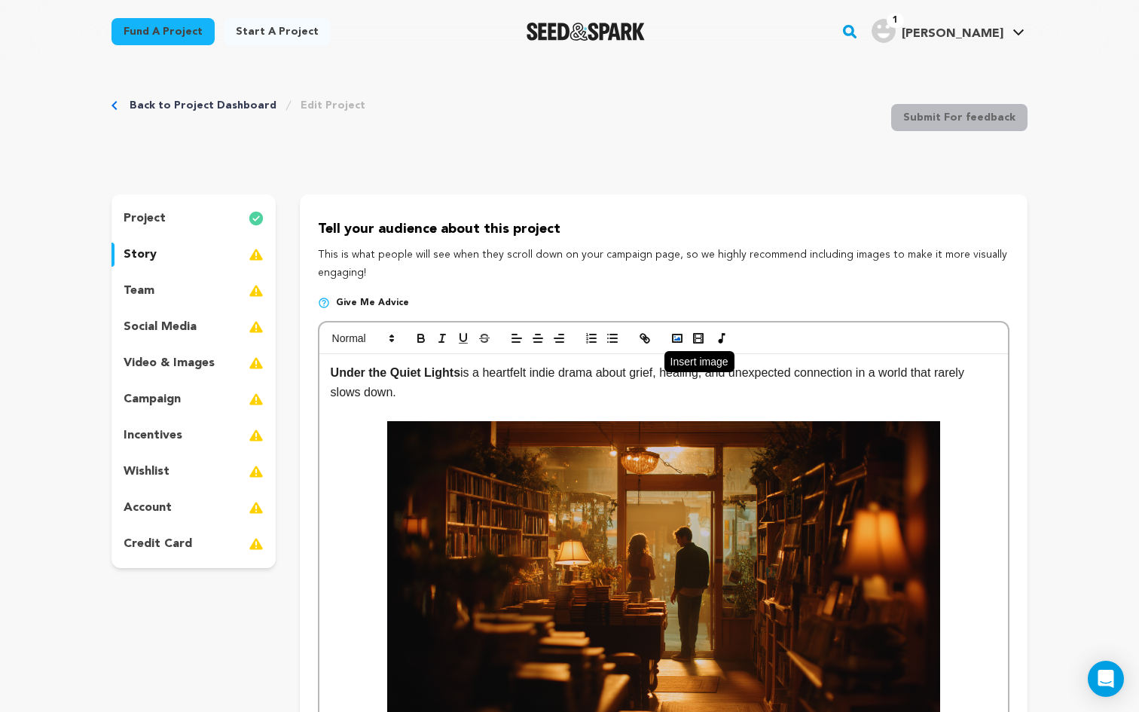
click at [679, 337] on icon "button" at bounding box center [677, 338] width 14 height 14
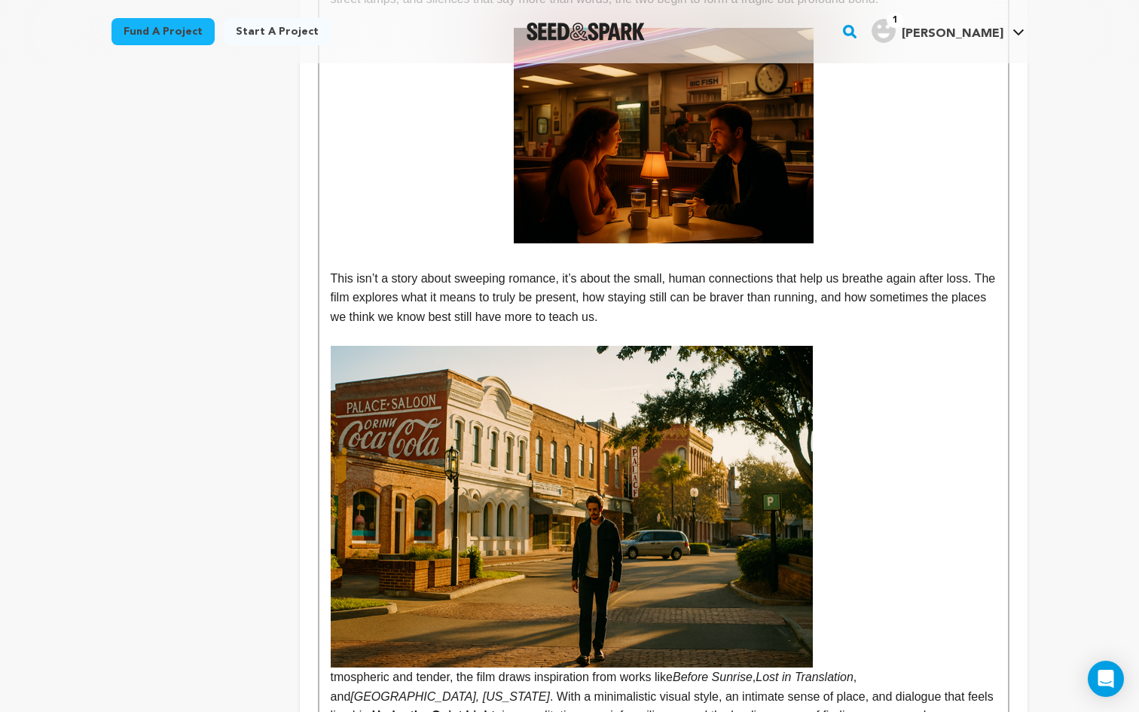
click at [667, 484] on img at bounding box center [572, 507] width 482 height 322
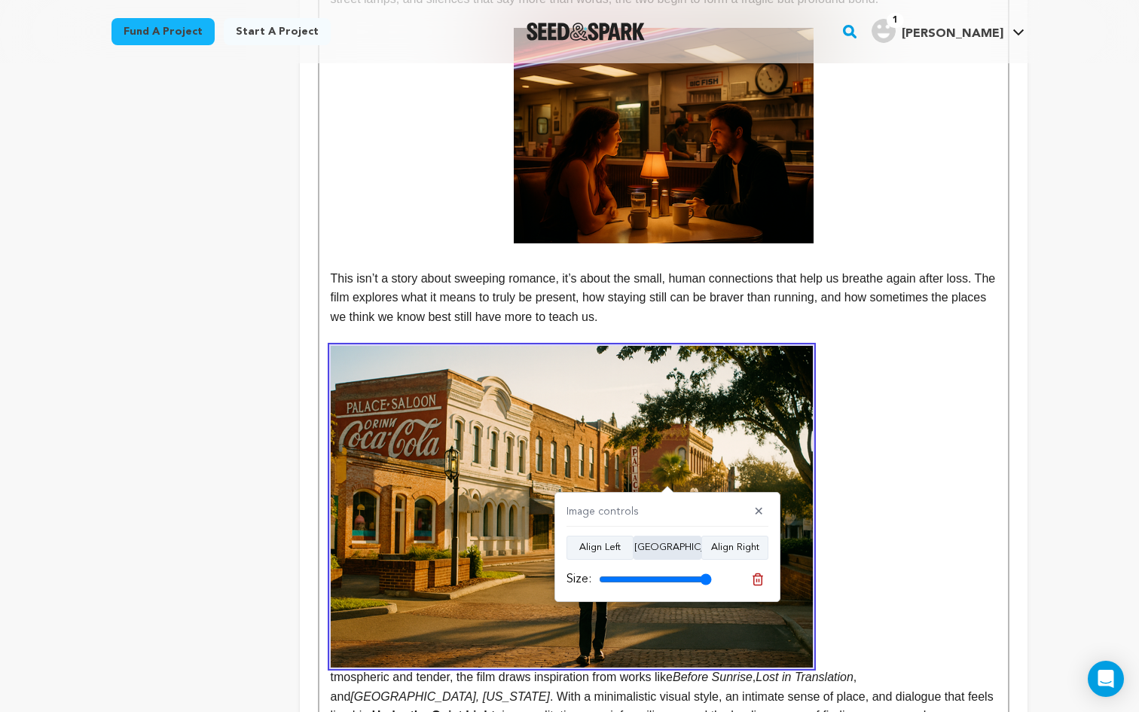
click at [678, 548] on button "[GEOGRAPHIC_DATA]" at bounding box center [667, 547] width 68 height 24
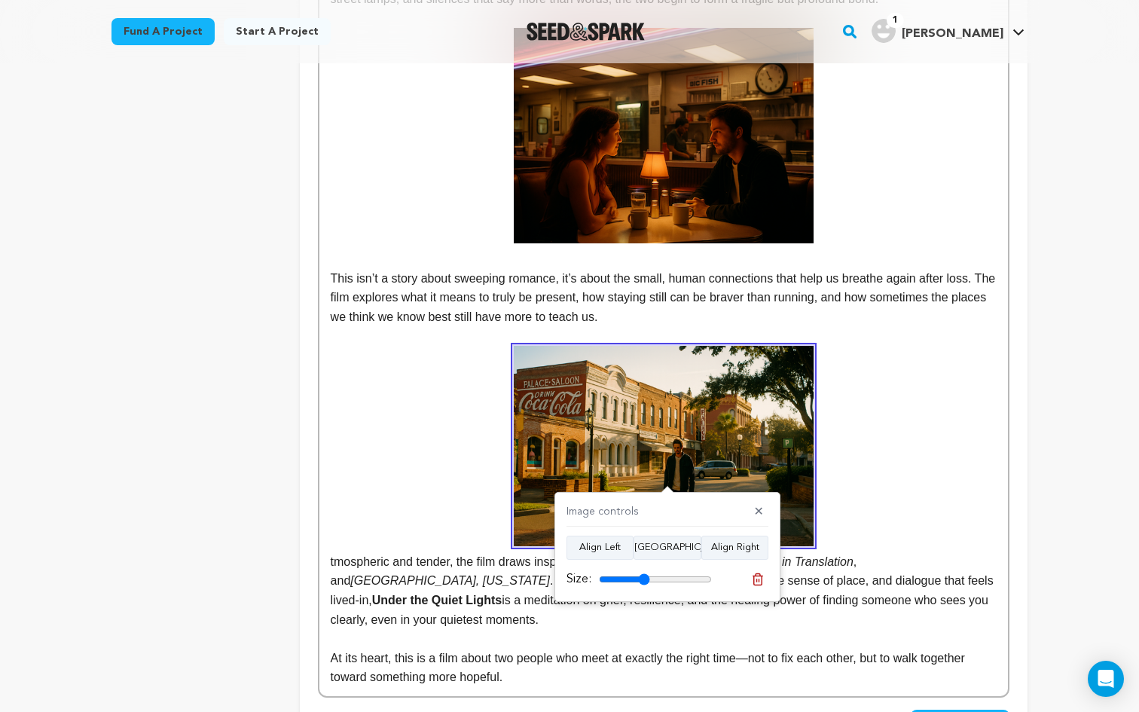
drag, startPoint x: 697, startPoint y: 579, endPoint x: 643, endPoint y: 578, distance: 54.2
type input "45"
click at [643, 578] on input "range" at bounding box center [655, 579] width 113 height 12
click at [894, 410] on p "tmospheric and tender, the film draws inspiration from works like Before Sunris…" at bounding box center [664, 487] width 666 height 283
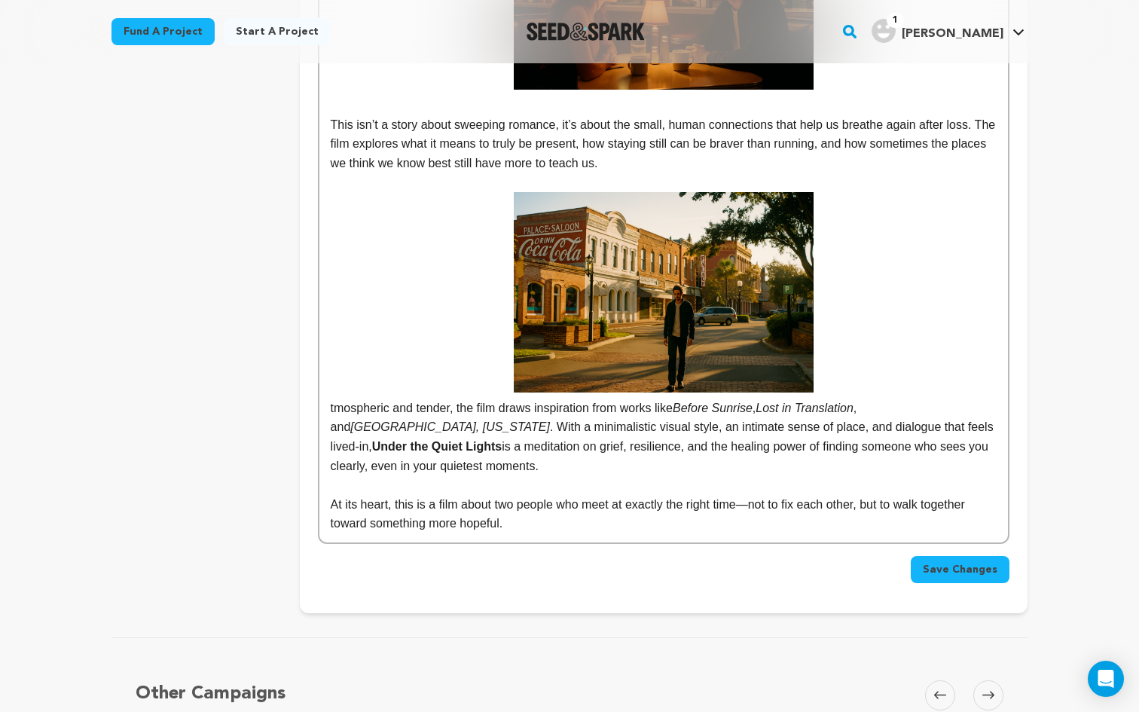
scroll to position [1019, 0]
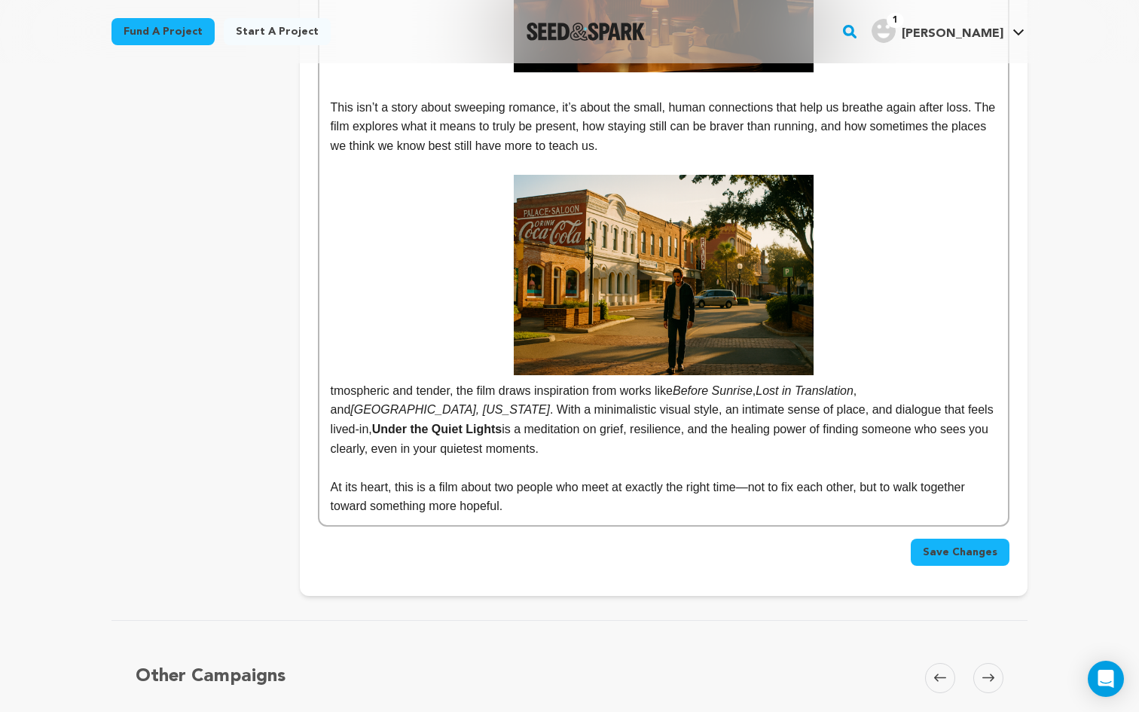
click at [898, 285] on p "tmospheric and tender, the film draws inspiration from works like Before Sunris…" at bounding box center [664, 316] width 666 height 283
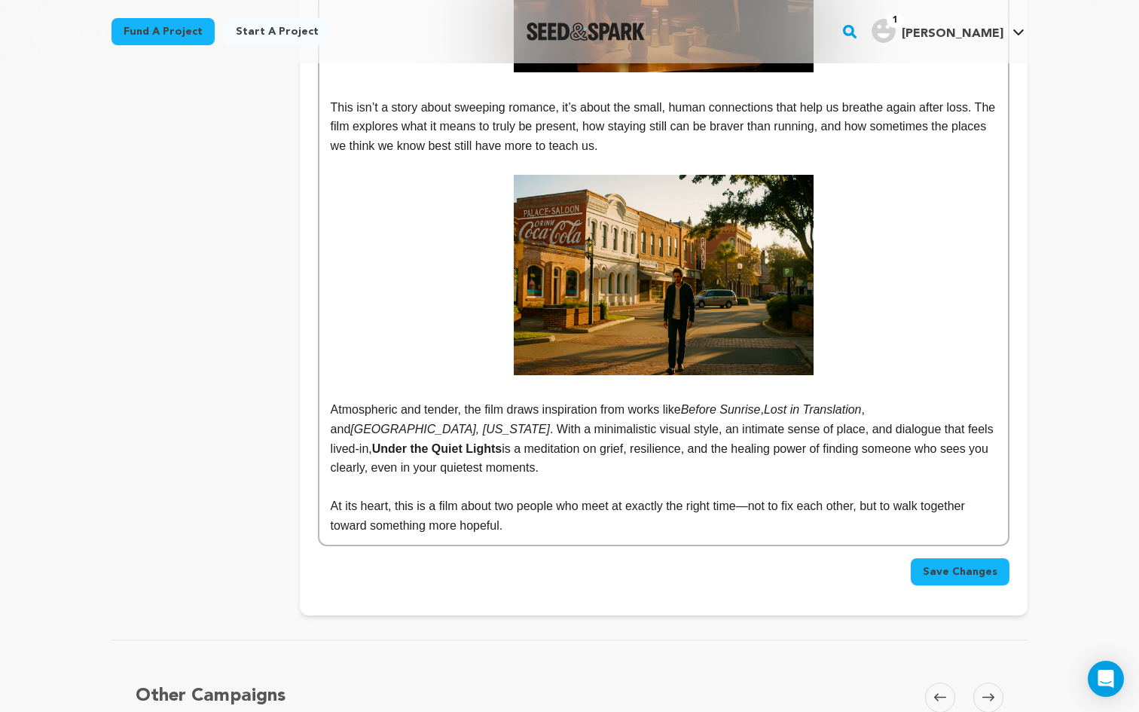
click at [435, 465] on p "Atmospheric and tender, the film draws inspiration from works like Before Sunri…" at bounding box center [664, 438] width 666 height 77
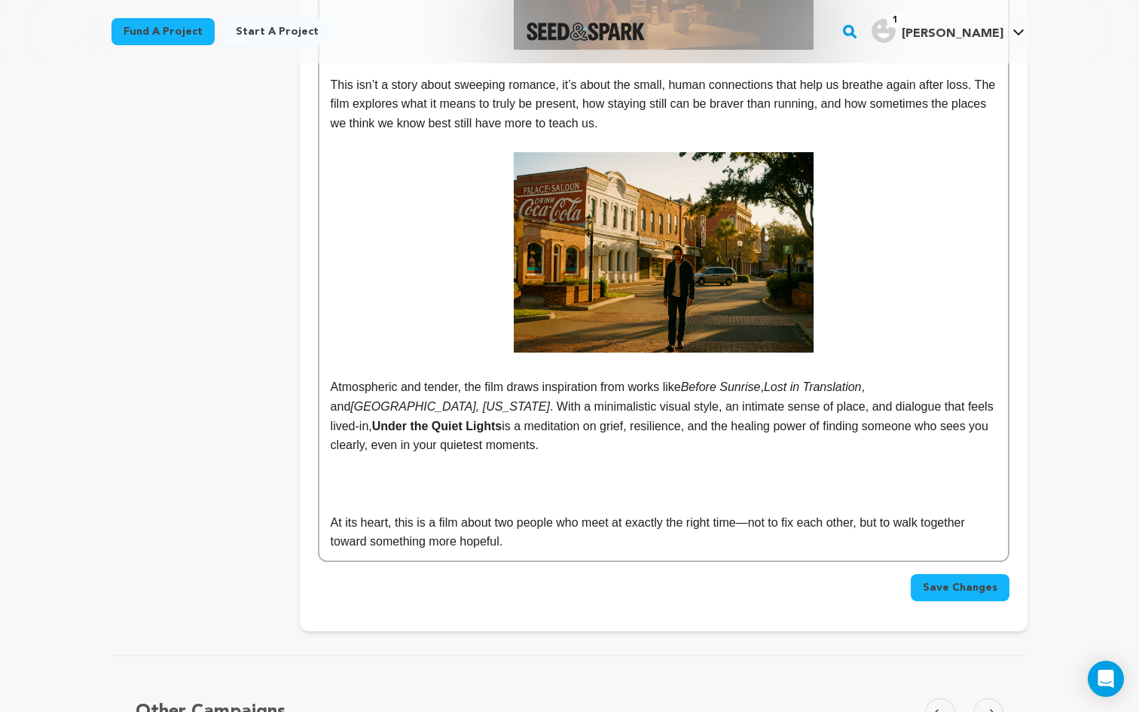
scroll to position [1043, 0]
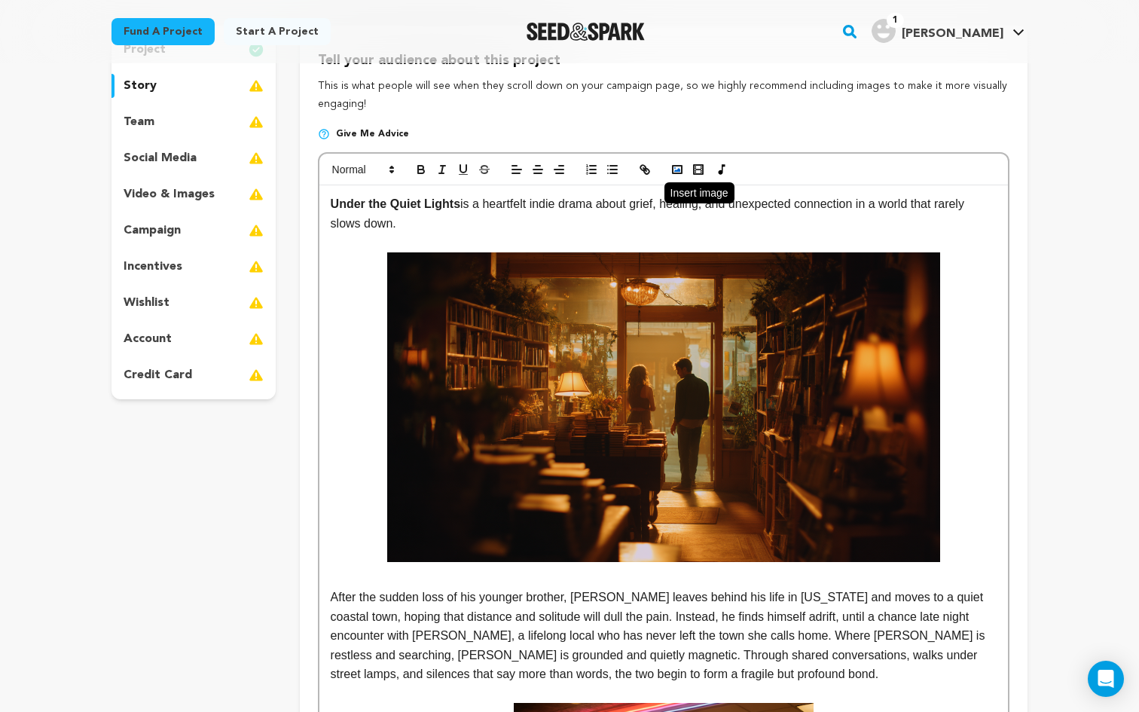
click at [676, 170] on icon "button" at bounding box center [677, 170] width 14 height 14
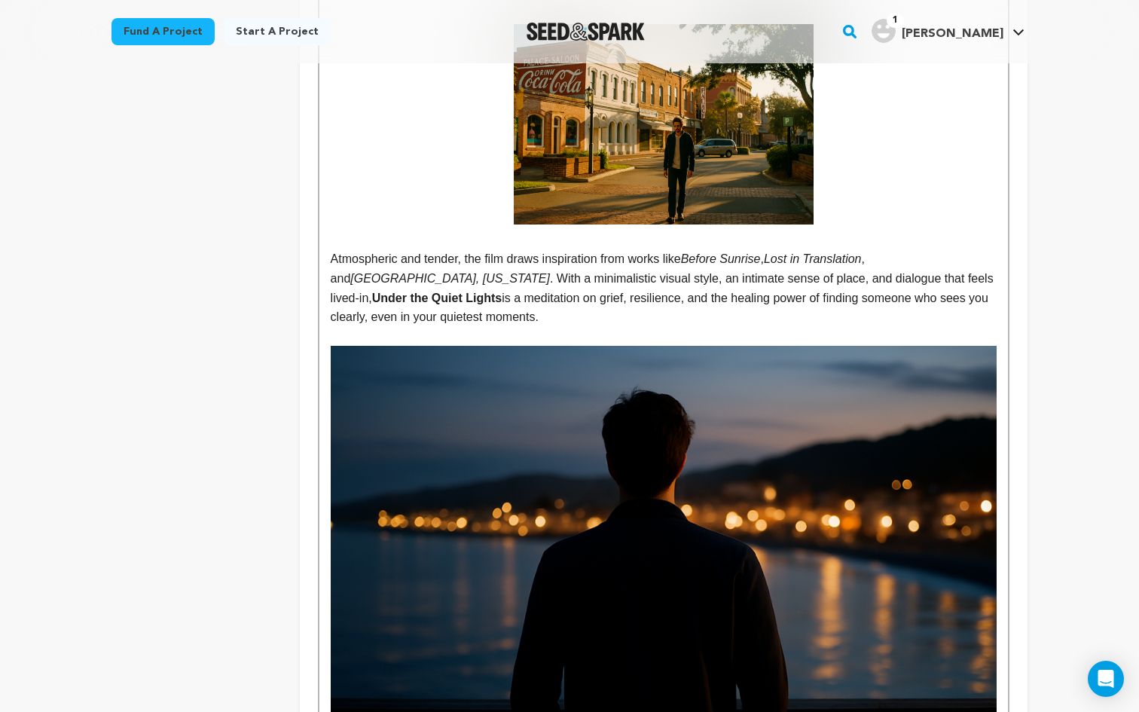
click at [764, 415] on img at bounding box center [664, 591] width 666 height 490
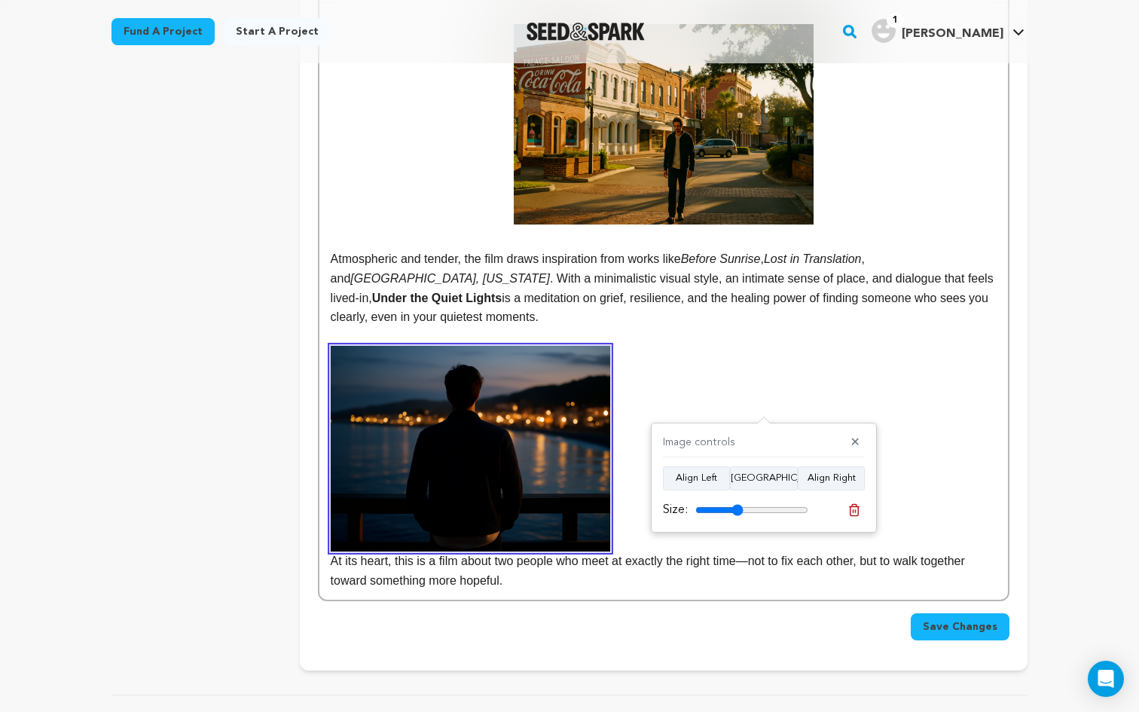
drag, startPoint x: 801, startPoint y: 507, endPoint x: 737, endPoint y: 513, distance: 64.3
click at [737, 513] on input "range" at bounding box center [751, 510] width 113 height 12
click at [749, 483] on button "[GEOGRAPHIC_DATA]" at bounding box center [764, 478] width 68 height 24
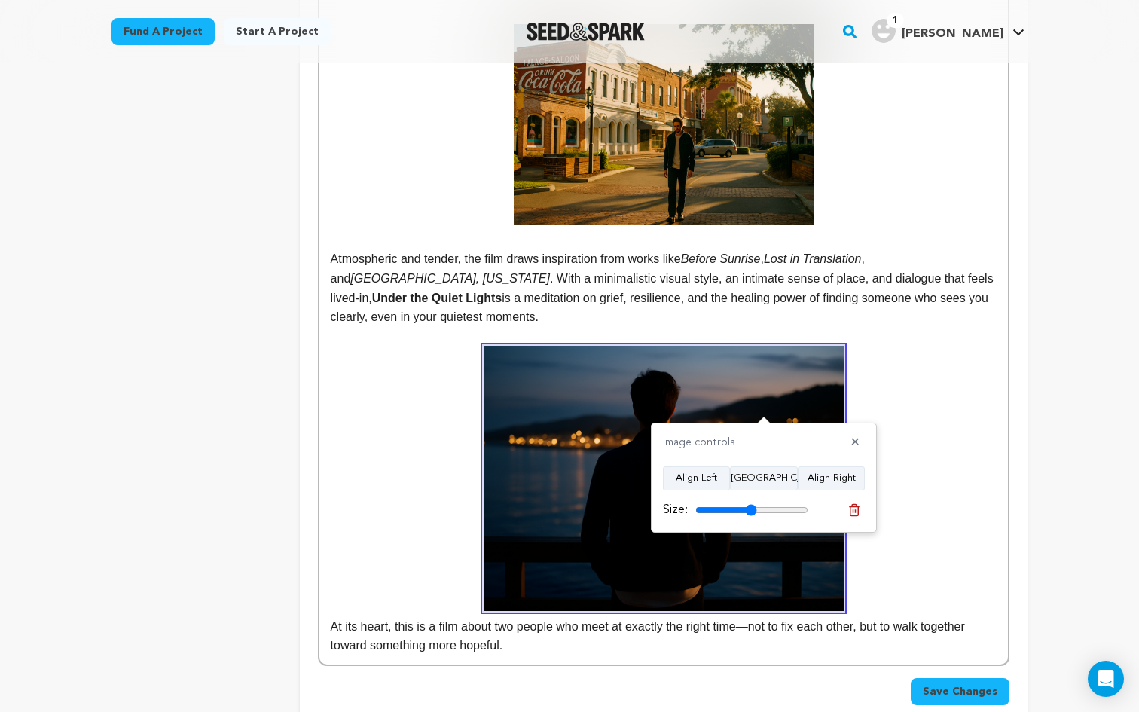
drag, startPoint x: 740, startPoint y: 509, endPoint x: 751, endPoint y: 508, distance: 11.3
type input "54"
click at [751, 508] on input "range" at bounding box center [751, 510] width 113 height 12
click at [859, 440] on button "✕" at bounding box center [855, 442] width 19 height 15
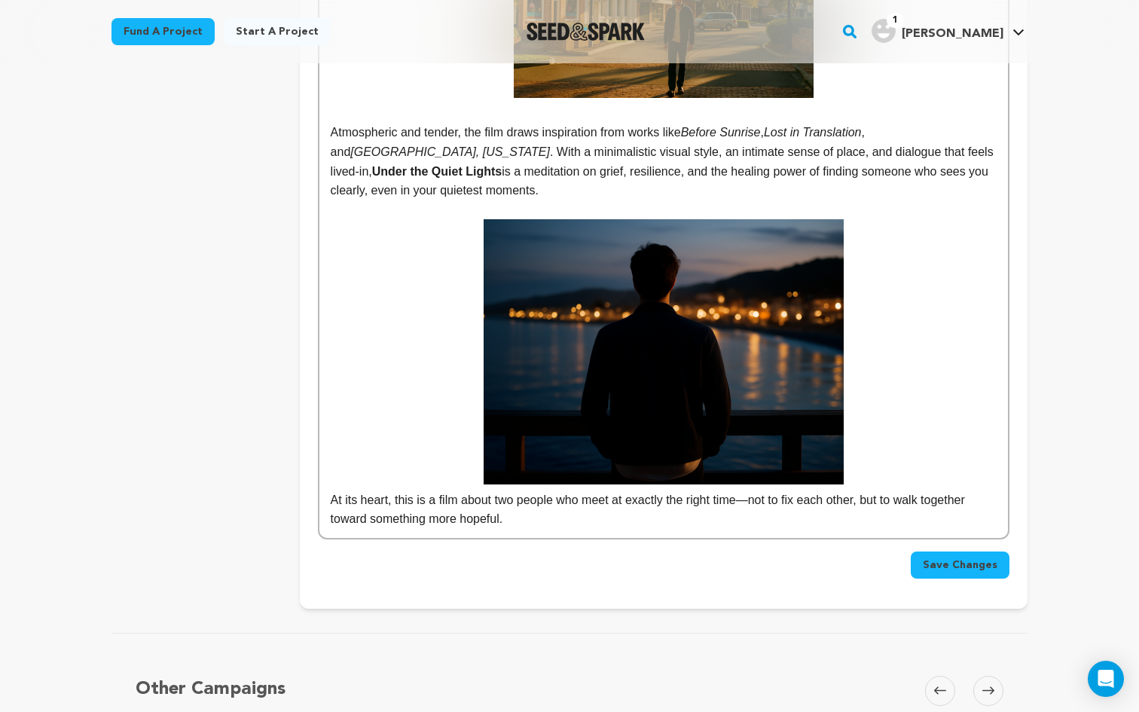
scroll to position [1301, 0]
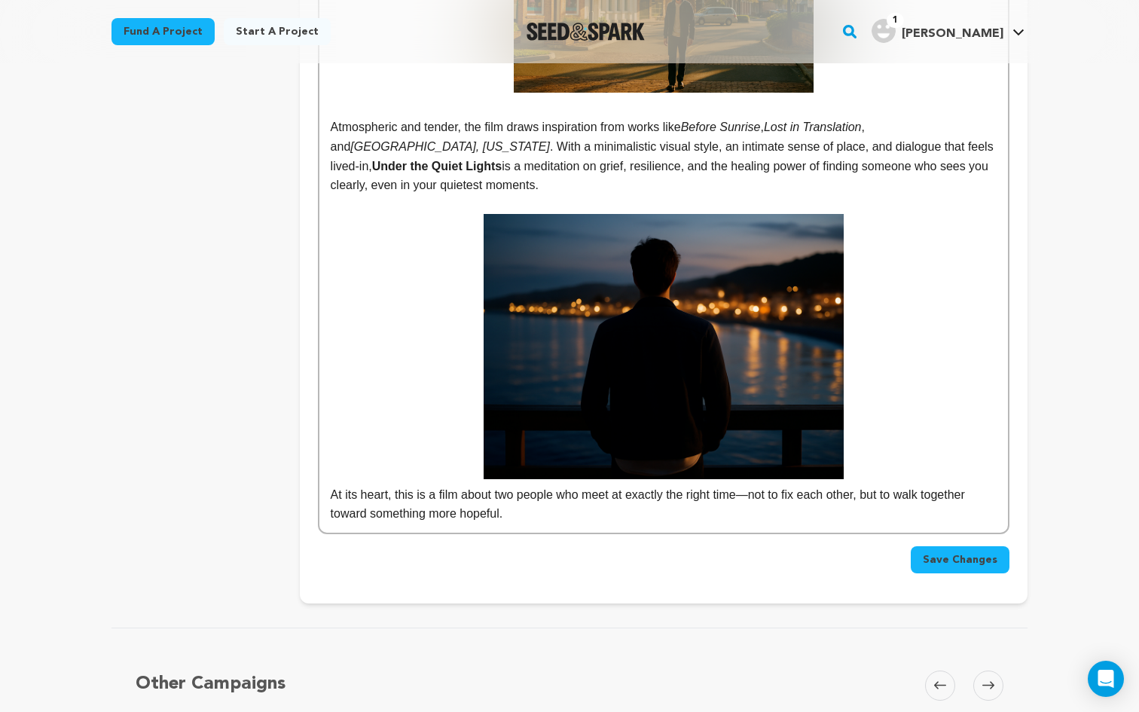
click at [755, 499] on p "At its heart, this is a film about two people who meet at exactly the right tim…" at bounding box center [664, 368] width 666 height 309
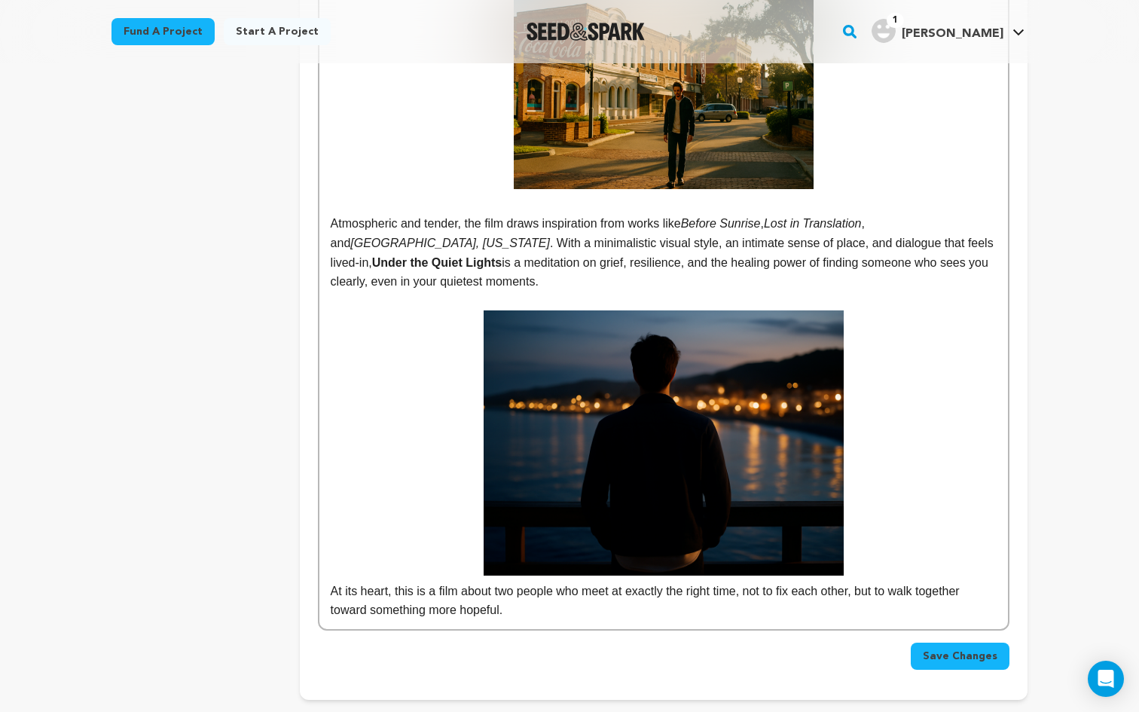
scroll to position [1225, 0]
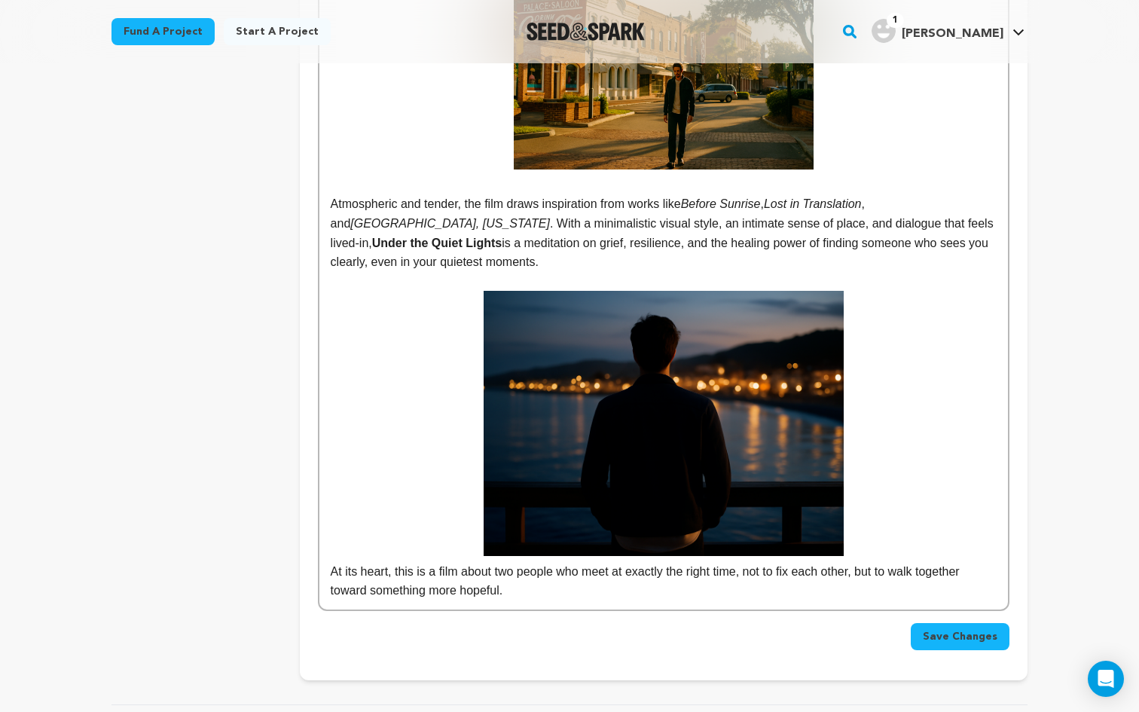
click at [884, 517] on p "At its heart, this is a film about two people who meet at exactly the right tim…" at bounding box center [664, 445] width 666 height 309
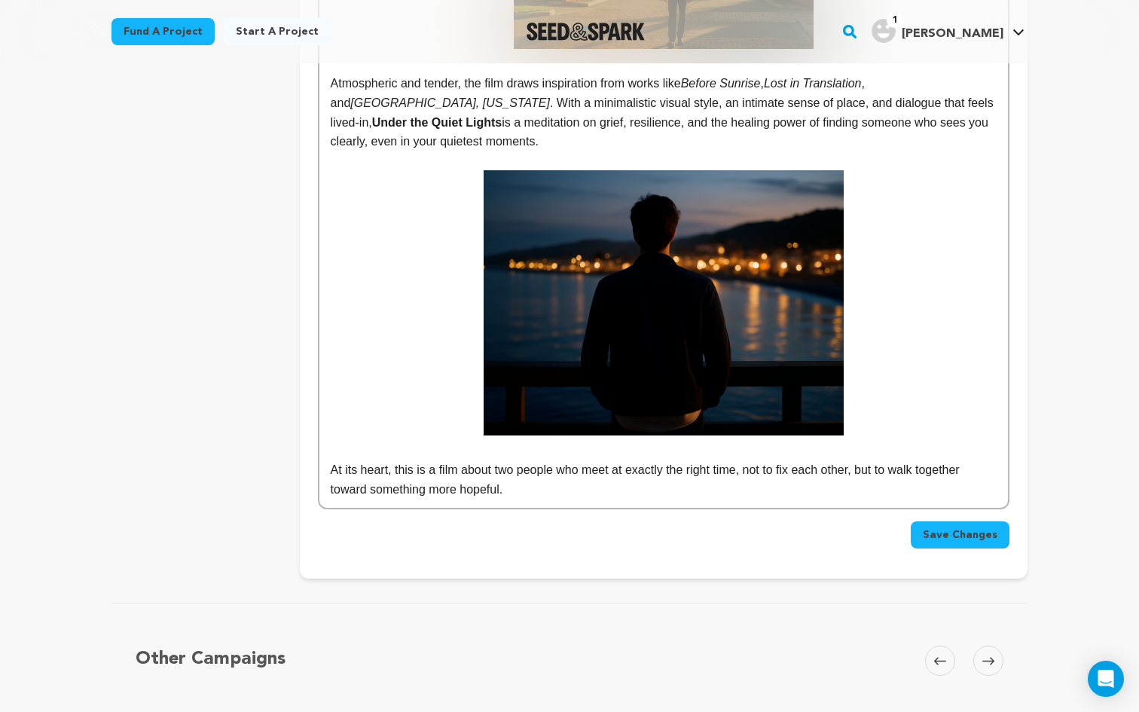
scroll to position [1277, 0]
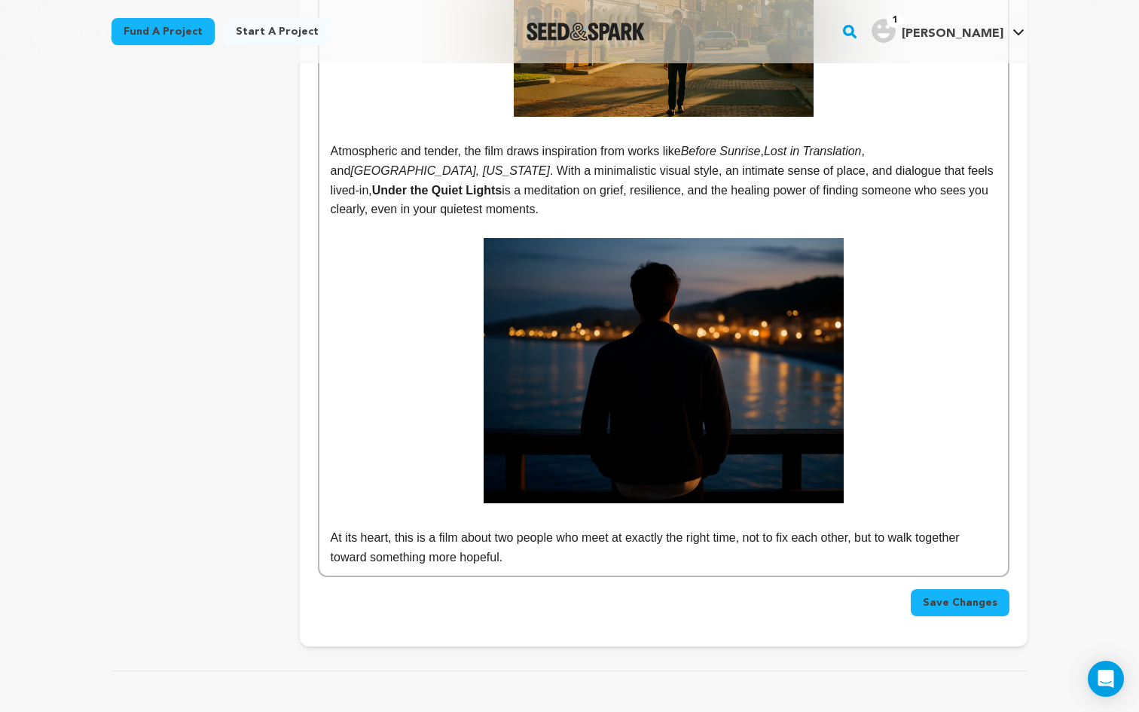
click at [968, 610] on button "Save Changes" at bounding box center [959, 602] width 99 height 27
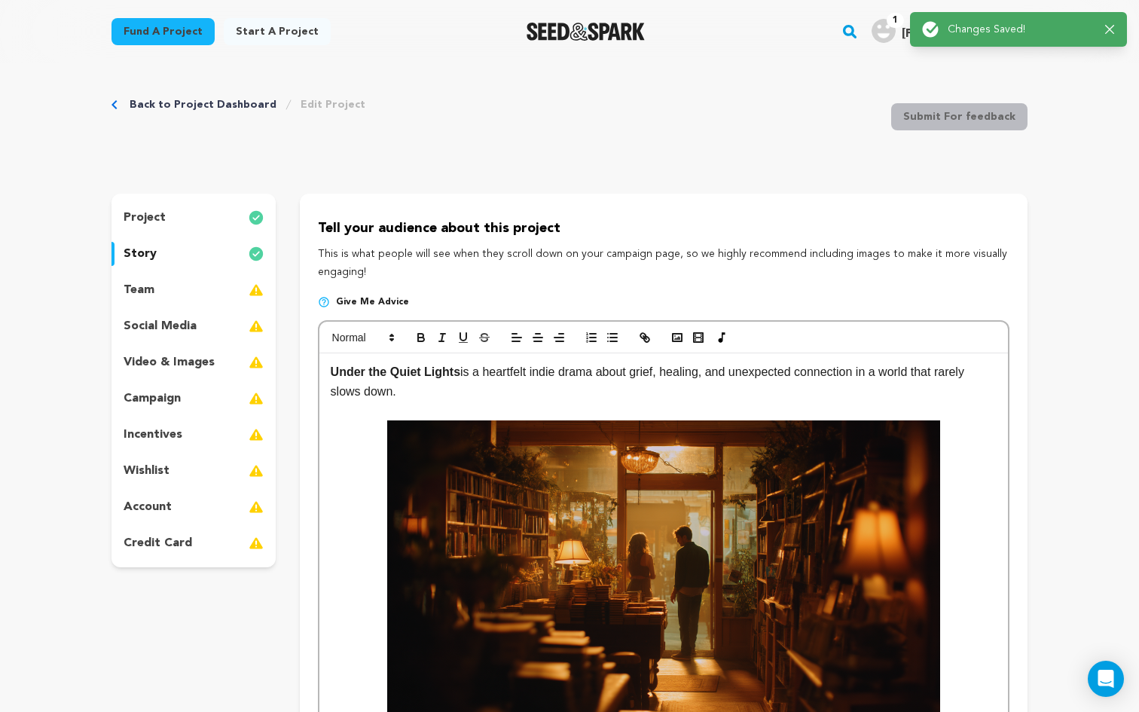
scroll to position [0, 0]
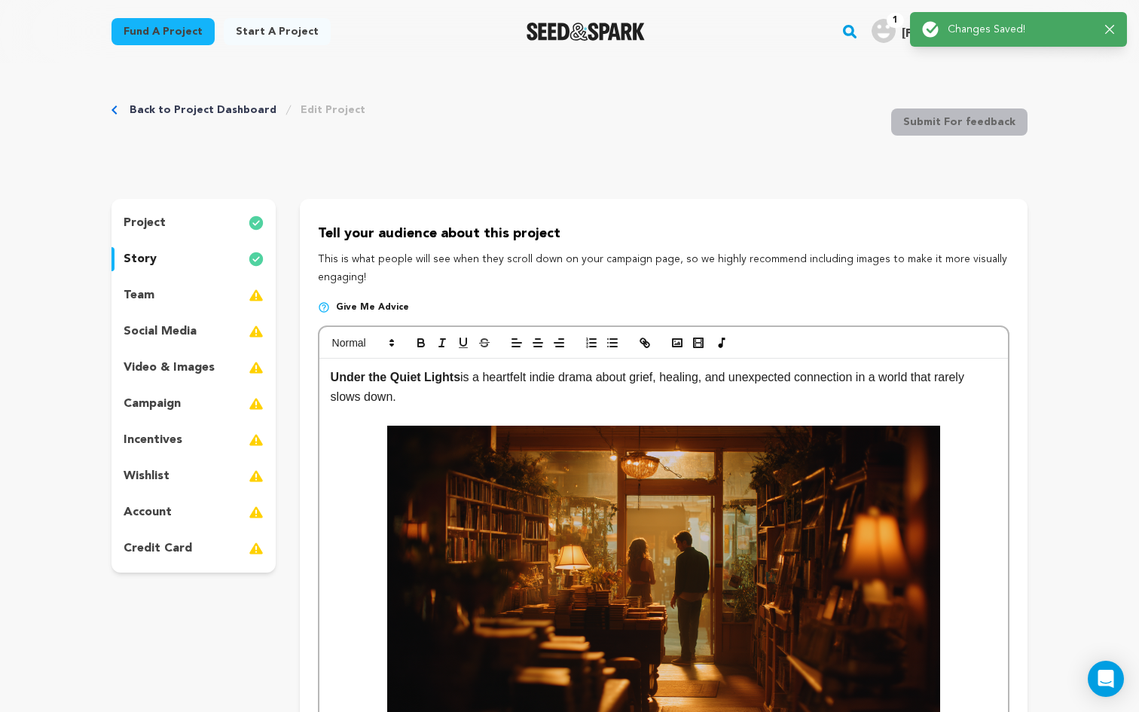
click at [185, 290] on div "team" at bounding box center [193, 295] width 164 height 24
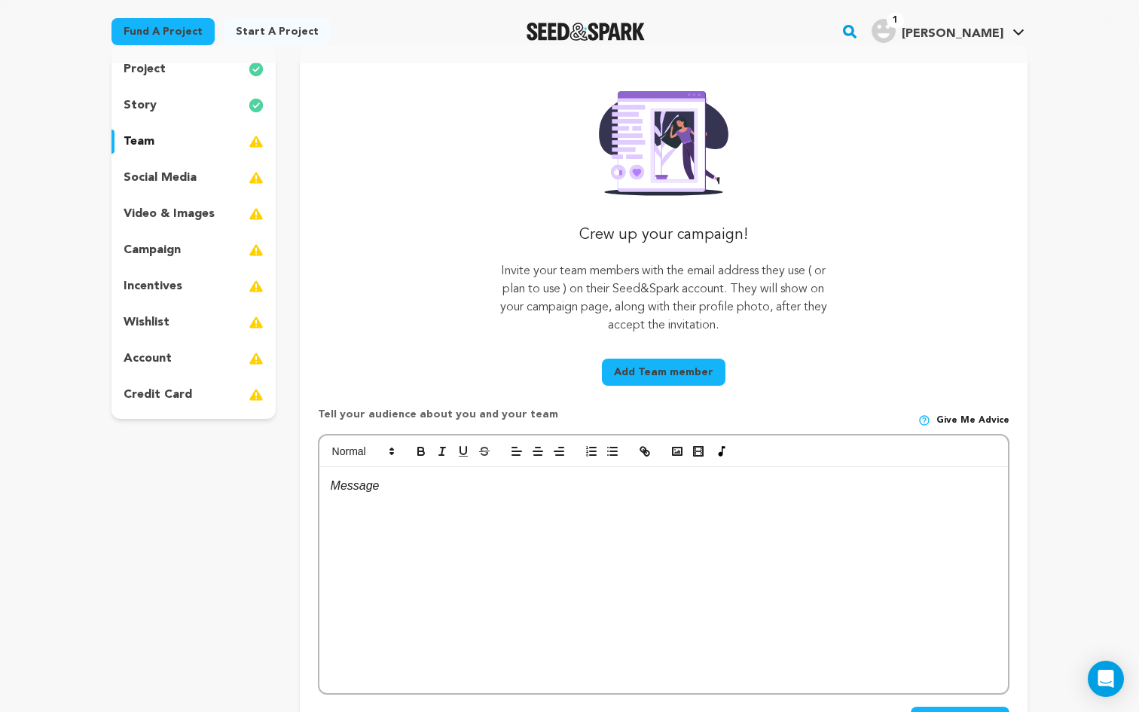
scroll to position [154, 0]
click at [636, 375] on button "Add Team member" at bounding box center [664, 371] width 124 height 27
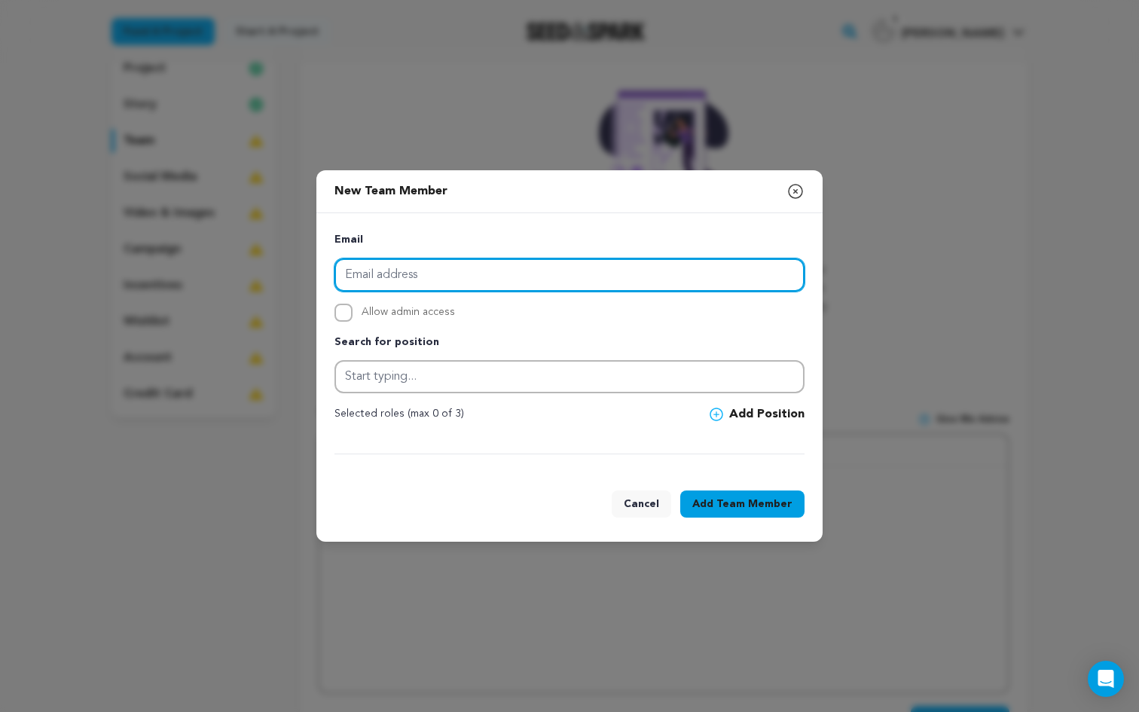
click at [532, 279] on input "email" at bounding box center [569, 274] width 470 height 33
click at [388, 280] on input "email" at bounding box center [569, 274] width 470 height 33
paste input "[EMAIL_ADDRESS][DOMAIN_NAME]"
type input "[EMAIL_ADDRESS][DOMAIN_NAME]"
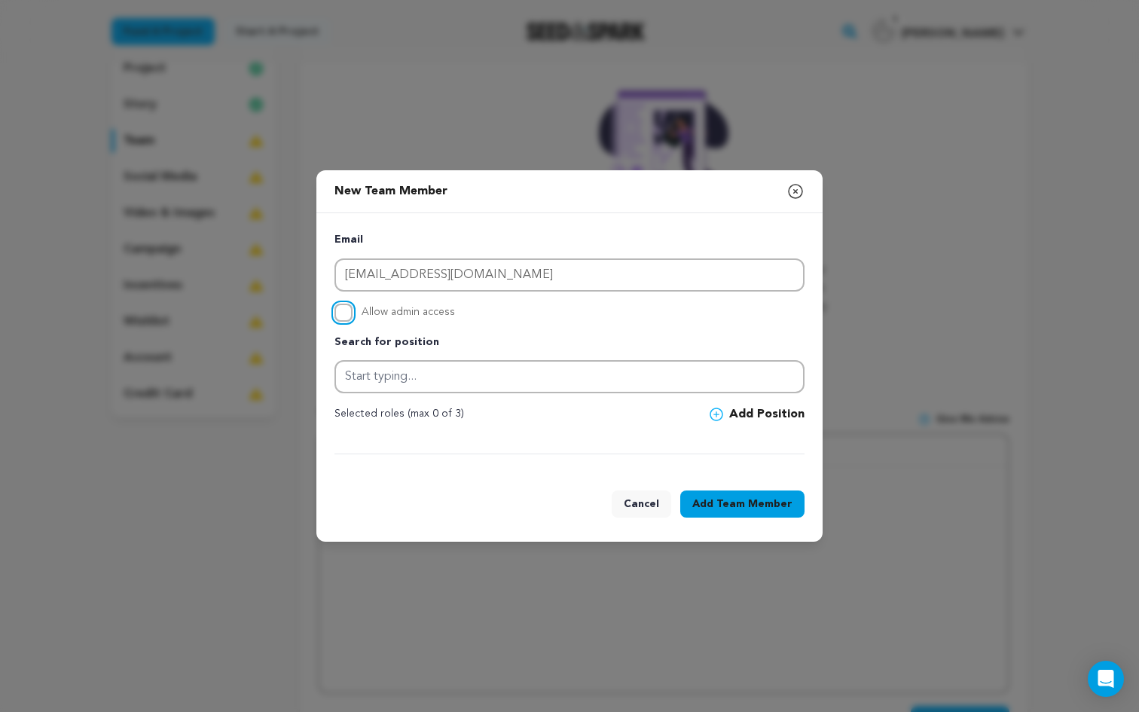
click at [340, 310] on input "Allow admin access" at bounding box center [343, 312] width 18 height 18
checkbox input "true"
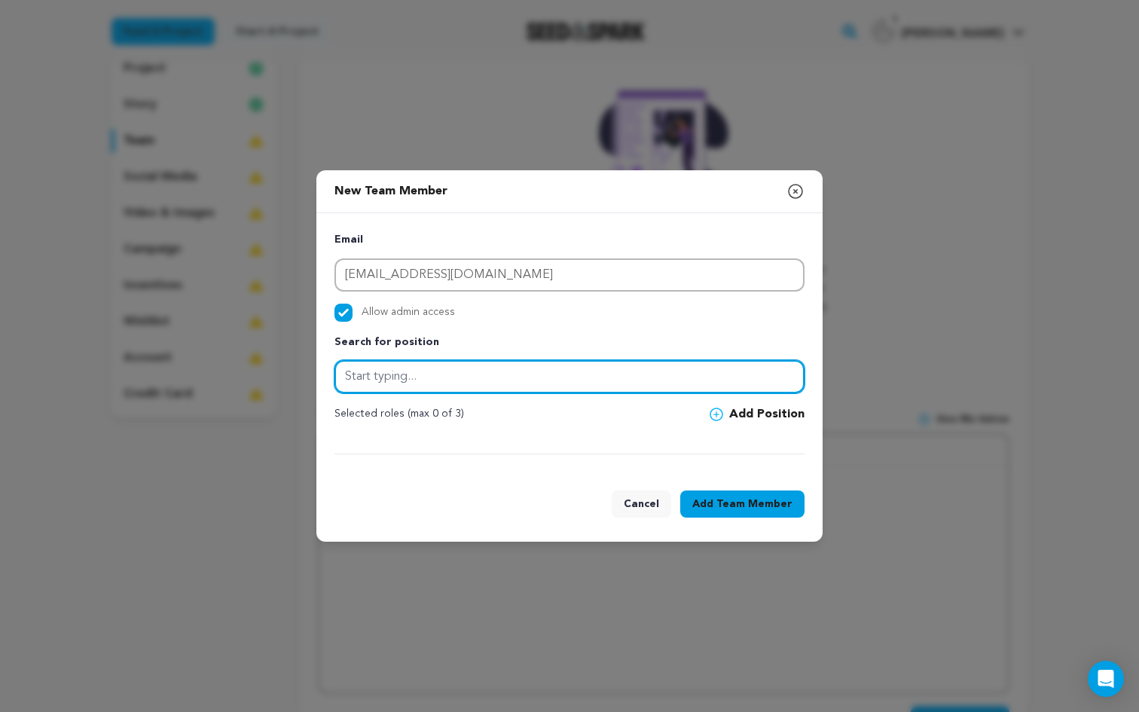
click at [399, 374] on input "text" at bounding box center [569, 376] width 470 height 33
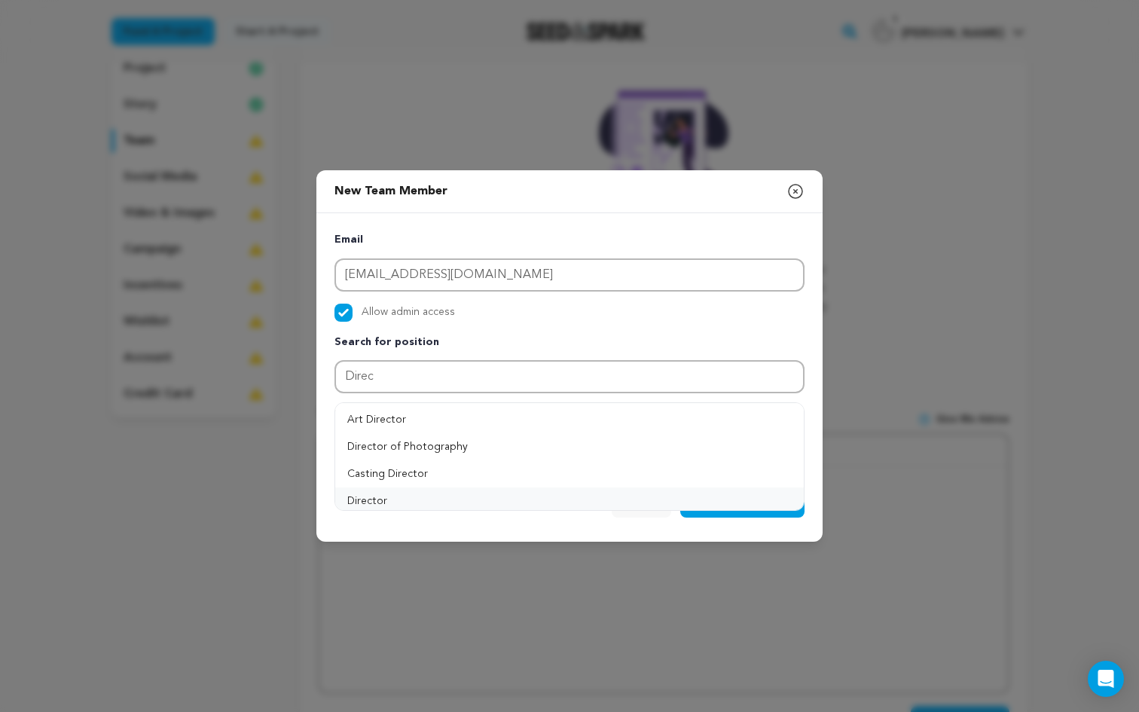
click at [530, 499] on button "Director" at bounding box center [569, 500] width 468 height 27
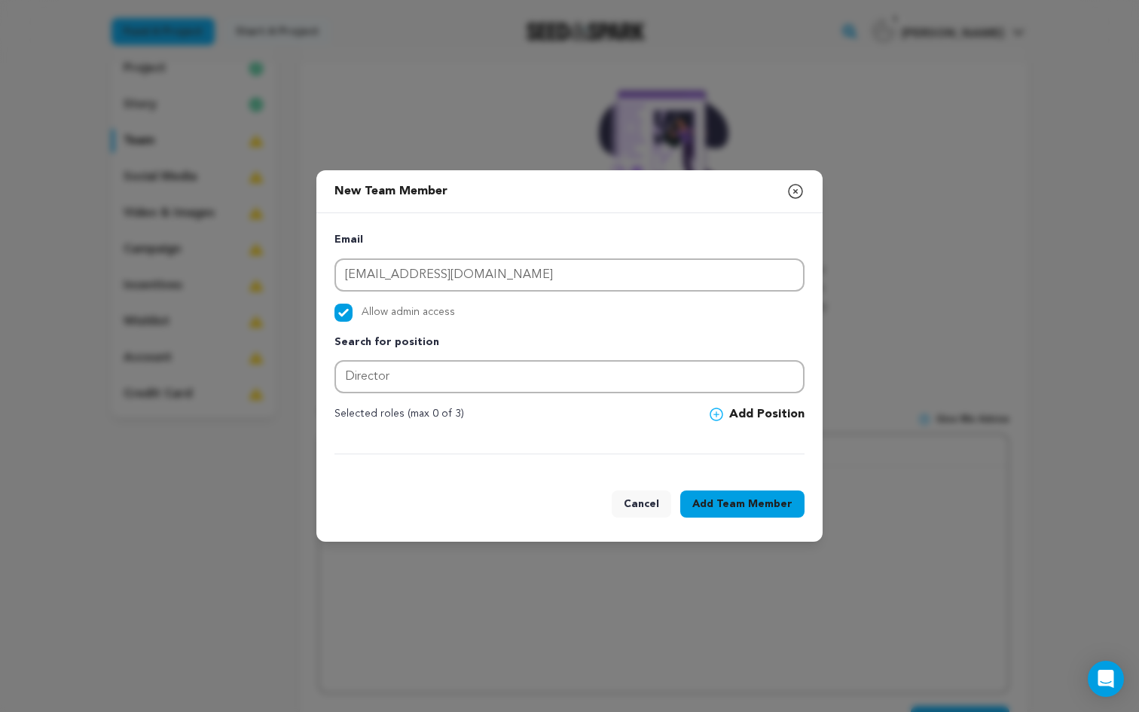
click at [741, 505] on span "Team Member" at bounding box center [754, 503] width 76 height 15
click at [764, 510] on span "Team Member" at bounding box center [754, 503] width 76 height 15
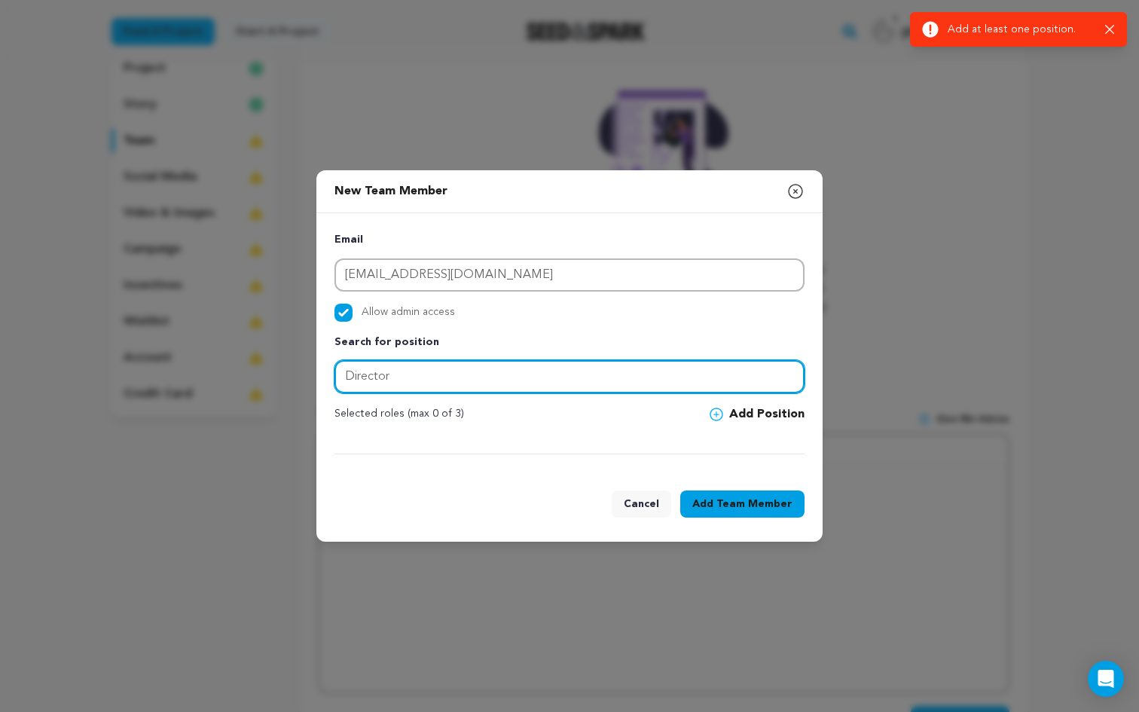
click at [431, 380] on input "Director" at bounding box center [569, 376] width 470 height 33
type input "Director"
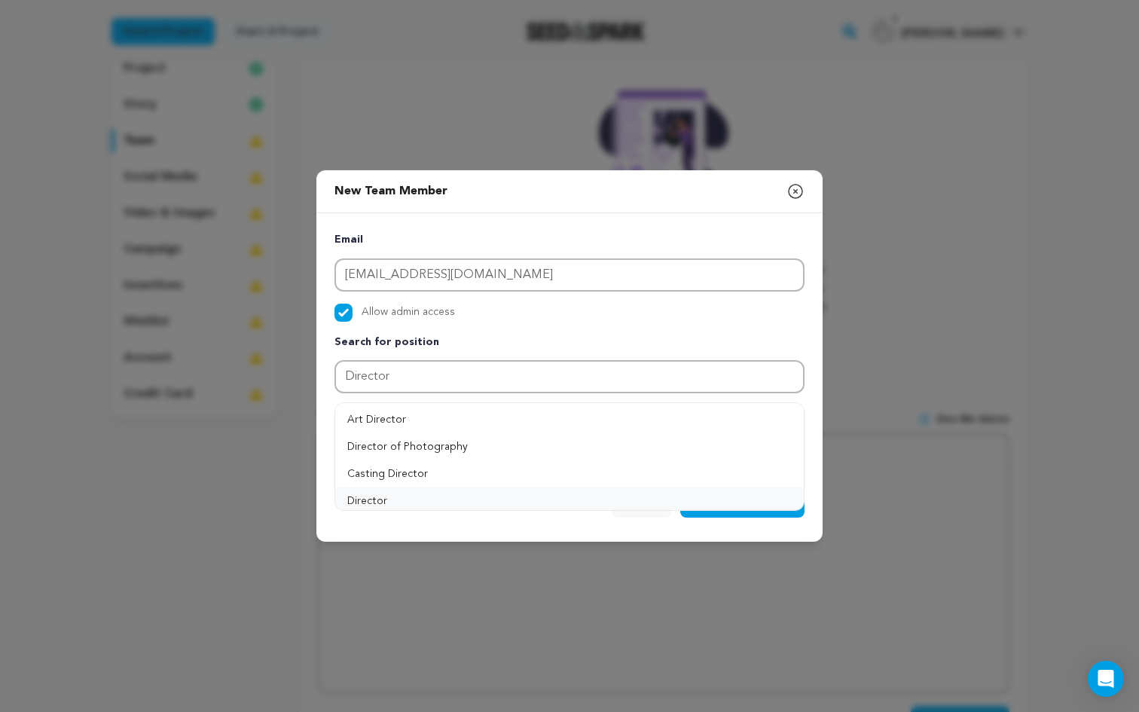
click at [415, 497] on button "Director" at bounding box center [569, 500] width 468 height 27
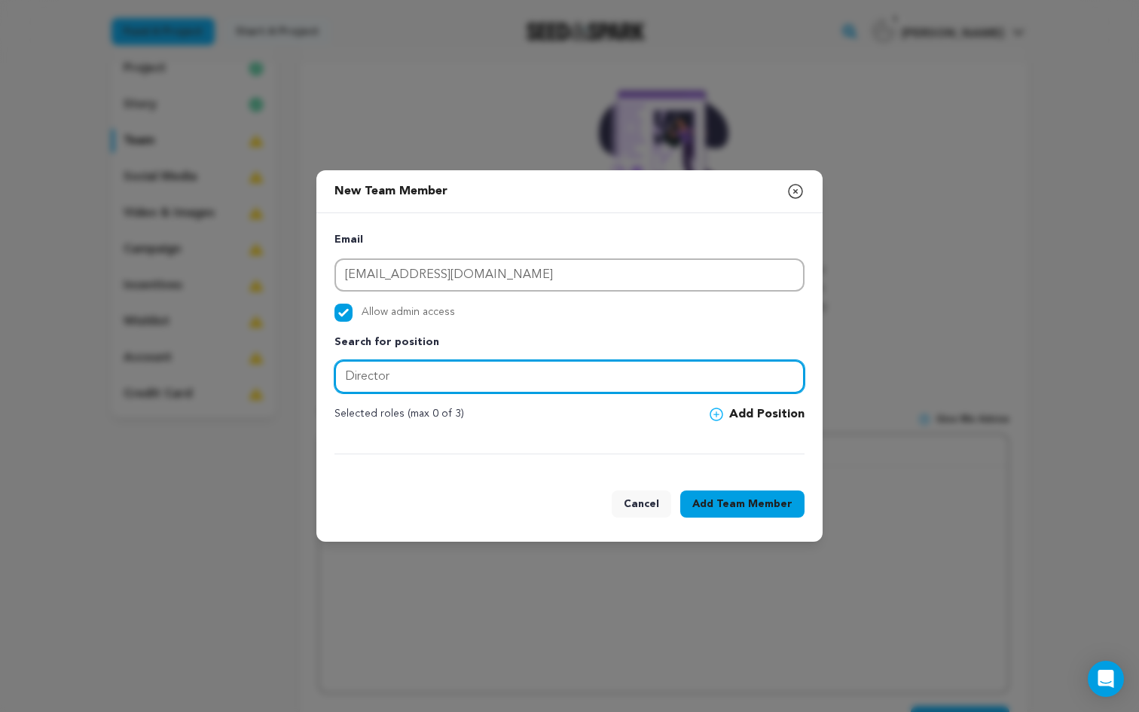
click at [510, 372] on input "Director" at bounding box center [569, 376] width 470 height 33
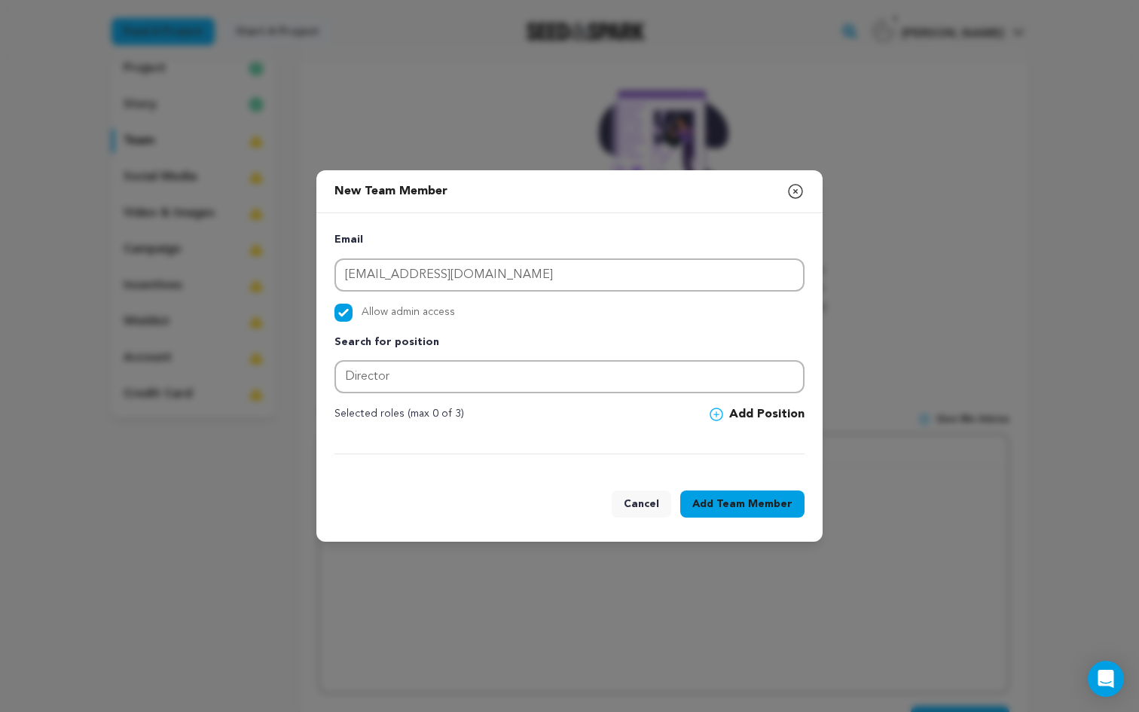
click at [727, 413] on span at bounding box center [719, 414] width 20 height 14
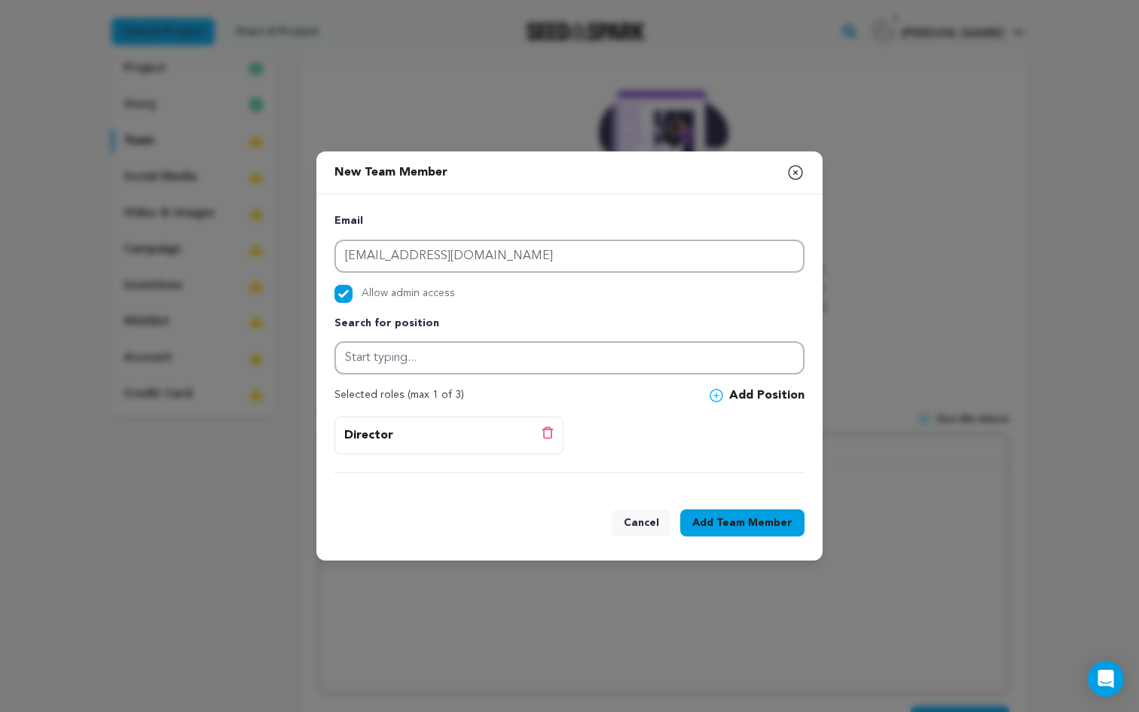
click at [745, 528] on span "Team Member" at bounding box center [754, 522] width 76 height 15
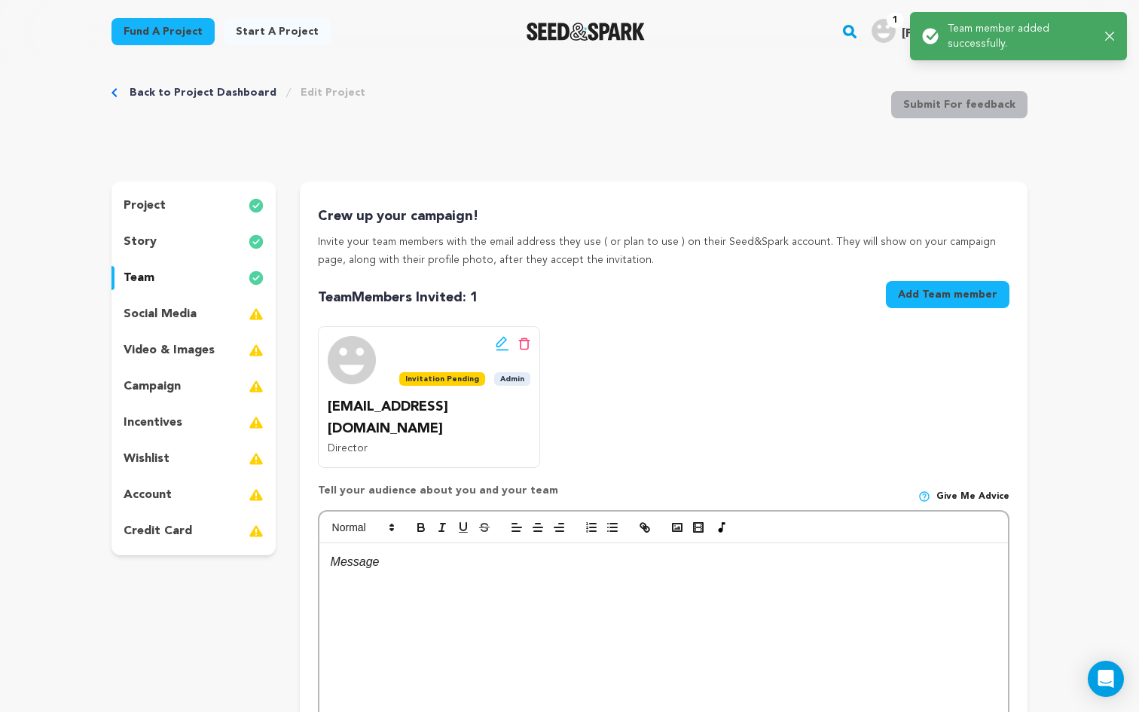
scroll to position [0, 0]
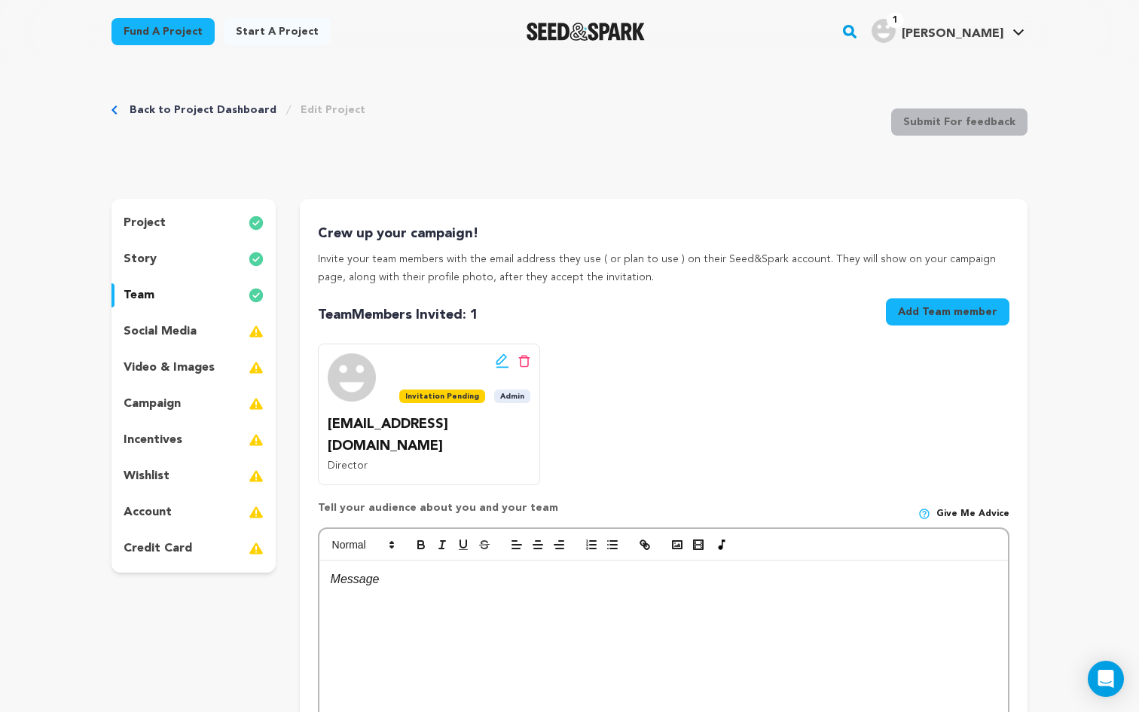
click at [922, 313] on button "Add Team member" at bounding box center [948, 311] width 124 height 27
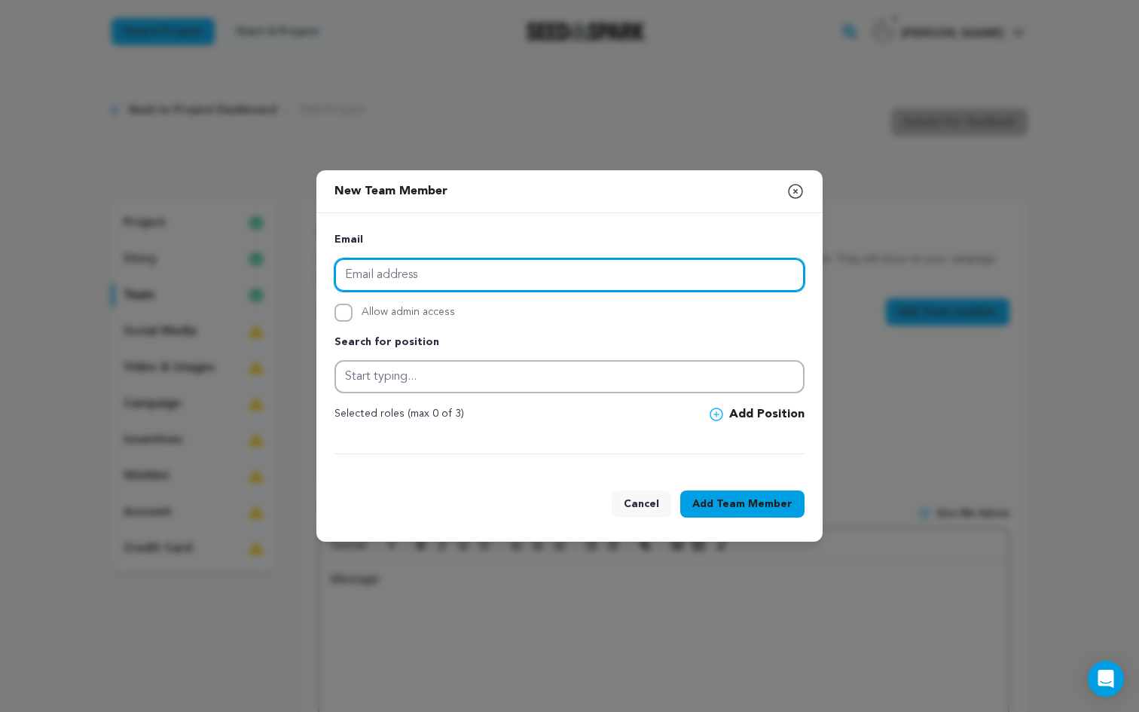
click at [368, 279] on input "email" at bounding box center [569, 274] width 470 height 33
click at [518, 274] on input "email" at bounding box center [569, 274] width 470 height 33
paste input "[EMAIL_ADDRESS][DOMAIN_NAME]"
type input "[EMAIL_ADDRESS][DOMAIN_NAME]"
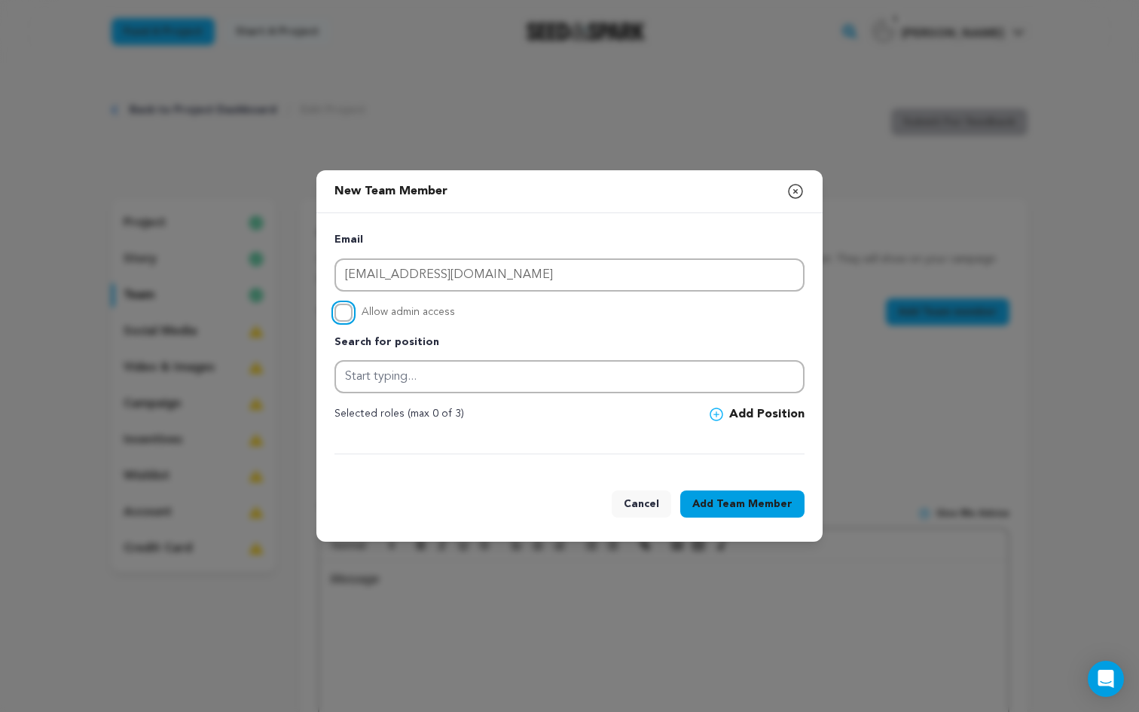
click at [344, 315] on input "Allow admin access" at bounding box center [343, 312] width 18 height 18
checkbox input "true"
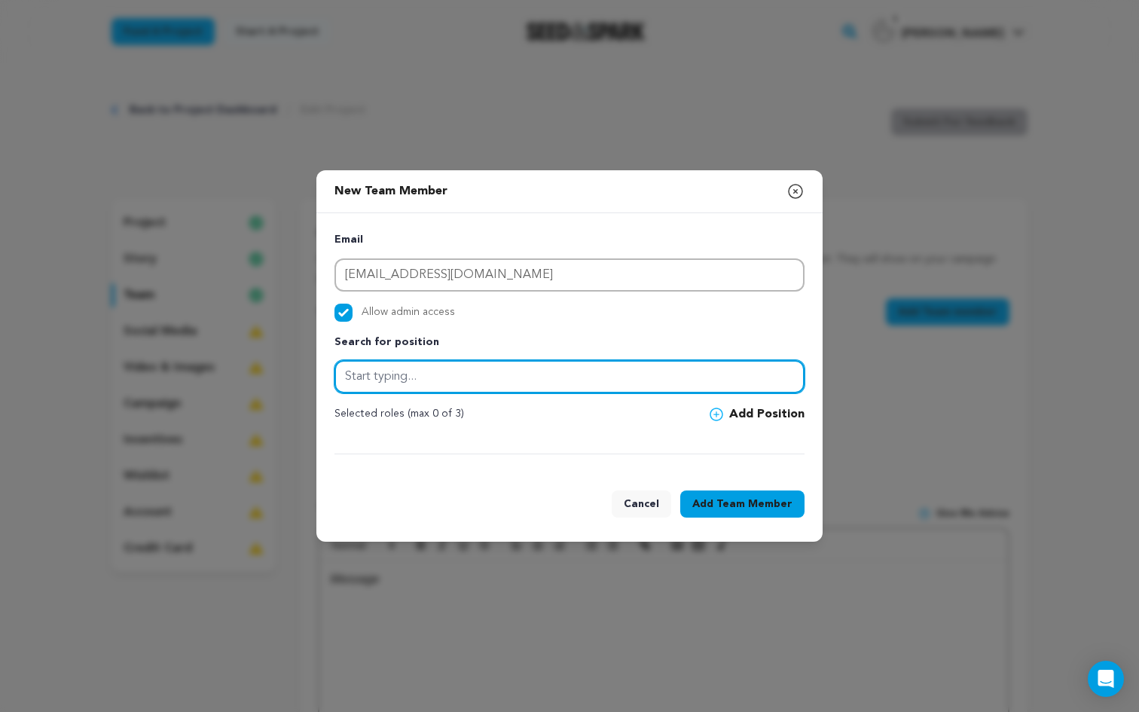
click at [414, 392] on input "text" at bounding box center [569, 376] width 470 height 33
type input "Creator"
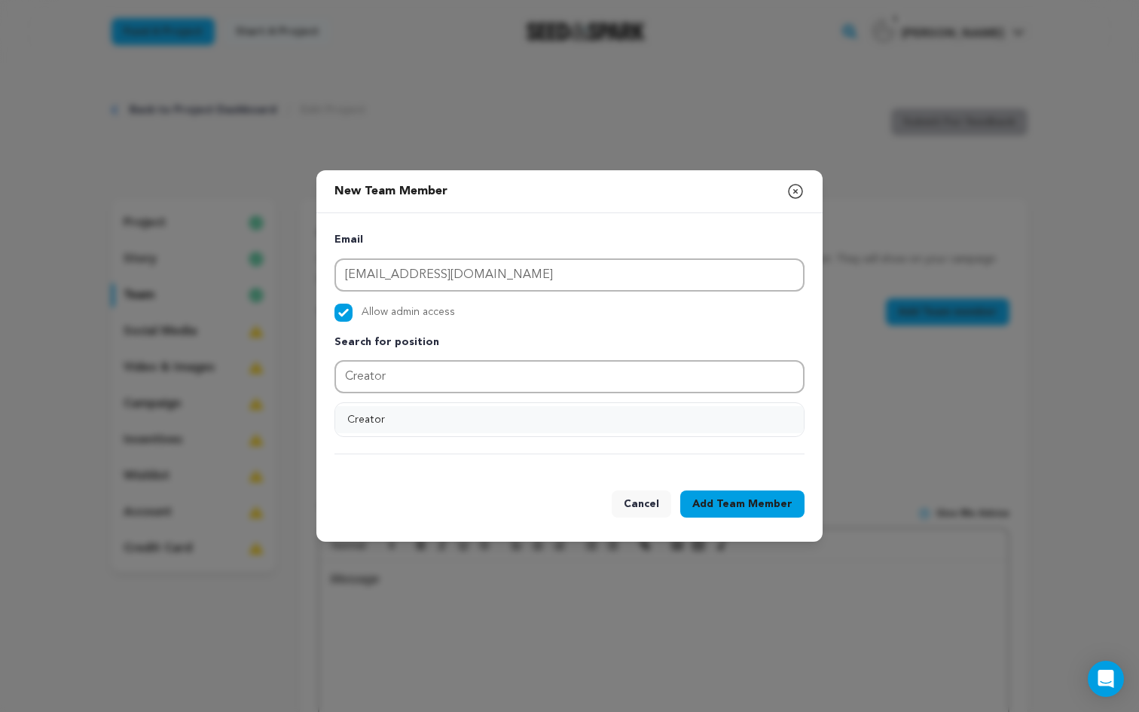
click at [401, 420] on button "Creator" at bounding box center [569, 419] width 468 height 27
click at [729, 416] on span at bounding box center [719, 414] width 20 height 14
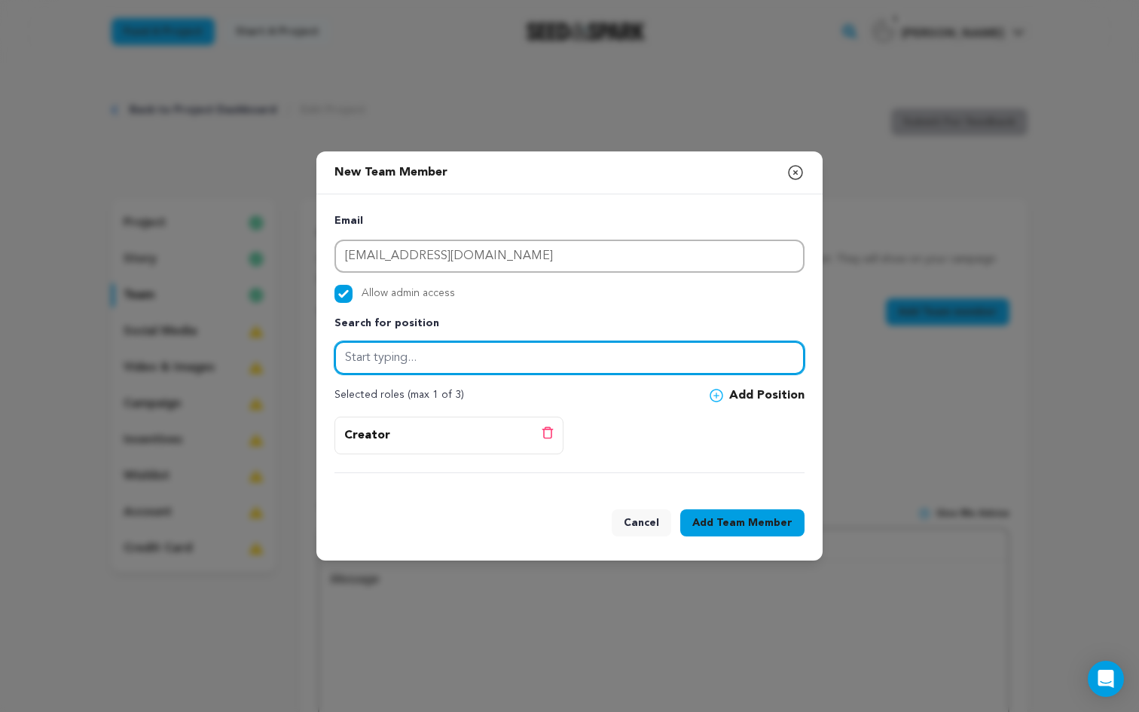
click at [507, 367] on input "text" at bounding box center [569, 357] width 470 height 33
type input "M"
type input "P"
type input "Actor"
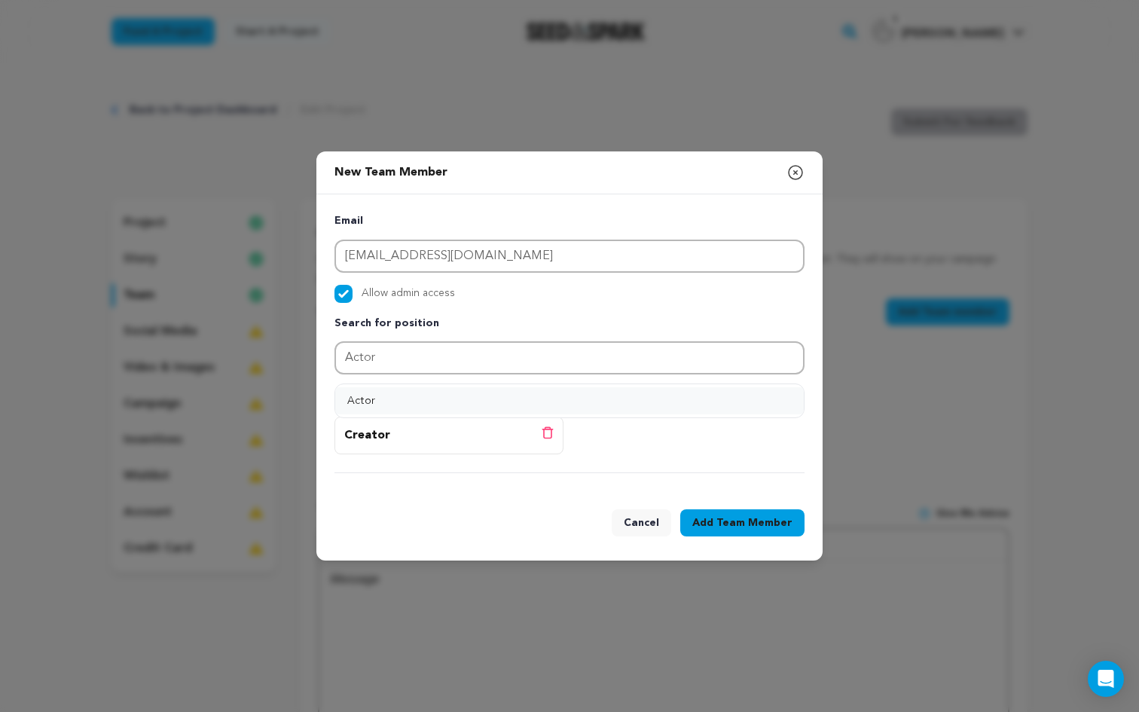
click at [521, 409] on button "Actor" at bounding box center [569, 400] width 468 height 27
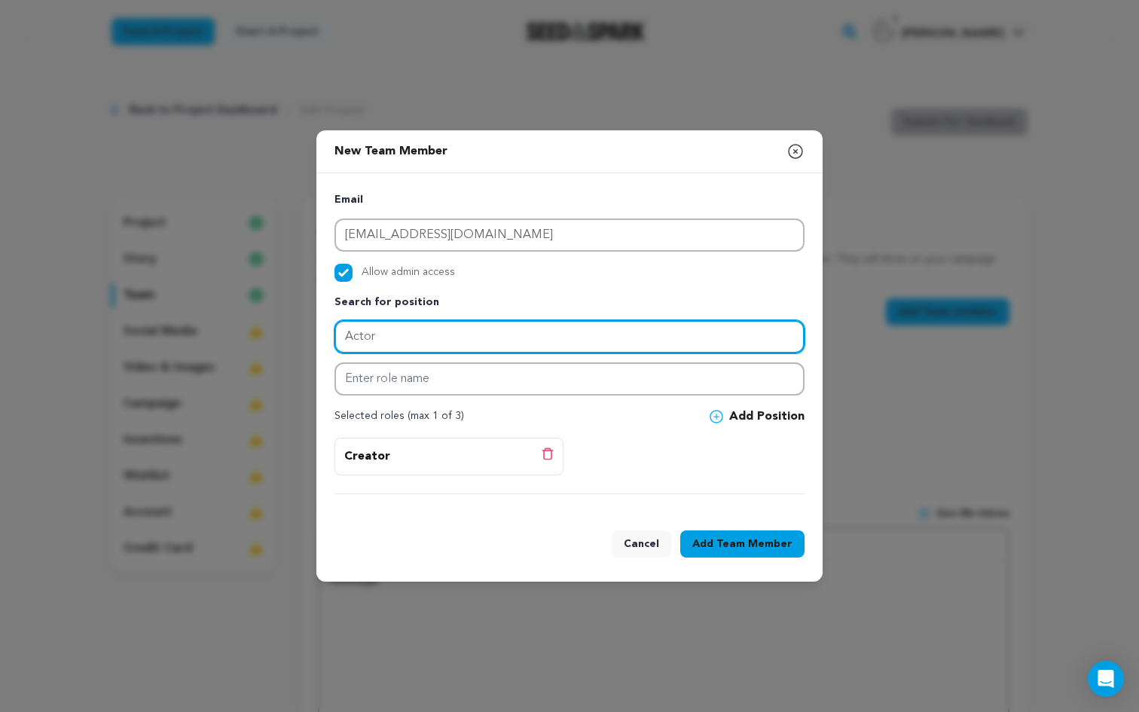
click at [476, 332] on input "Actor" at bounding box center [569, 336] width 470 height 33
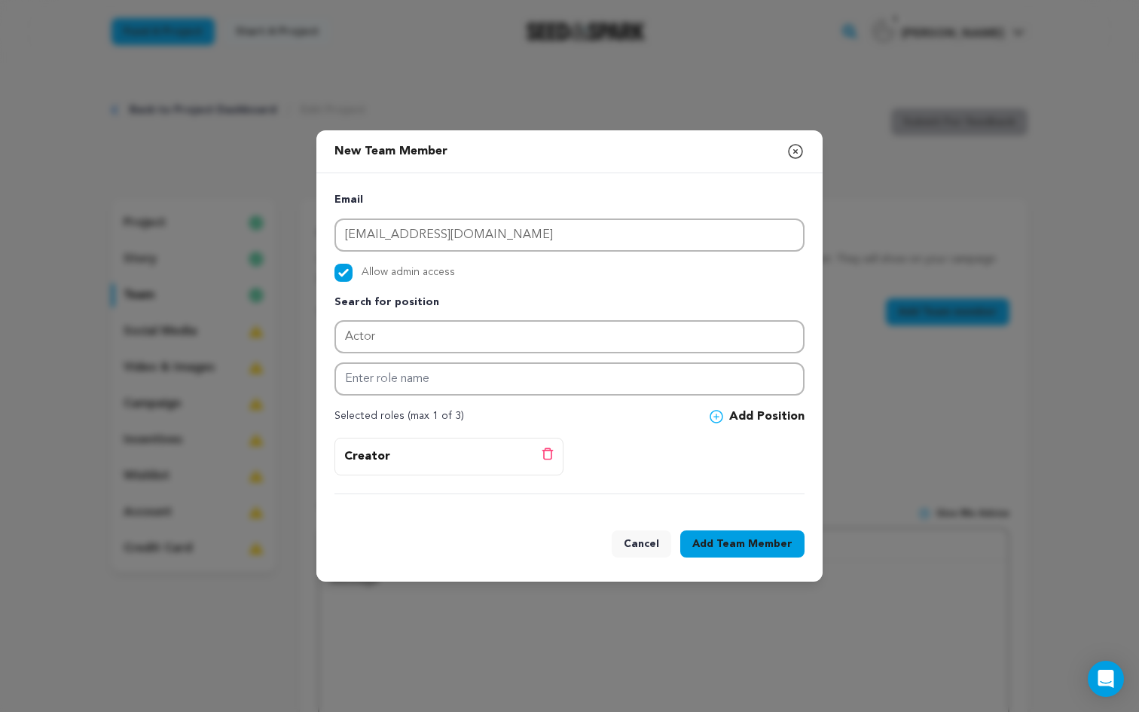
click at [608, 401] on div "Email [EMAIL_ADDRESS][DOMAIN_NAME] Allow admin access Search for position Actor…" at bounding box center [569, 342] width 470 height 303
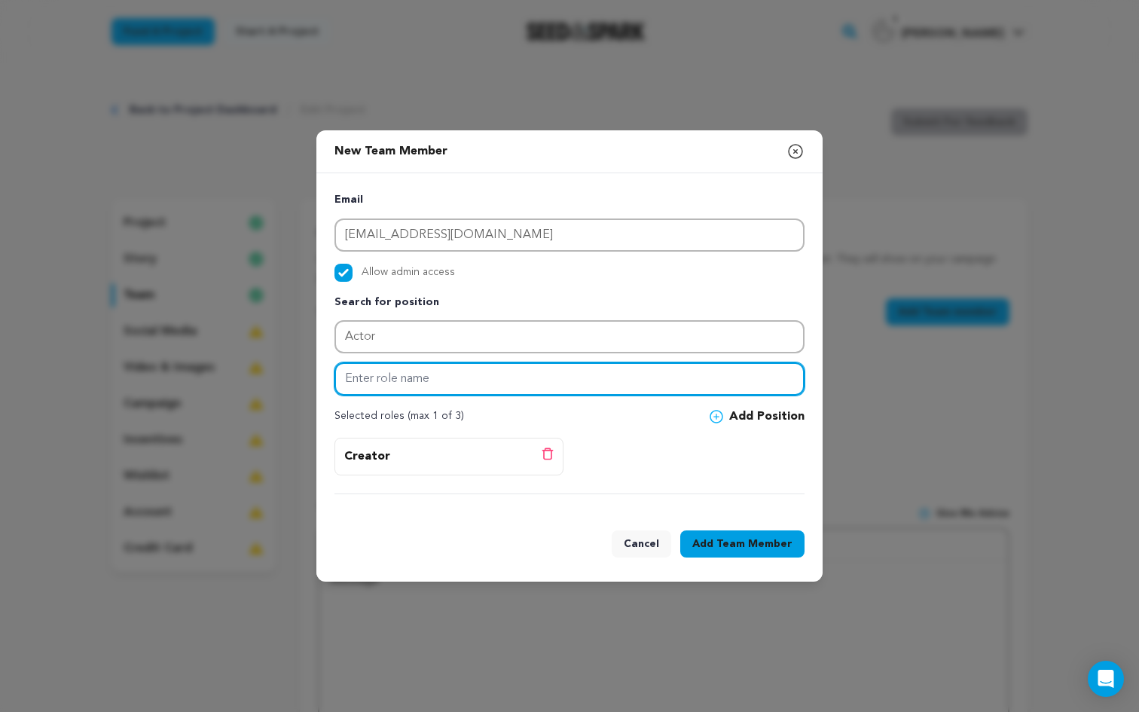
click at [526, 380] on input "text" at bounding box center [569, 378] width 470 height 33
type input "Jack"
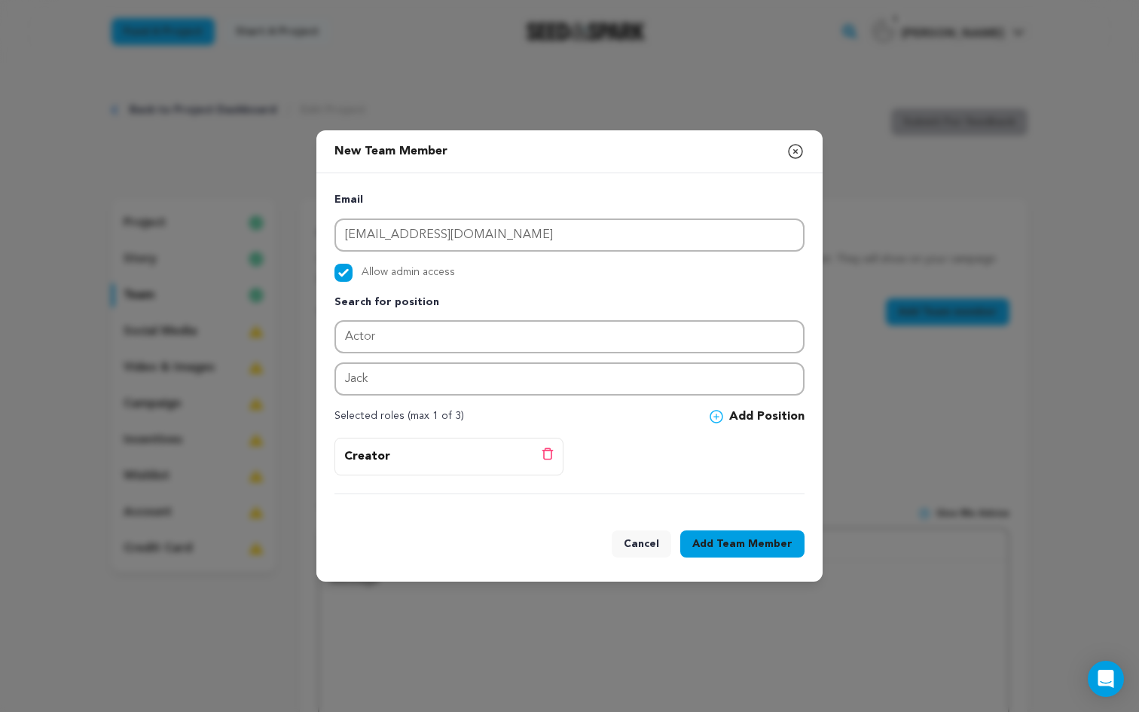
click at [624, 439] on div "Creator Delete position" at bounding box center [569, 466] width 470 height 56
click at [727, 415] on span at bounding box center [719, 417] width 20 height 14
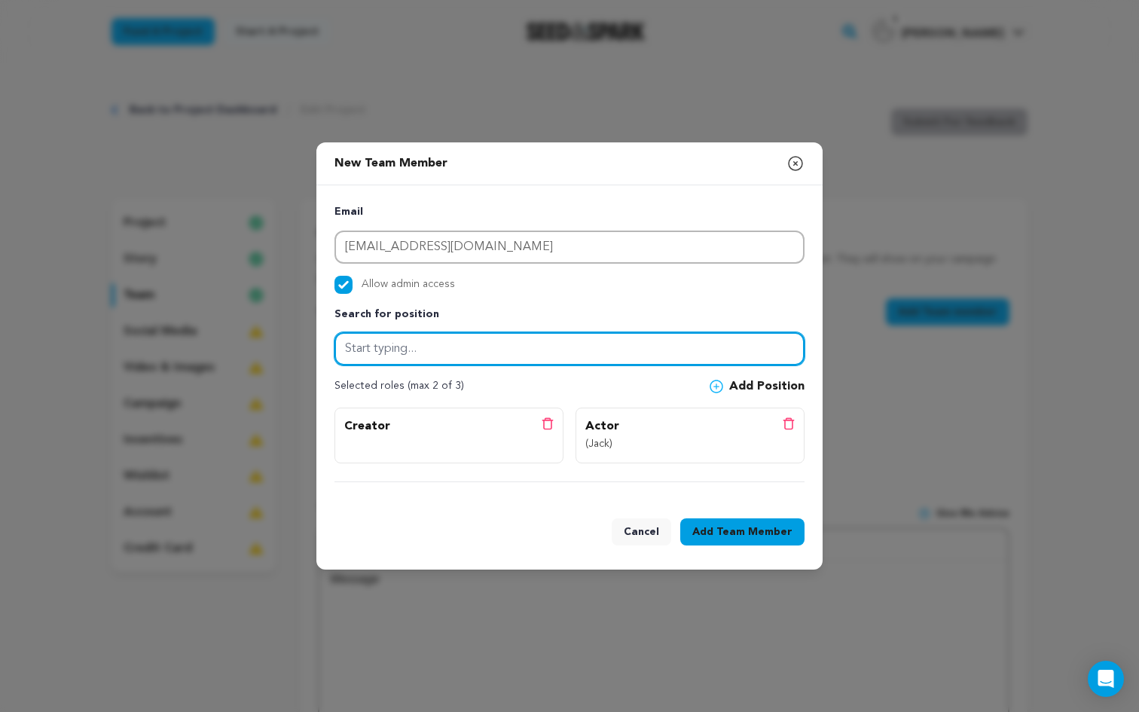
click at [577, 357] on input "text" at bounding box center [569, 348] width 470 height 33
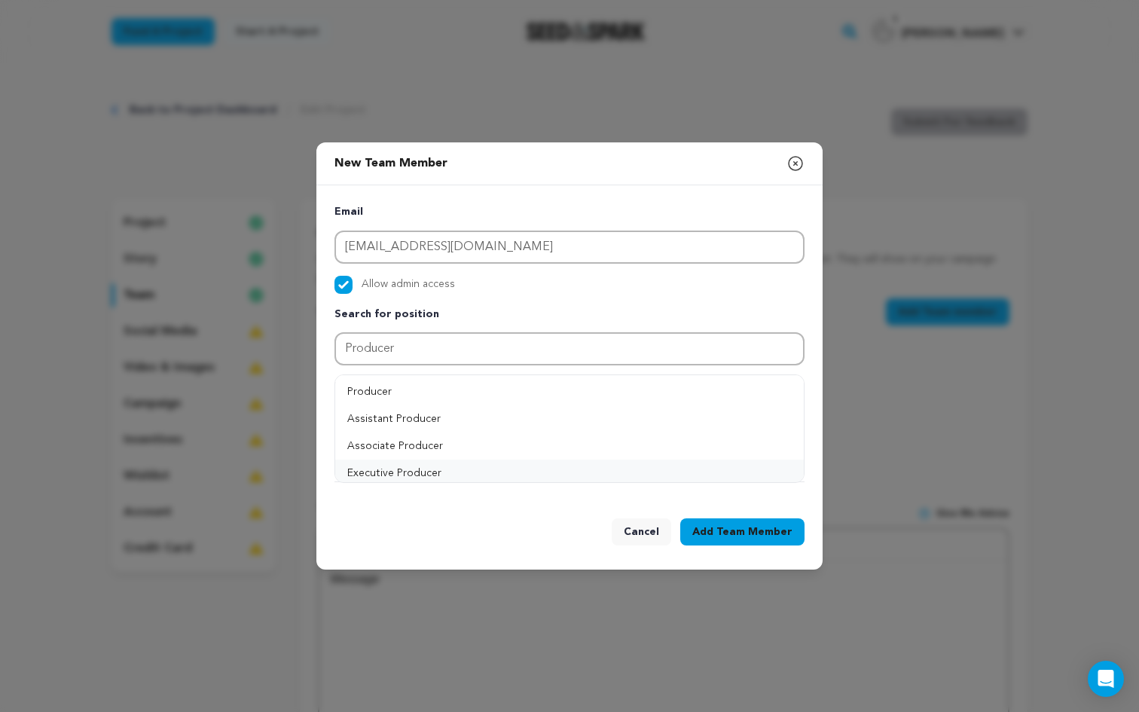
click at [689, 462] on button "Executive Producer" at bounding box center [569, 472] width 468 height 27
type input "Executive Producer"
click at [761, 385] on button "Add Position" at bounding box center [756, 386] width 95 height 18
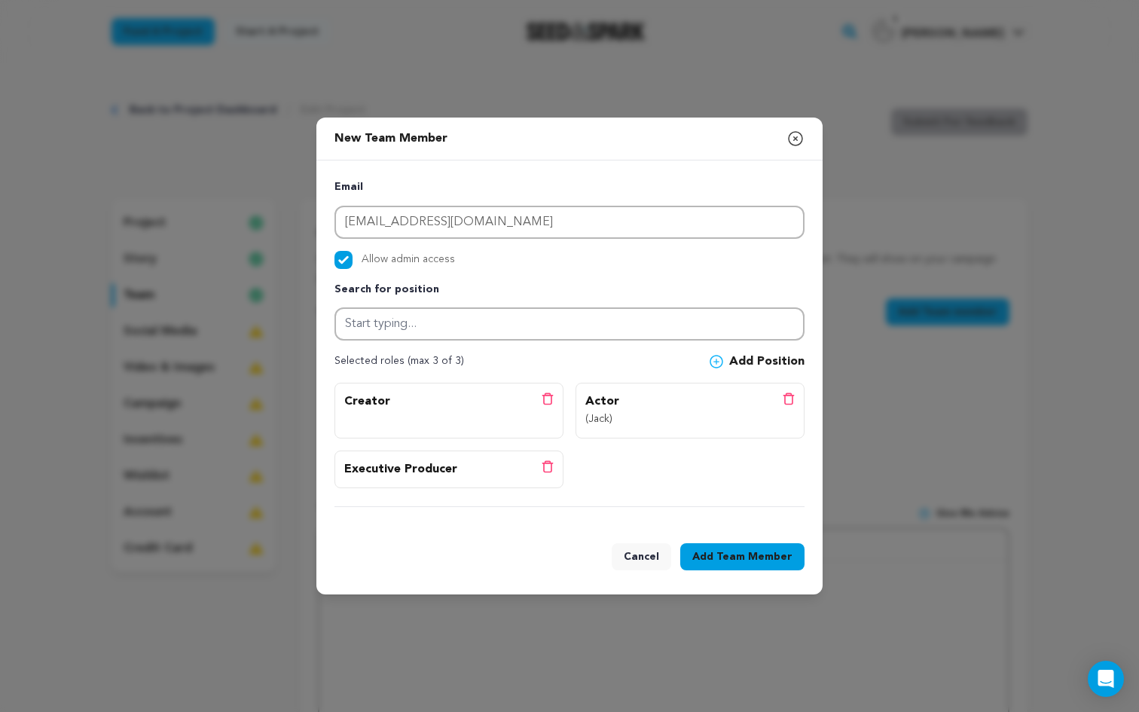
click at [750, 554] on span "Team Member" at bounding box center [754, 556] width 76 height 15
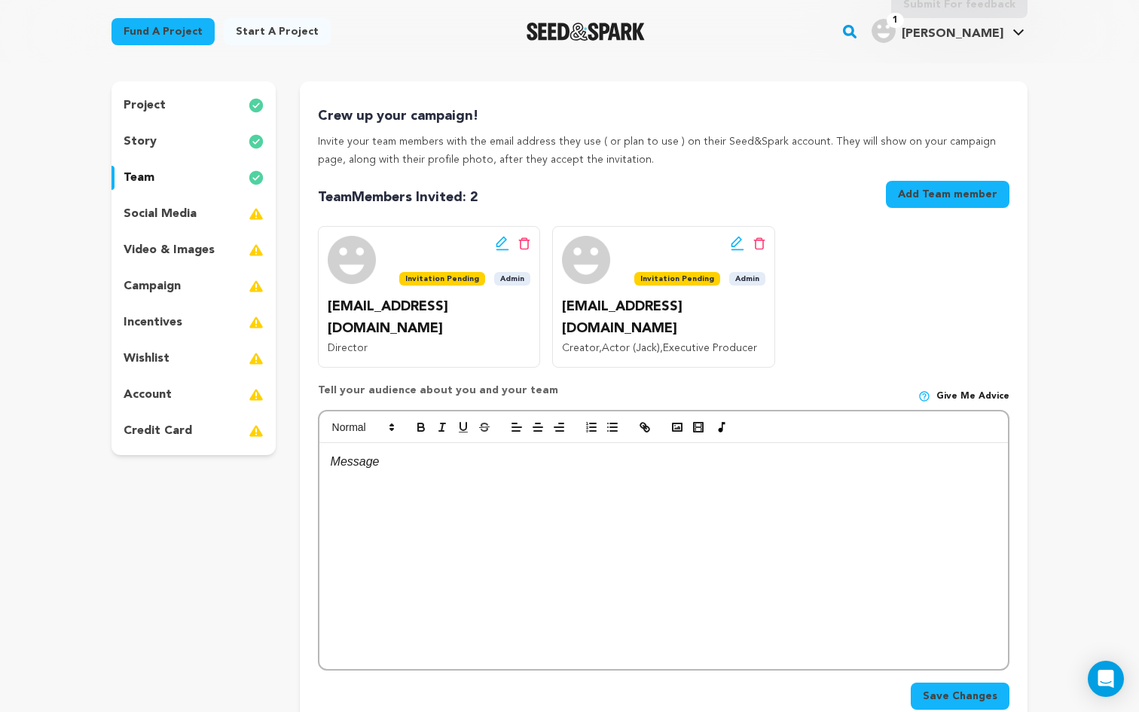
scroll to position [128, 0]
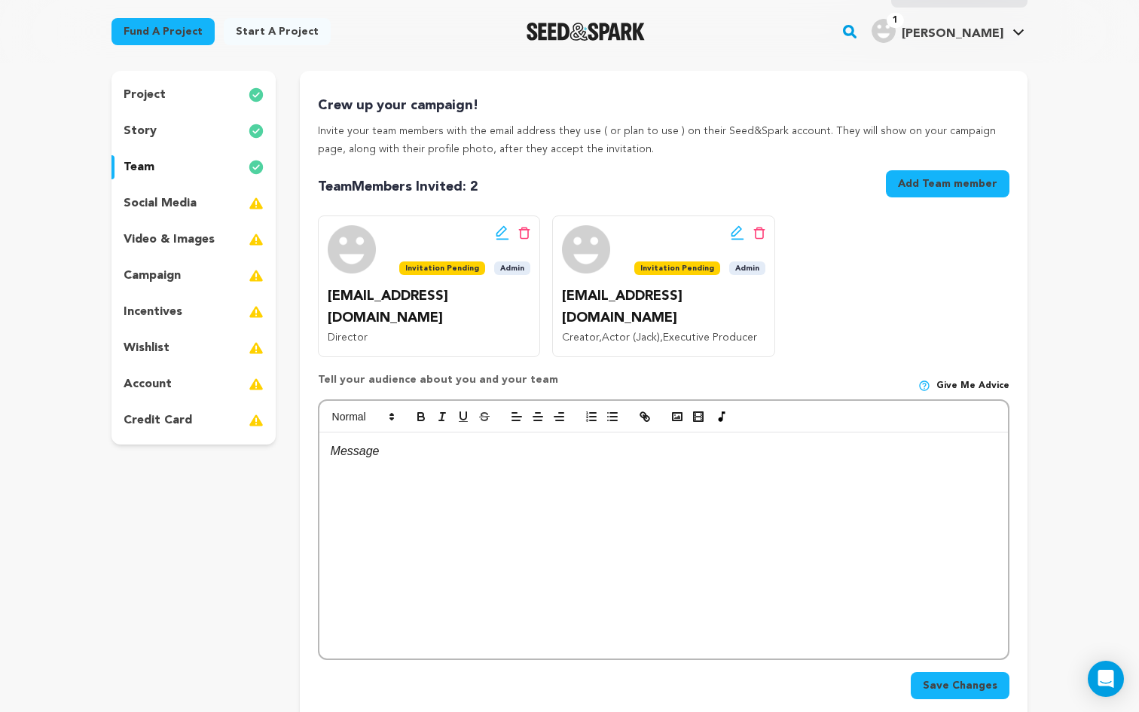
click at [389, 479] on div at bounding box center [663, 545] width 688 height 226
drag, startPoint x: 549, startPoint y: 354, endPoint x: 304, endPoint y: 361, distance: 244.9
click at [304, 361] on div "Crew up your campaign! Invite your team members with the email address they use…" at bounding box center [663, 400] width 727 height 658
click at [927, 380] on img at bounding box center [924, 386] width 12 height 12
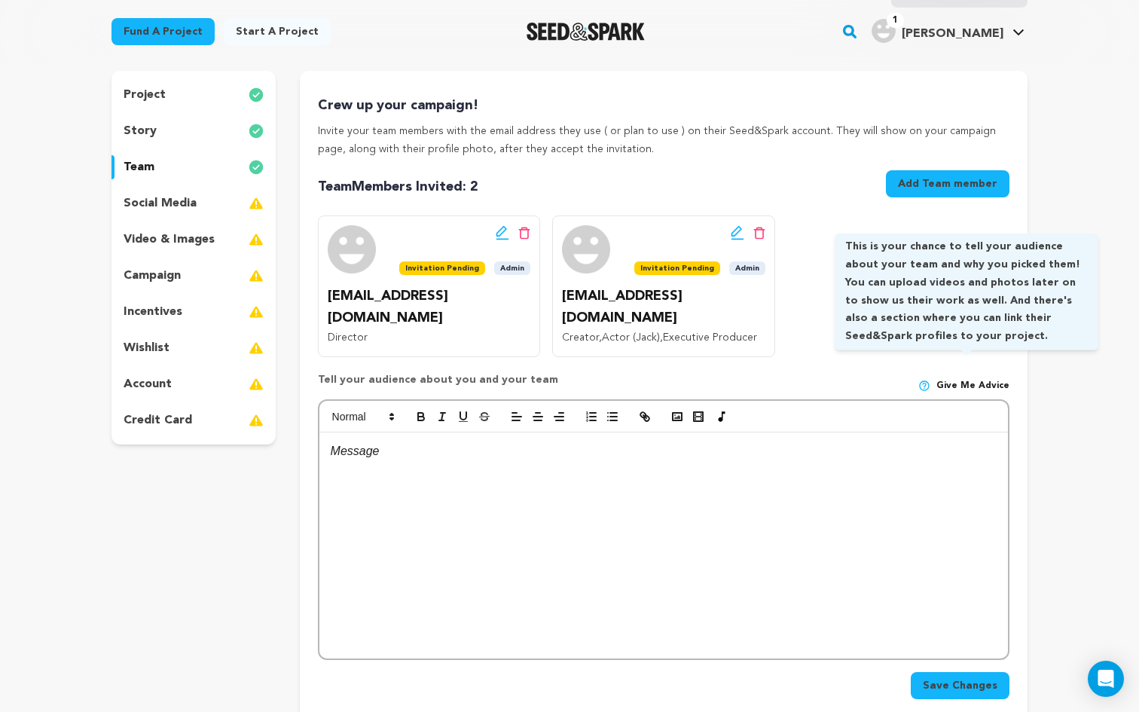
click at [971, 380] on span "Give me advice" at bounding box center [972, 386] width 73 height 12
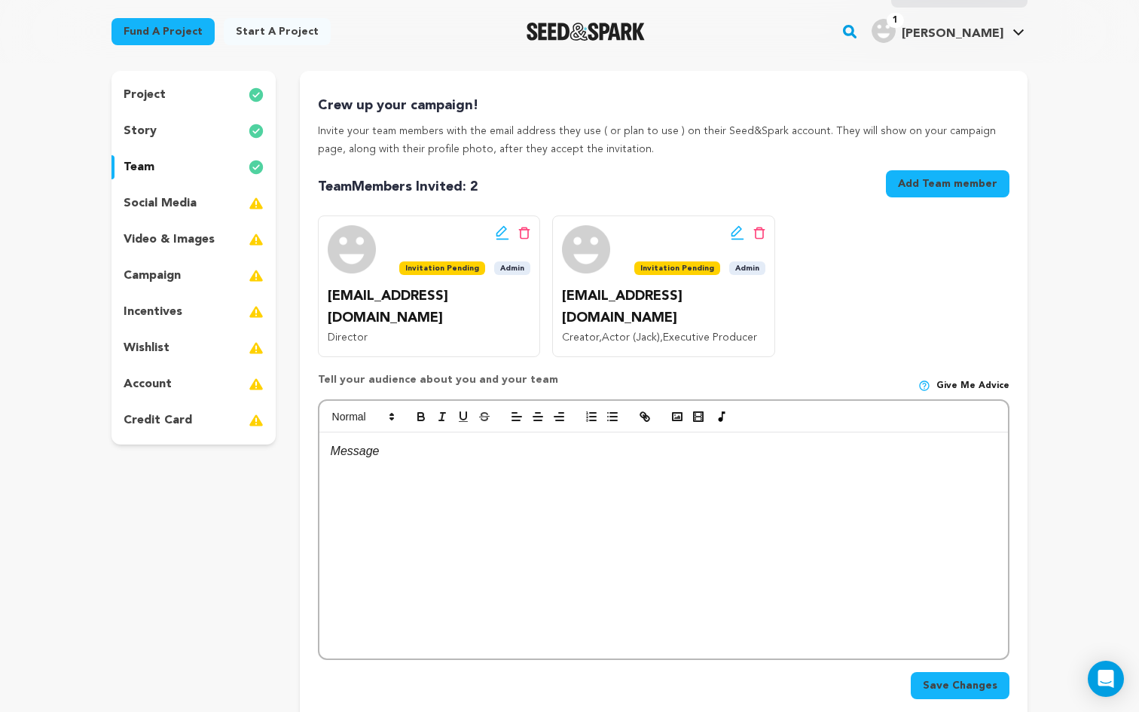
click at [929, 380] on img at bounding box center [924, 386] width 12 height 12
click at [954, 185] on button "Add Team member" at bounding box center [948, 183] width 124 height 27
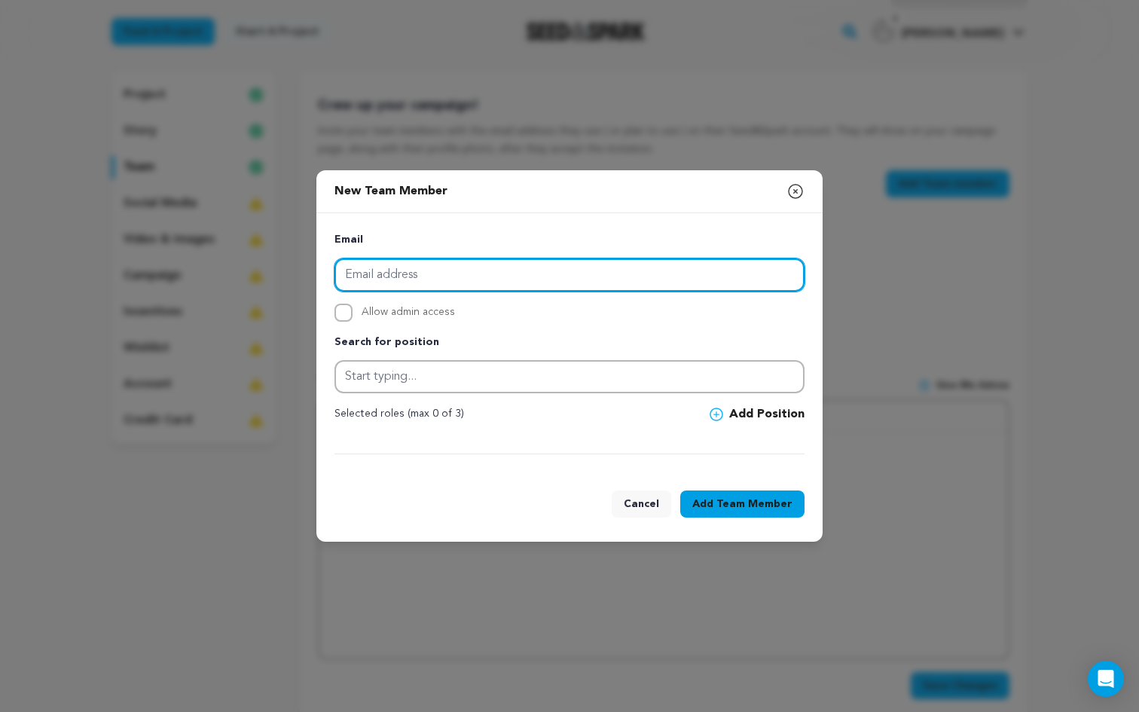
click at [447, 274] on input "email" at bounding box center [569, 274] width 470 height 33
type input "[PERSON_NAME][EMAIL_ADDRESS][DOMAIN_NAME]"
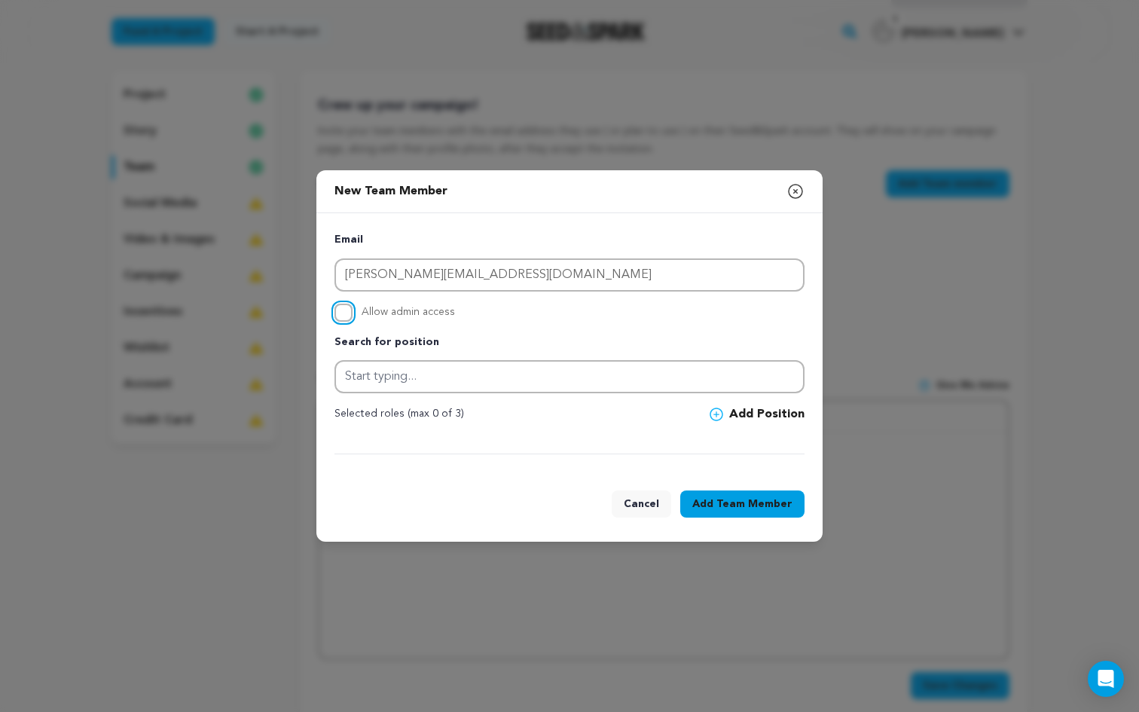
click at [347, 313] on input "Allow admin access" at bounding box center [343, 312] width 18 height 18
checkbox input "true"
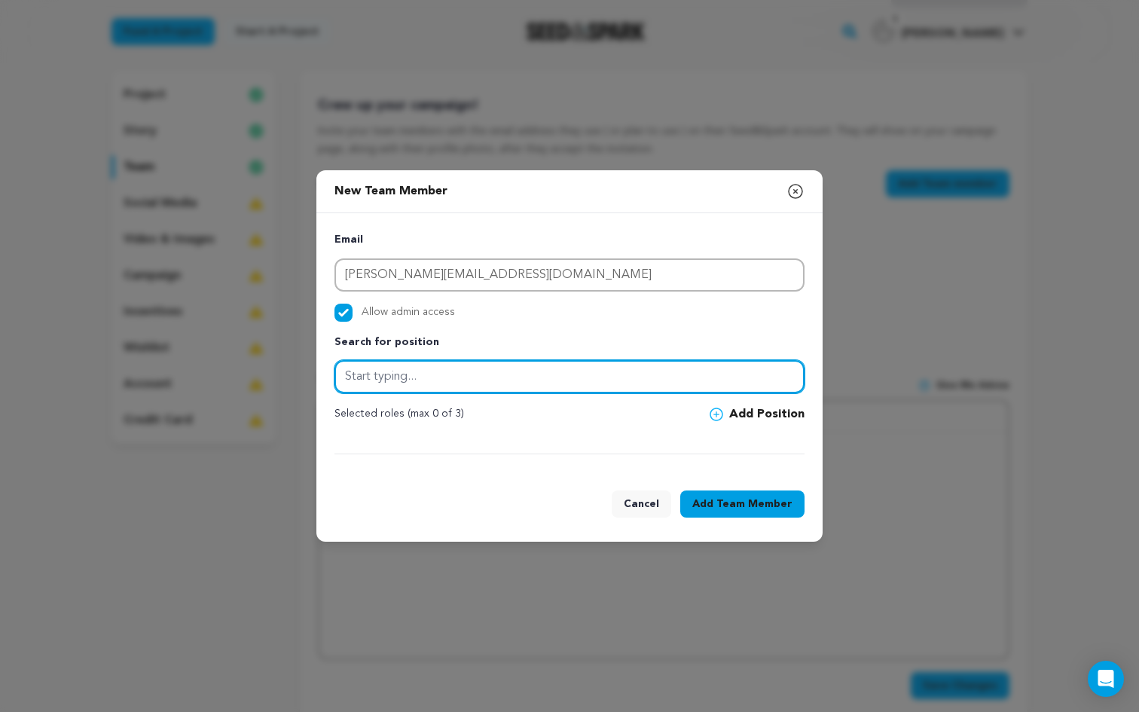
click at [380, 380] on input "text" at bounding box center [569, 376] width 470 height 33
type input "Executive Producer"
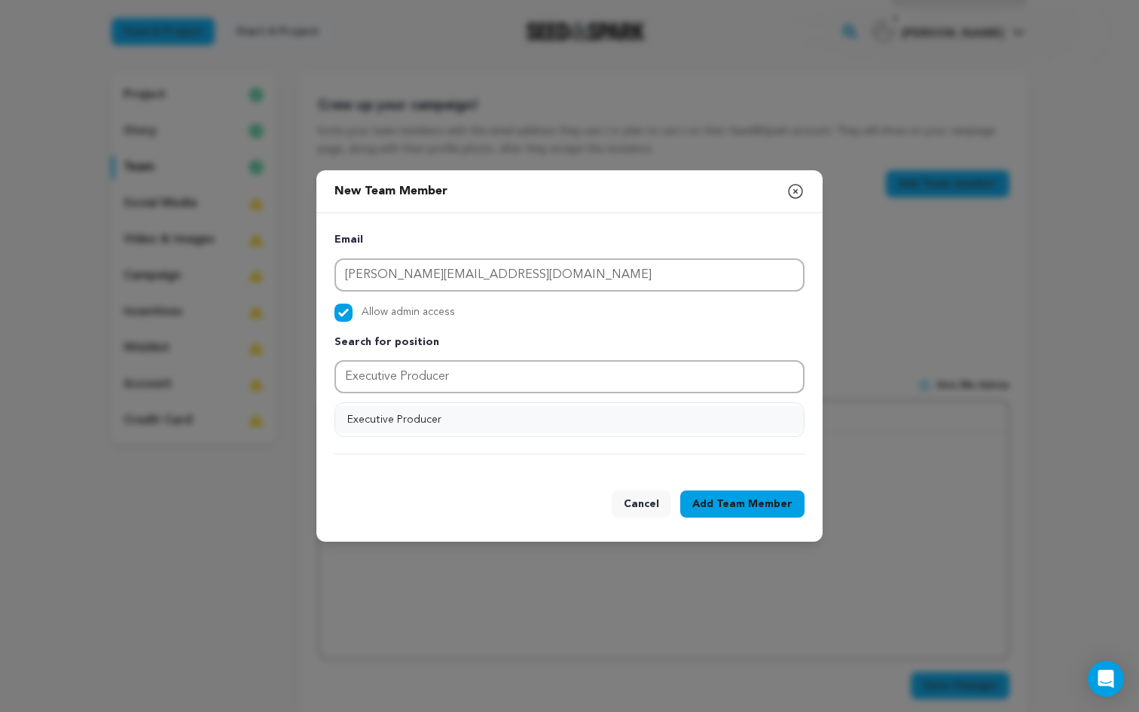
click at [480, 422] on button "Executive Producer" at bounding box center [569, 419] width 468 height 27
click at [719, 416] on icon at bounding box center [716, 414] width 14 height 14
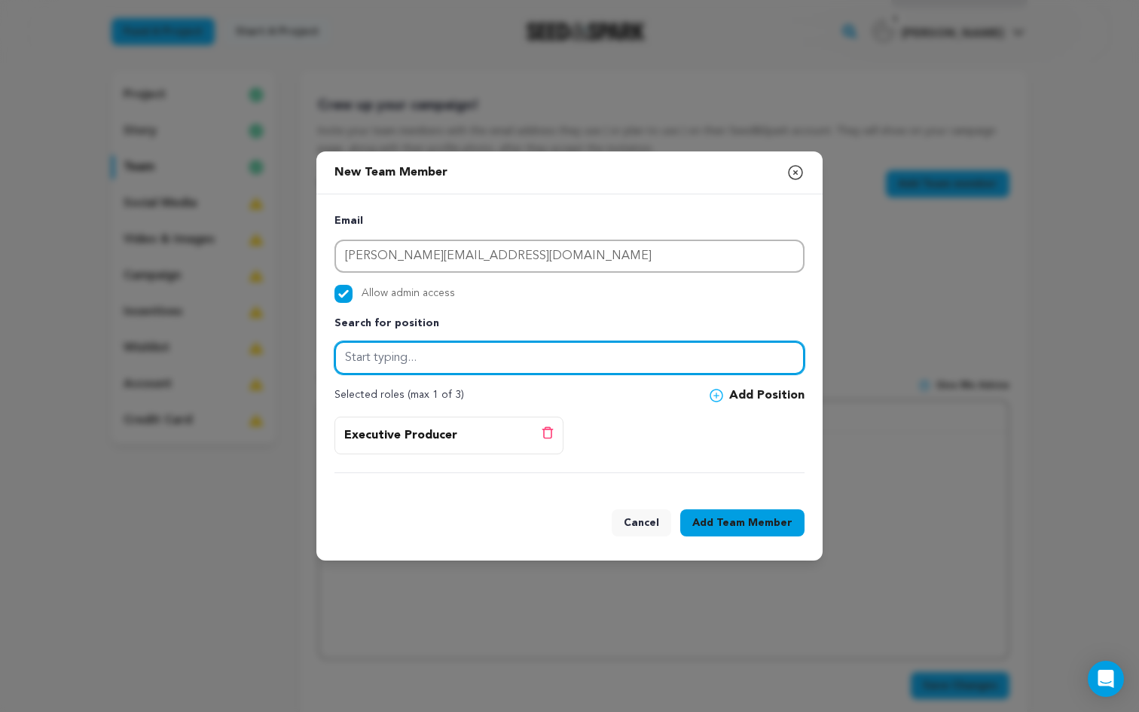
click at [541, 363] on input "text" at bounding box center [569, 357] width 470 height 33
type input "Costume Designer"
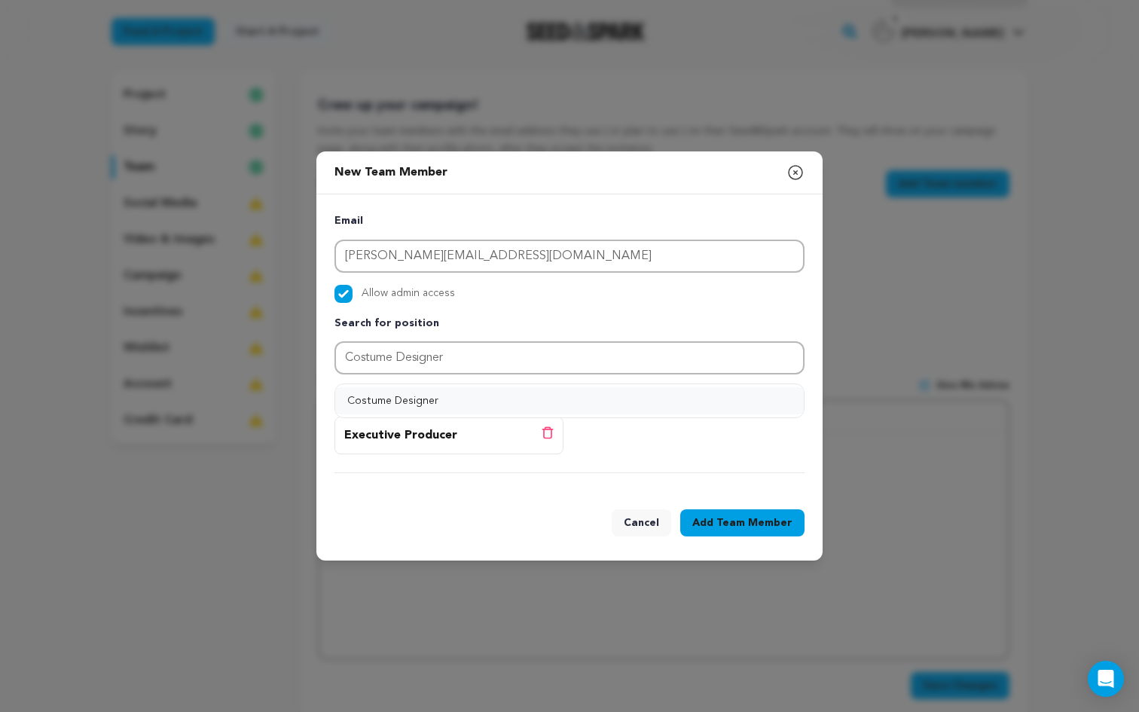
click at [496, 395] on button "Costume Designer" at bounding box center [569, 400] width 468 height 27
click at [731, 401] on button "Add Position" at bounding box center [756, 395] width 95 height 18
click at [743, 528] on span "Team Member" at bounding box center [754, 522] width 76 height 15
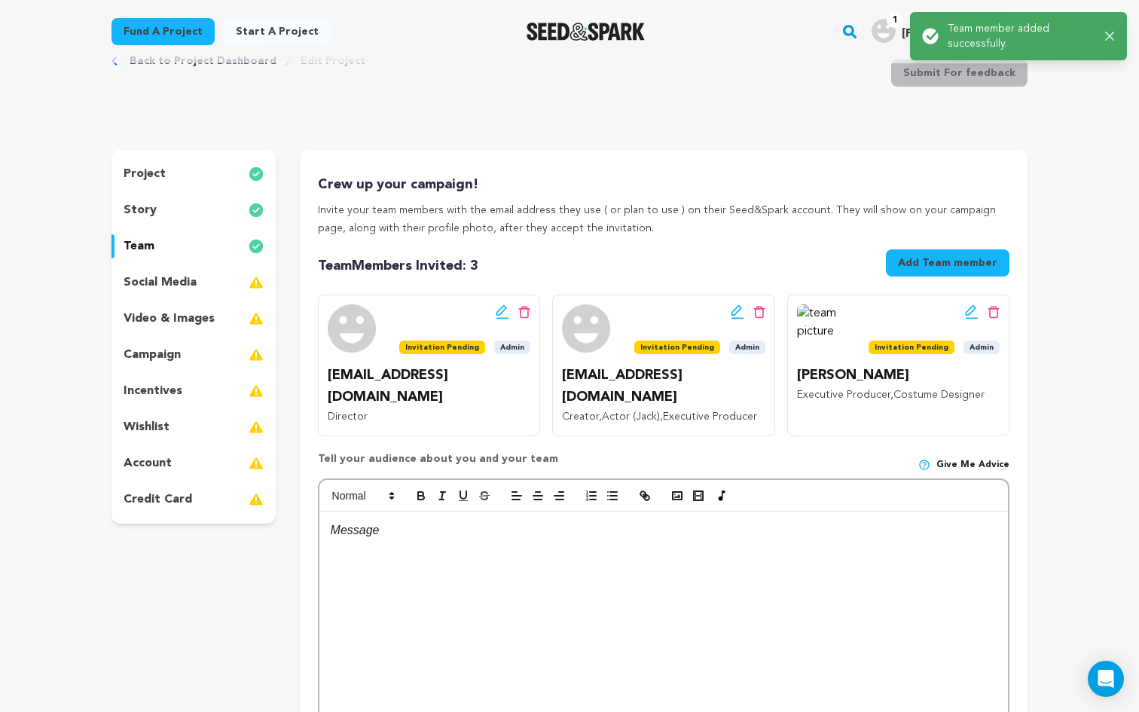
scroll to position [0, 0]
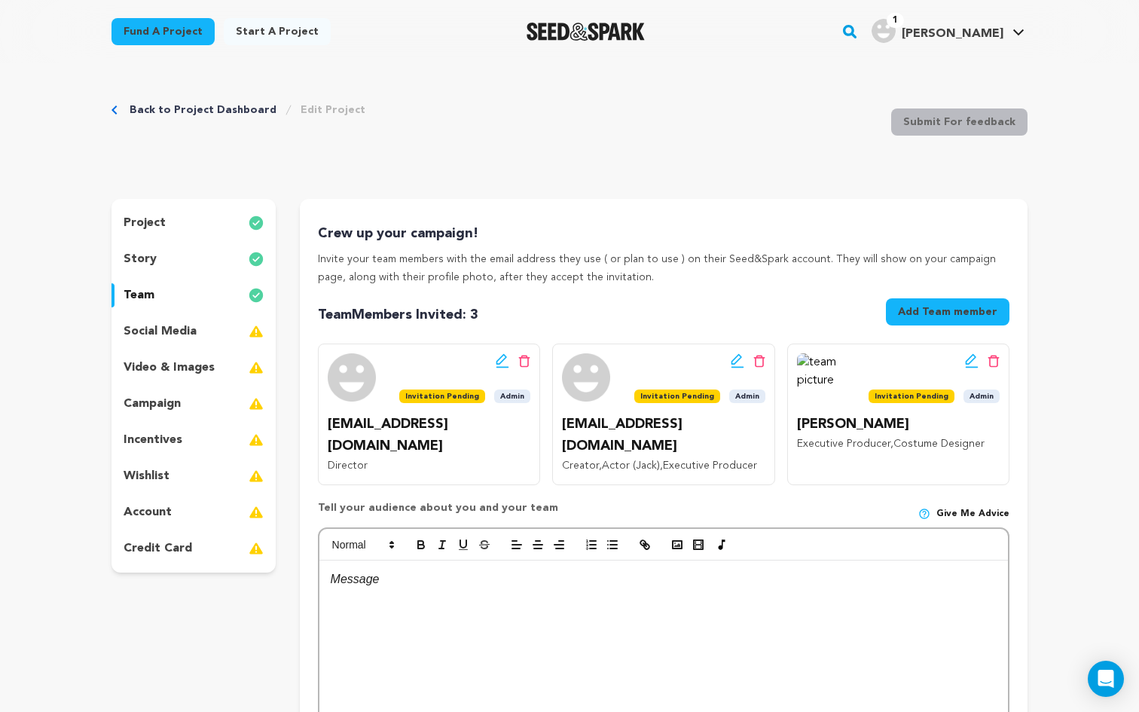
click at [970, 352] on div "Edit team button Delete team button Invitation Pending Admin [PERSON_NAME] Exec…" at bounding box center [898, 413] width 222 height 141
click at [971, 361] on icon at bounding box center [970, 359] width 11 height 11
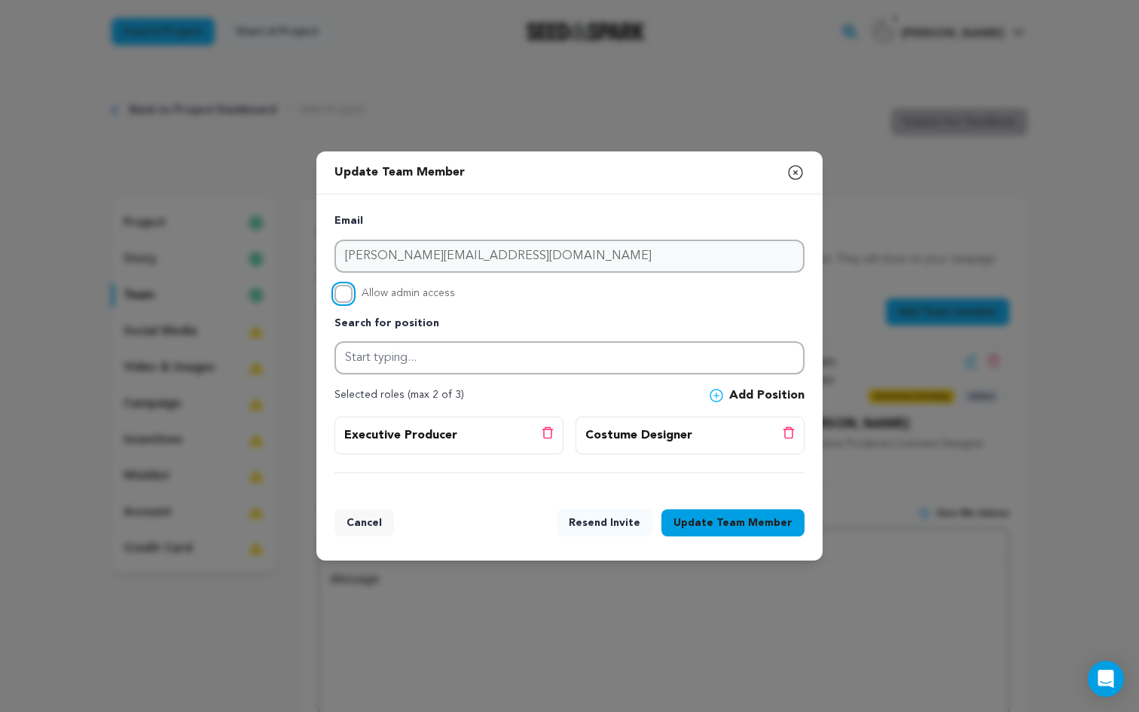
click at [349, 296] on input "Allow admin access" at bounding box center [343, 294] width 18 height 18
checkbox input "true"
click at [754, 532] on button "Update Team Member" at bounding box center [732, 522] width 143 height 27
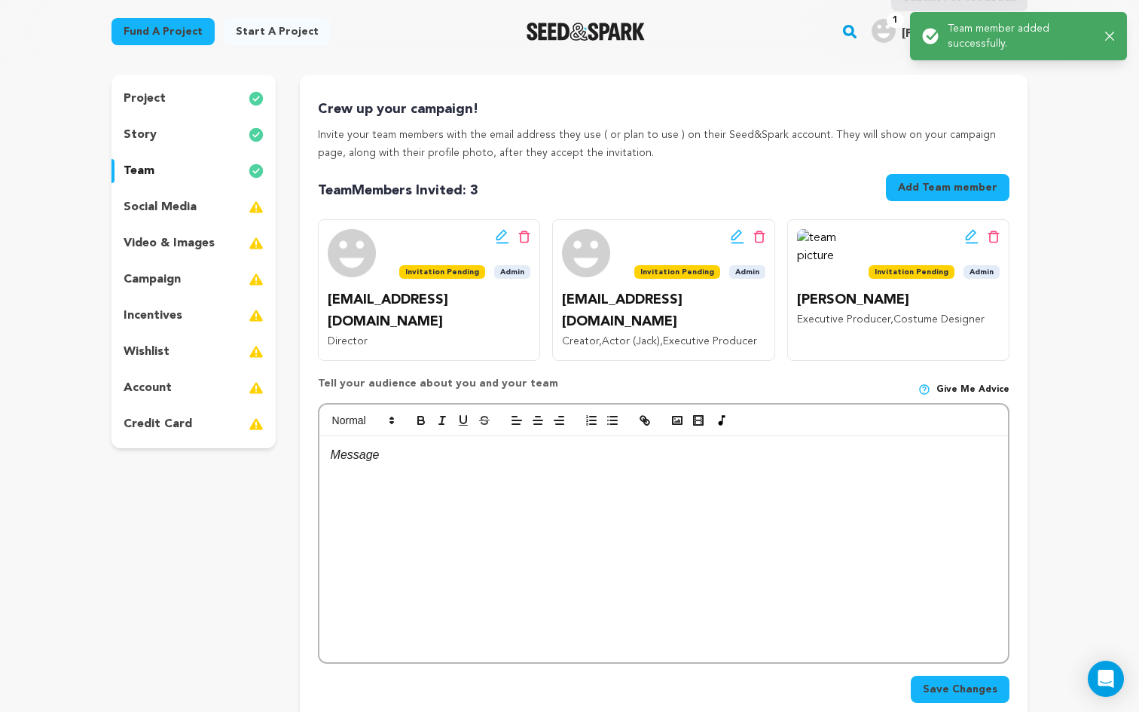
scroll to position [114, 0]
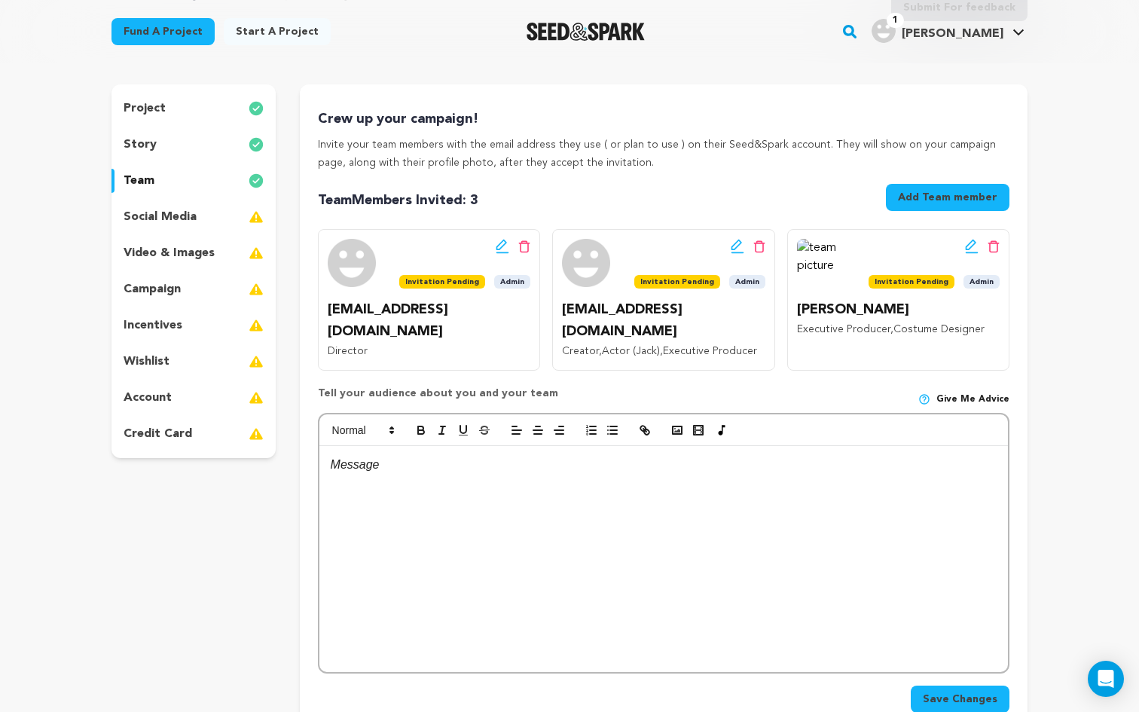
click at [365, 455] on p at bounding box center [664, 465] width 666 height 20
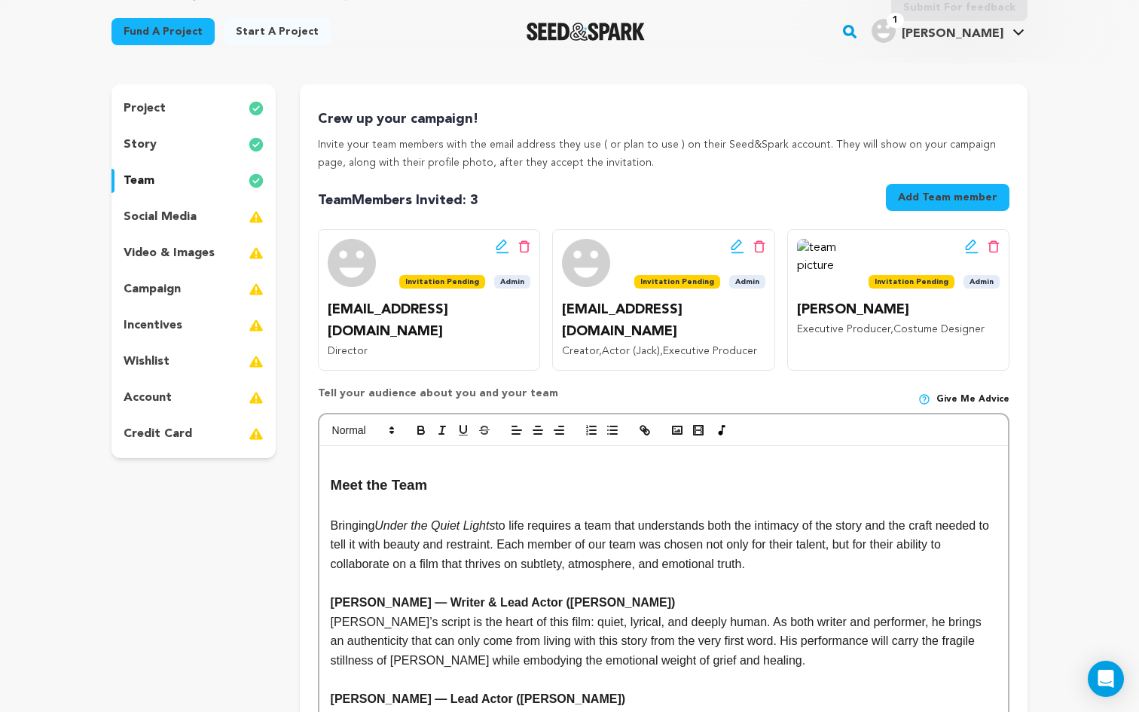
click at [349, 455] on p at bounding box center [664, 465] width 666 height 20
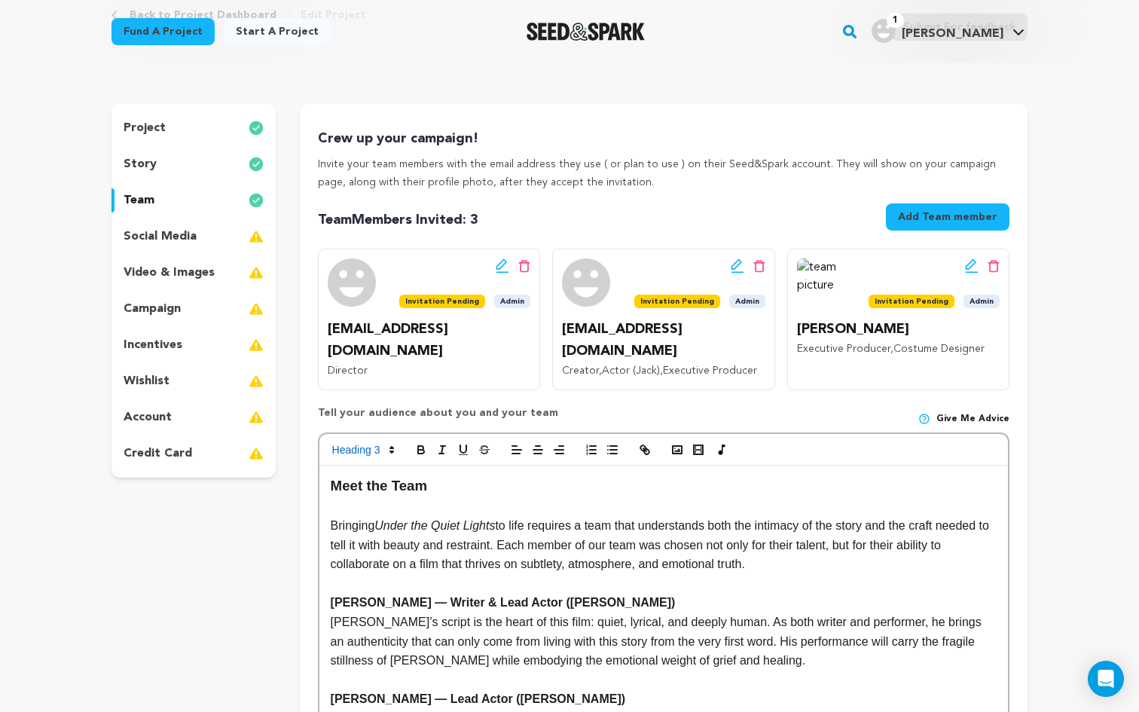
click at [419, 596] on strong "[PERSON_NAME] — Writer & Lead Actor ([PERSON_NAME])" at bounding box center [503, 602] width 345 height 13
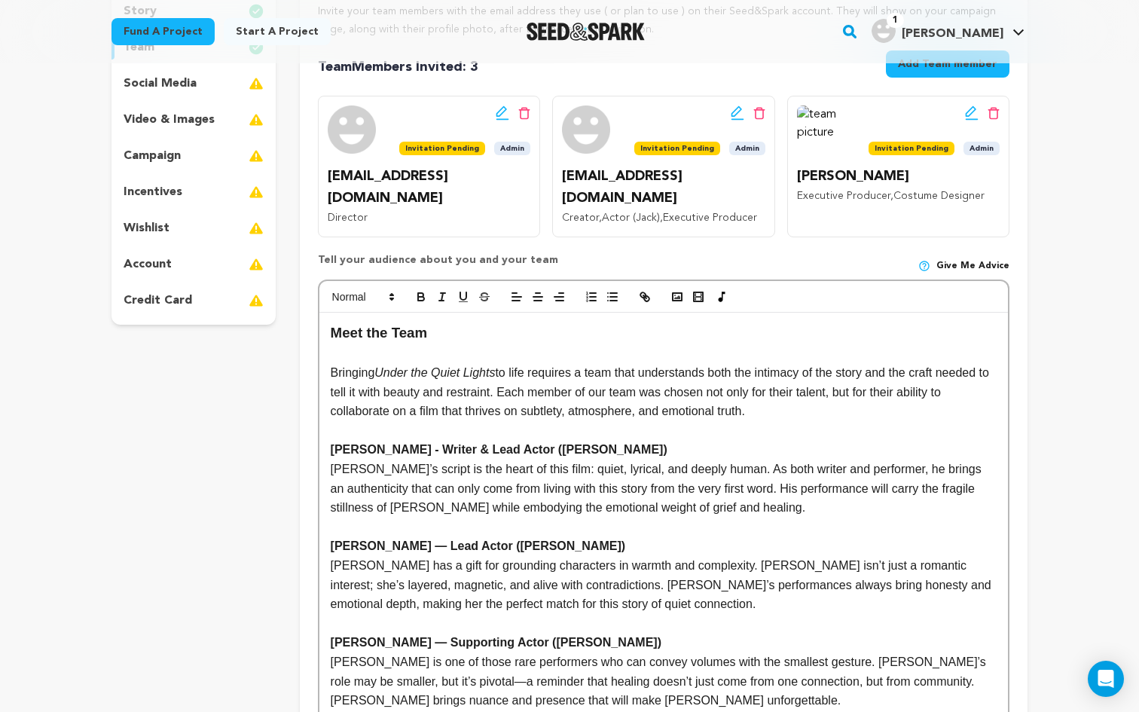
scroll to position [269, 0]
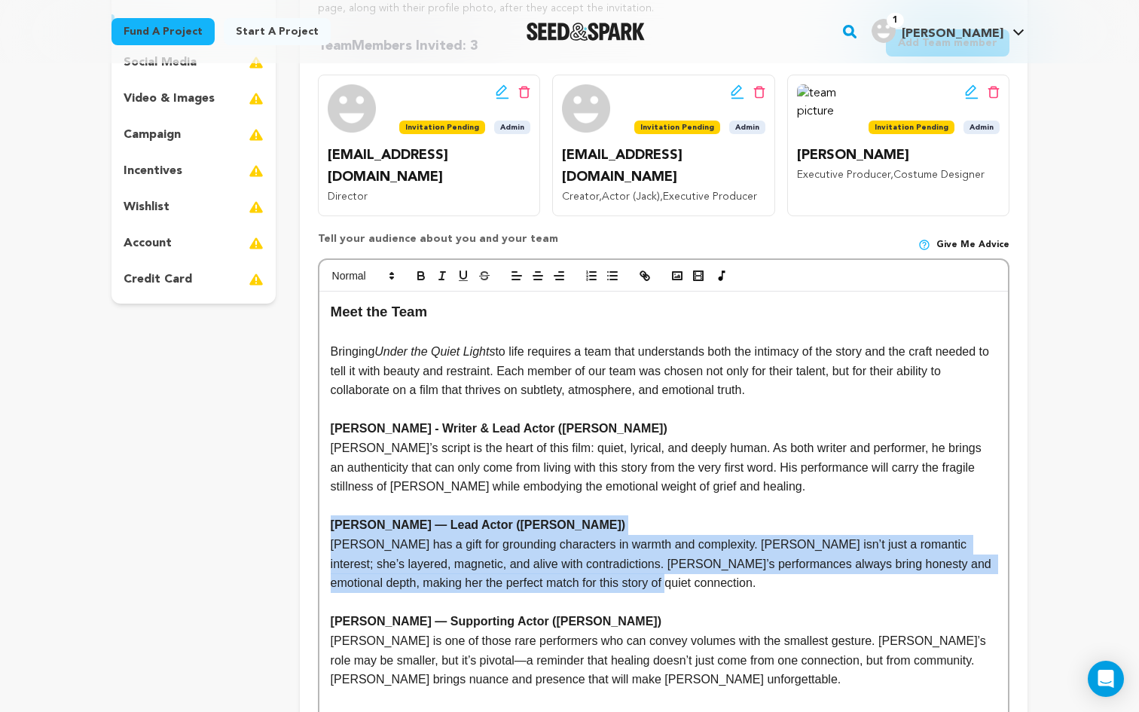
drag, startPoint x: 640, startPoint y: 564, endPoint x: 323, endPoint y: 506, distance: 322.3
click at [323, 506] on div "Meet the Team Bringing Under the Quiet Lights to life requires a team that unde…" at bounding box center [663, 677] width 688 height 773
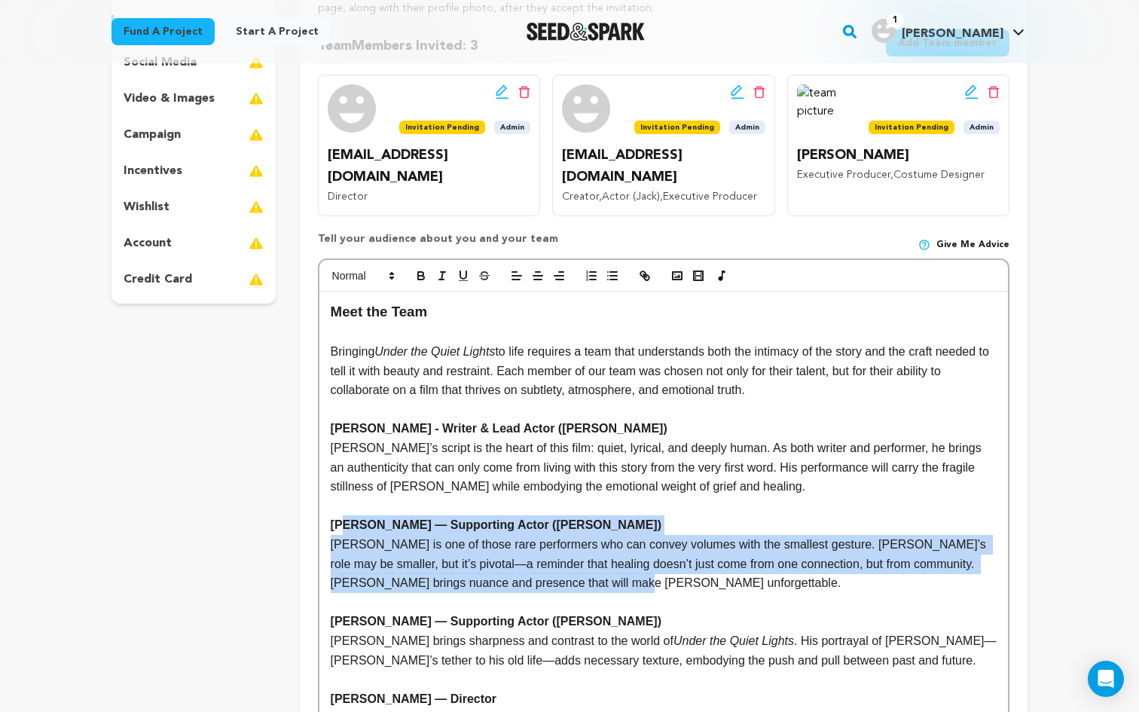
drag, startPoint x: 603, startPoint y: 563, endPoint x: 346, endPoint y: 500, distance: 265.2
click at [346, 500] on div "Meet the Team Bringing Under the Quiet Lights to life requires a team that unde…" at bounding box center [663, 629] width 688 height 677
click at [404, 553] on p "[PERSON_NAME] is one of those rare performers who can convey volumes with the s…" at bounding box center [664, 564] width 666 height 58
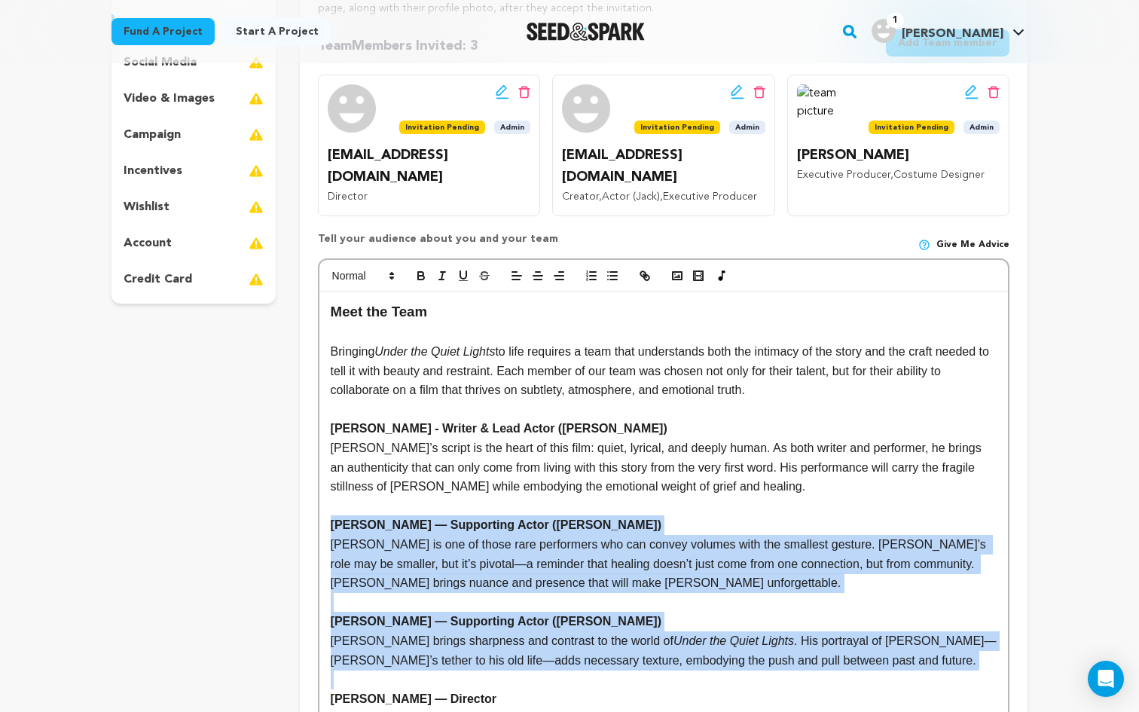
drag, startPoint x: 328, startPoint y: 502, endPoint x: 800, endPoint y: 657, distance: 496.3
click at [800, 657] on div "Meet the Team Bringing Under the Quiet Lights to life requires a team that unde…" at bounding box center [663, 629] width 688 height 677
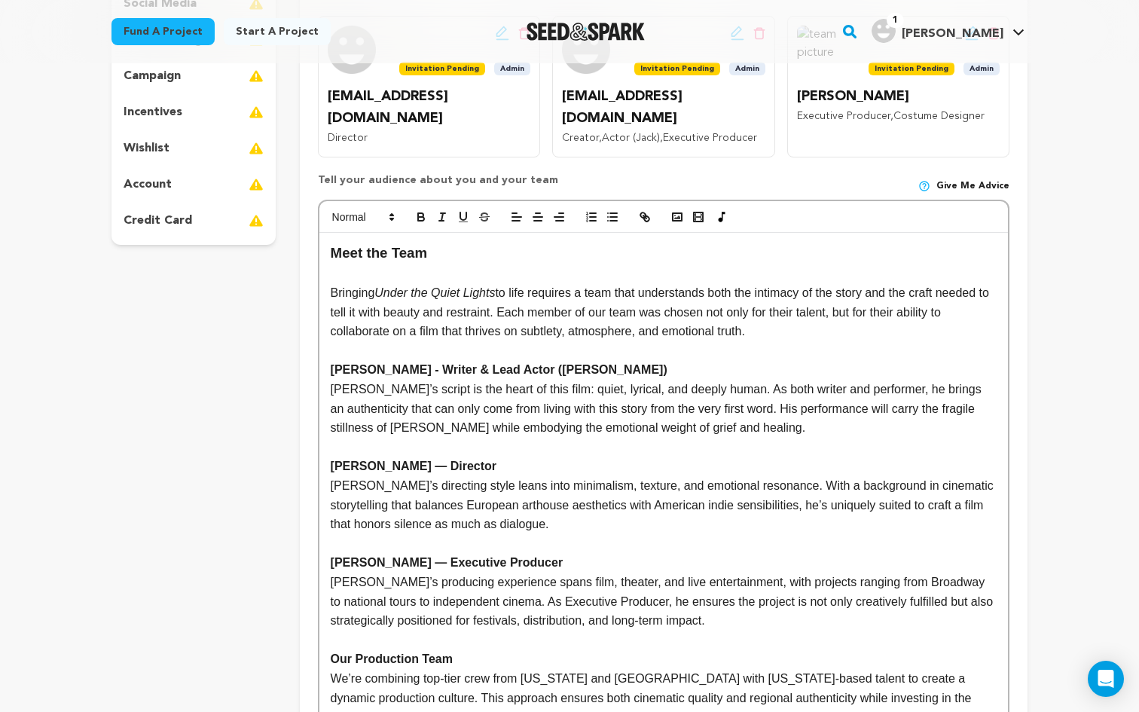
scroll to position [331, 0]
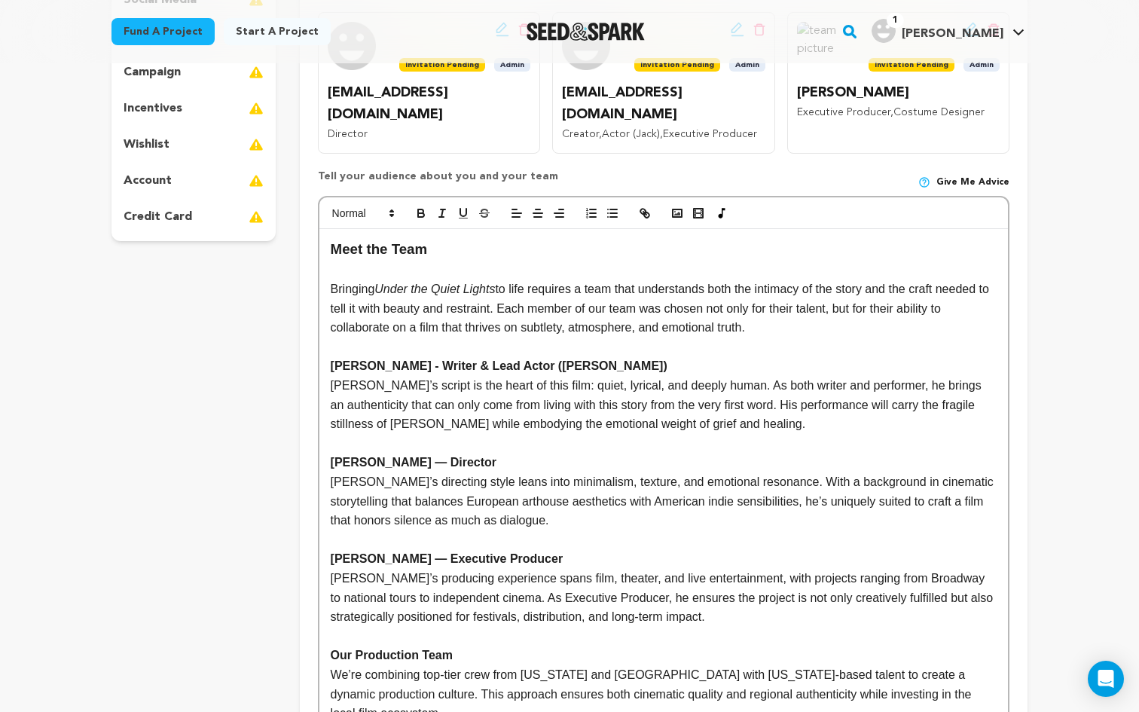
click at [450, 456] on strong "[PERSON_NAME] — Director" at bounding box center [414, 462] width 166 height 13
click at [447, 552] on strong "[PERSON_NAME] — Executive Producer" at bounding box center [447, 558] width 233 height 13
click at [563, 549] on p "[PERSON_NAME] - Executive Producer" at bounding box center [664, 559] width 666 height 20
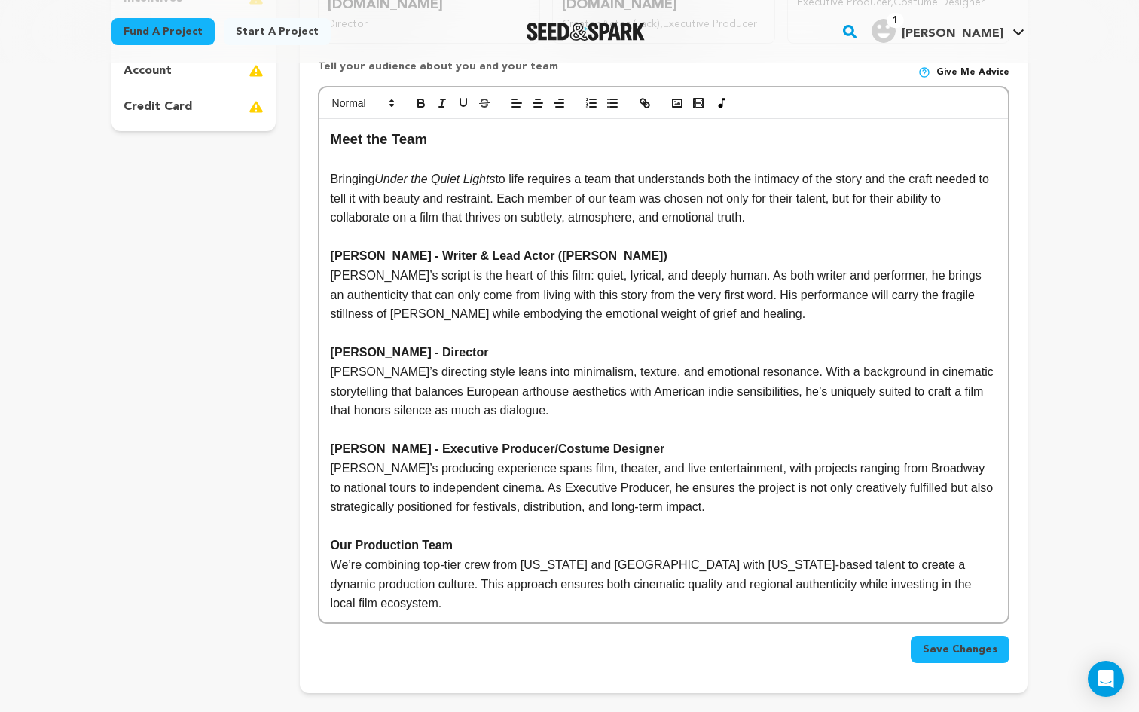
scroll to position [442, 0]
click at [953, 641] on span "Save Changes" at bounding box center [960, 648] width 75 height 15
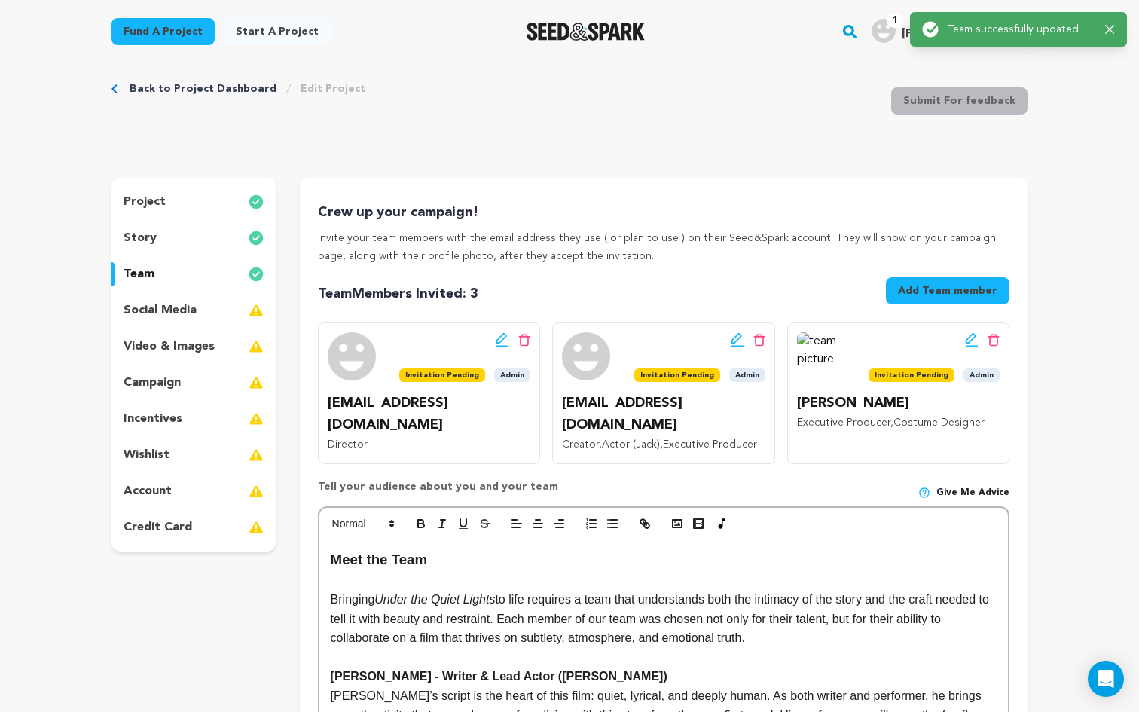
scroll to position [0, 0]
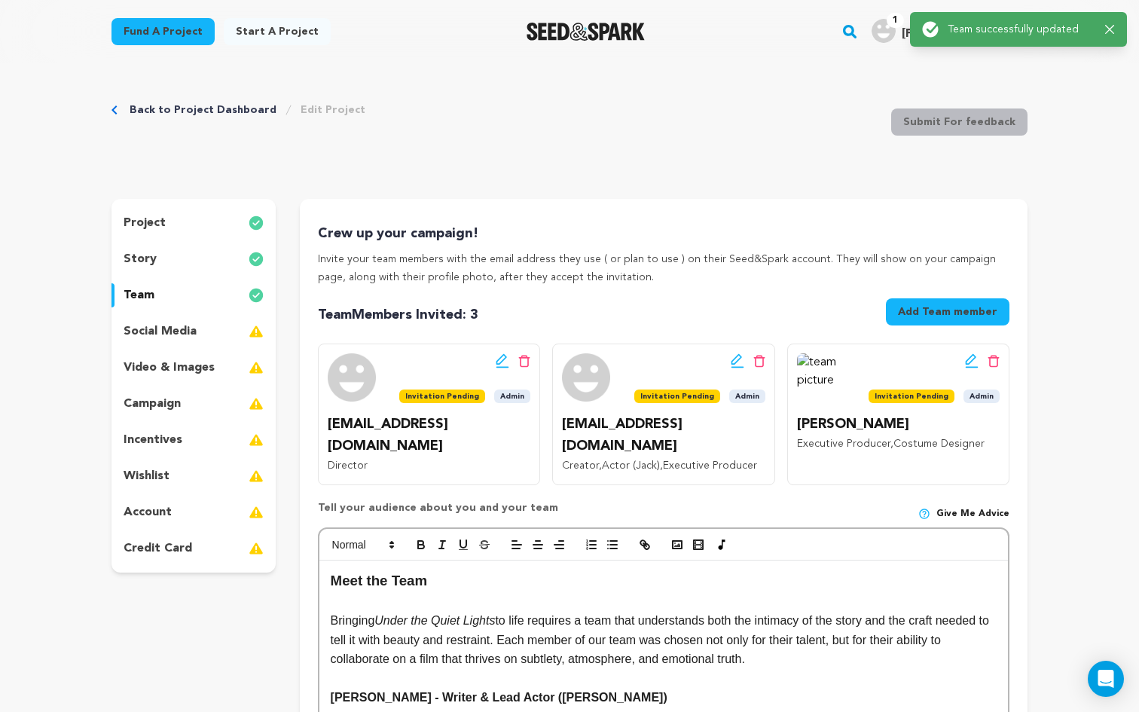
click at [191, 329] on p "social media" at bounding box center [160, 331] width 73 height 18
